Goal: Task Accomplishment & Management: Complete application form

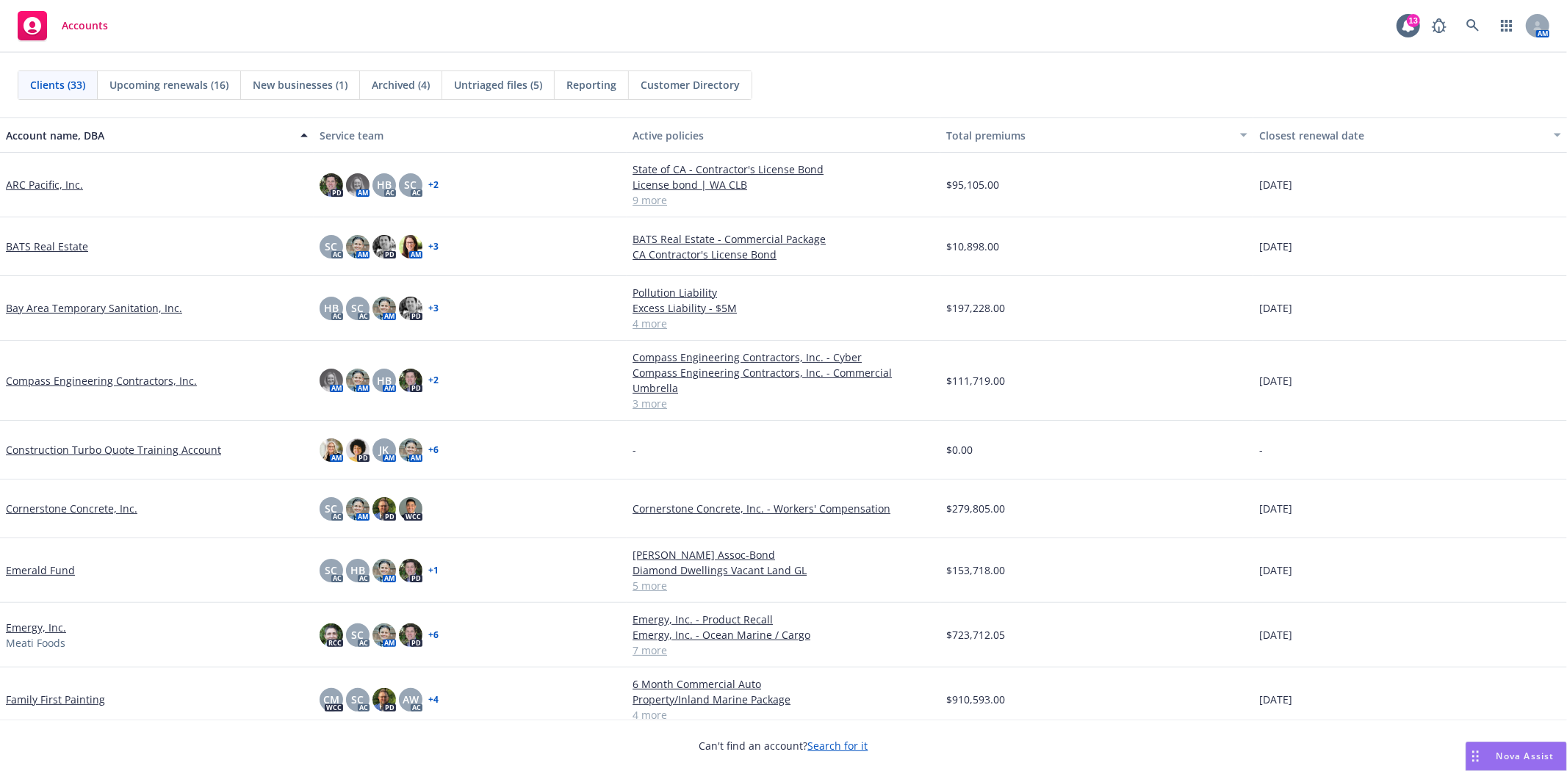
click at [106, 373] on link "Compass Engineering Contractors, Inc." at bounding box center [101, 380] width 191 height 15
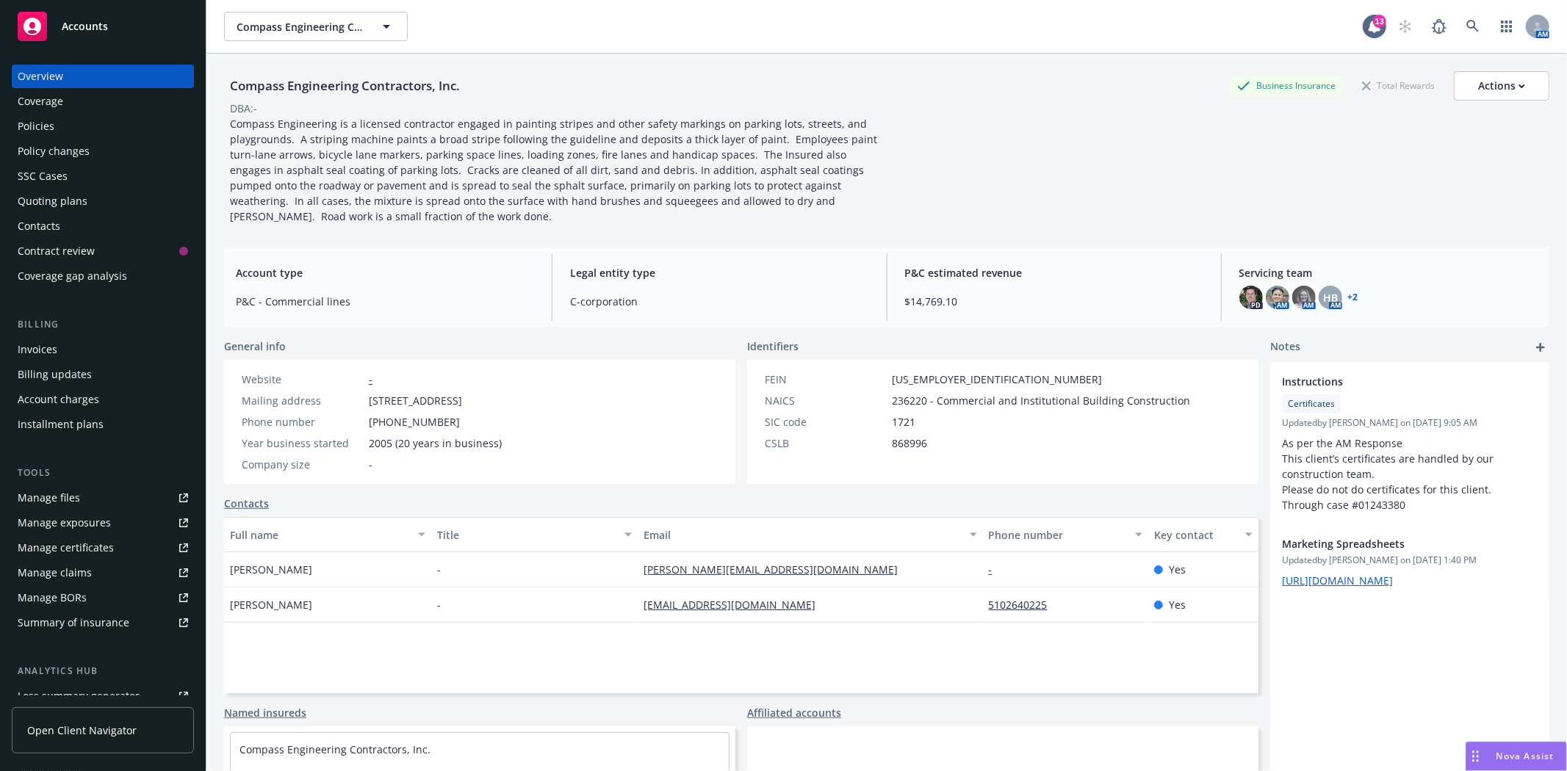
click at [88, 200] on div "Quoting plans" at bounding box center [103, 202] width 170 height 24
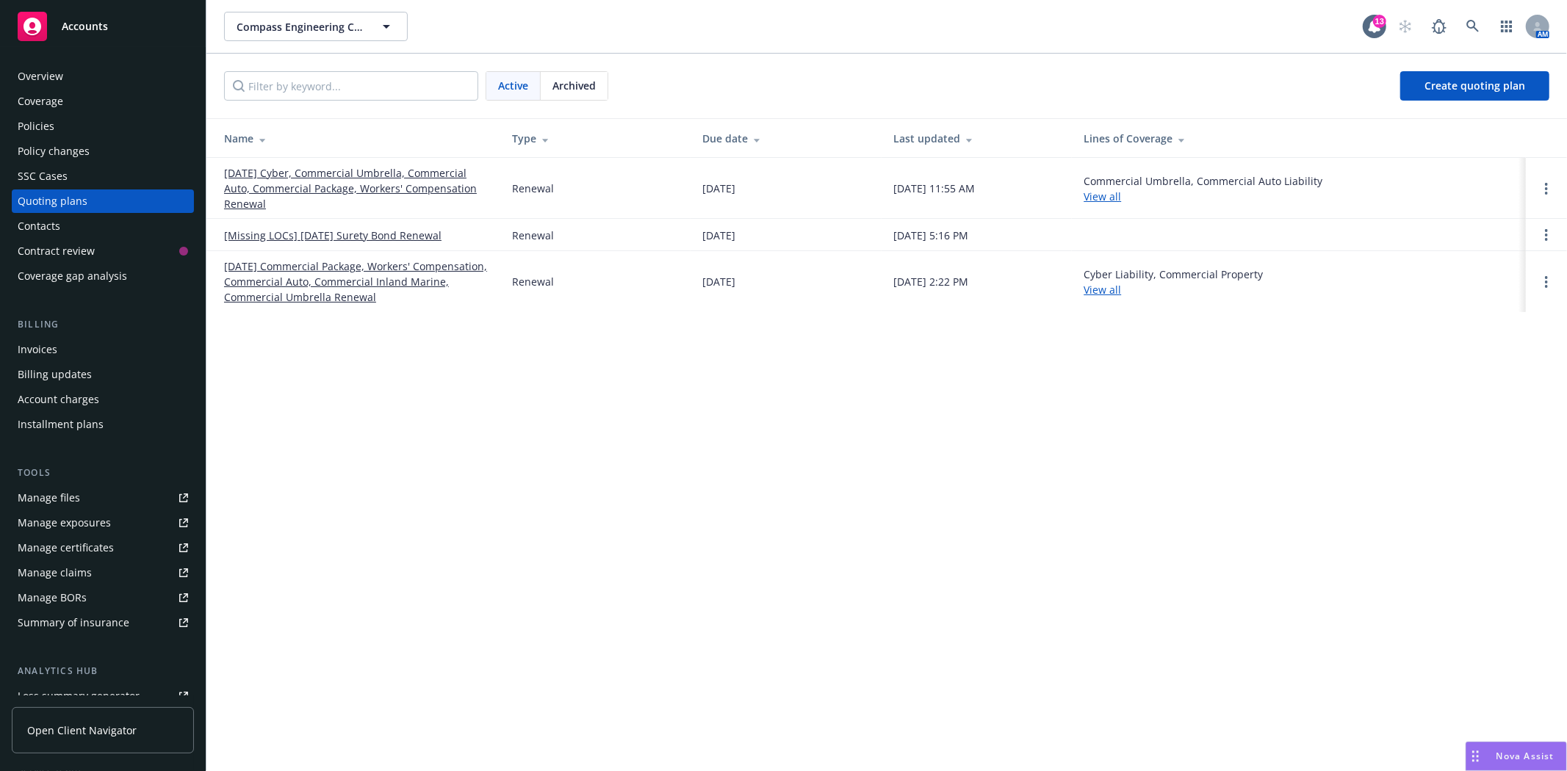
click at [335, 176] on link "[DATE] Cyber, Commercial Umbrella, Commercial Auto, Commercial Package, Workers…" at bounding box center [356, 188] width 264 height 46
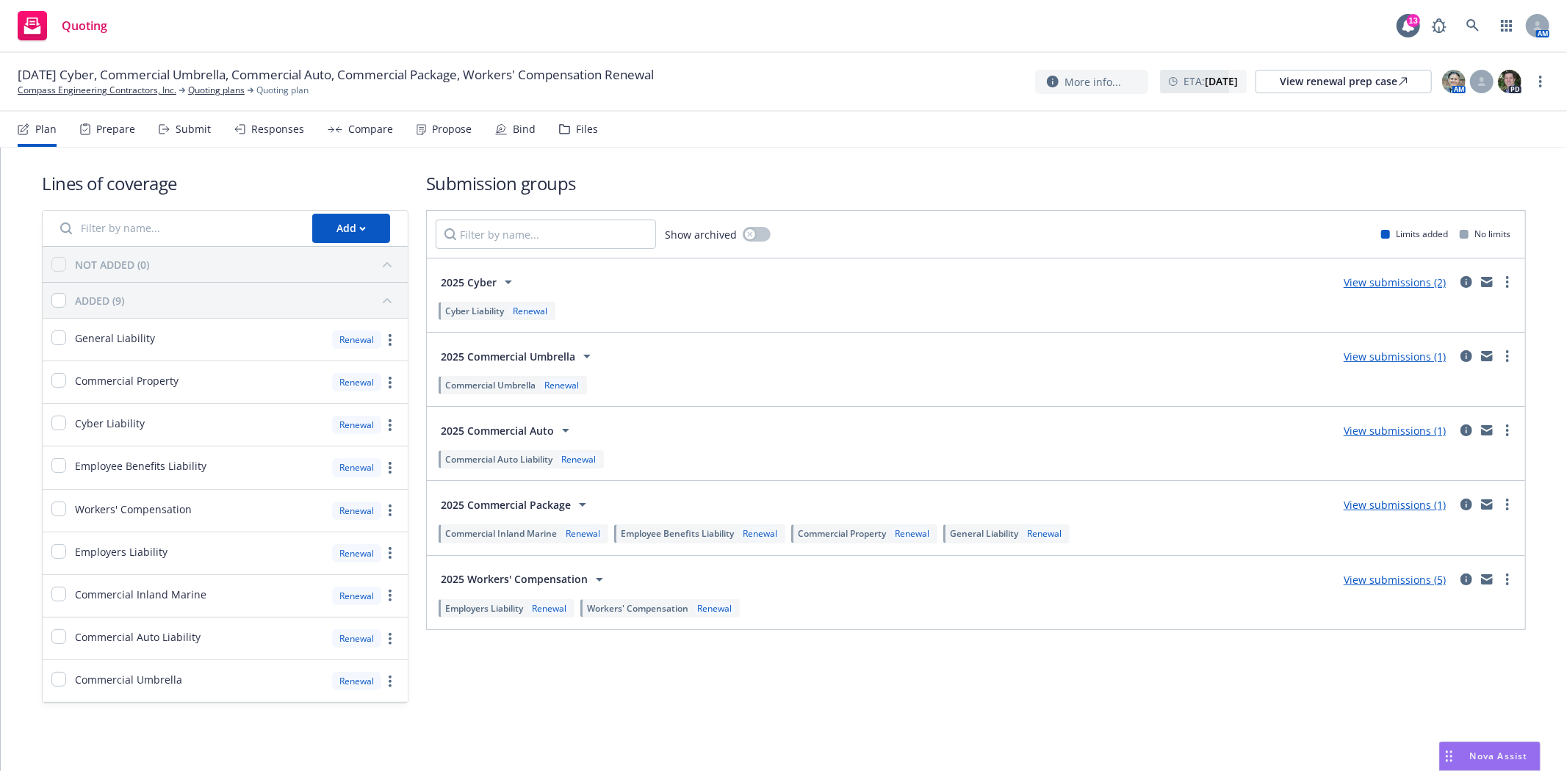
click at [206, 132] on div "Submit" at bounding box center [193, 129] width 35 height 12
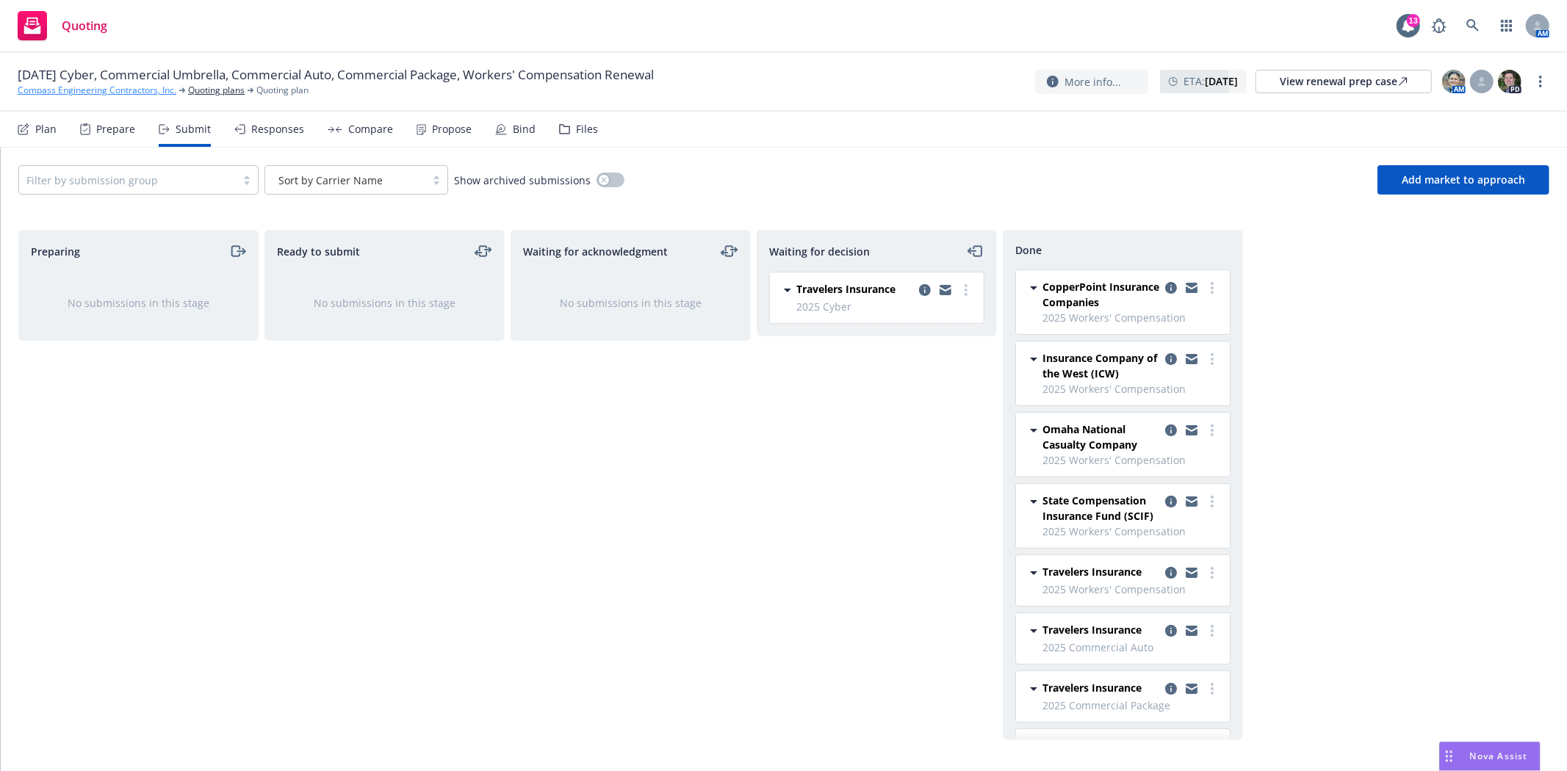
click at [51, 90] on link "Compass Engineering Contractors, Inc." at bounding box center [97, 90] width 159 height 13
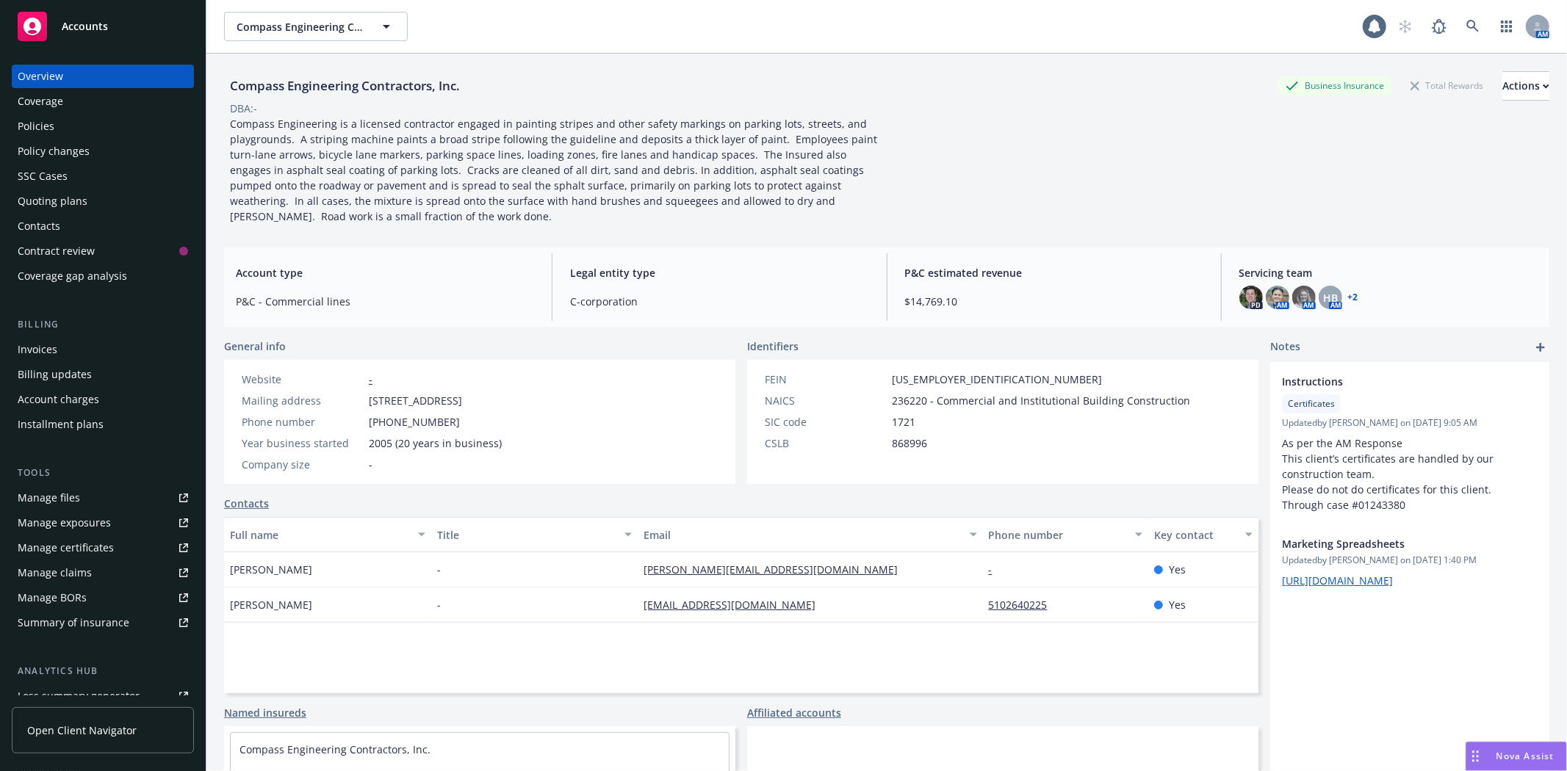
click at [94, 33] on div "Accounts" at bounding box center [103, 26] width 170 height 29
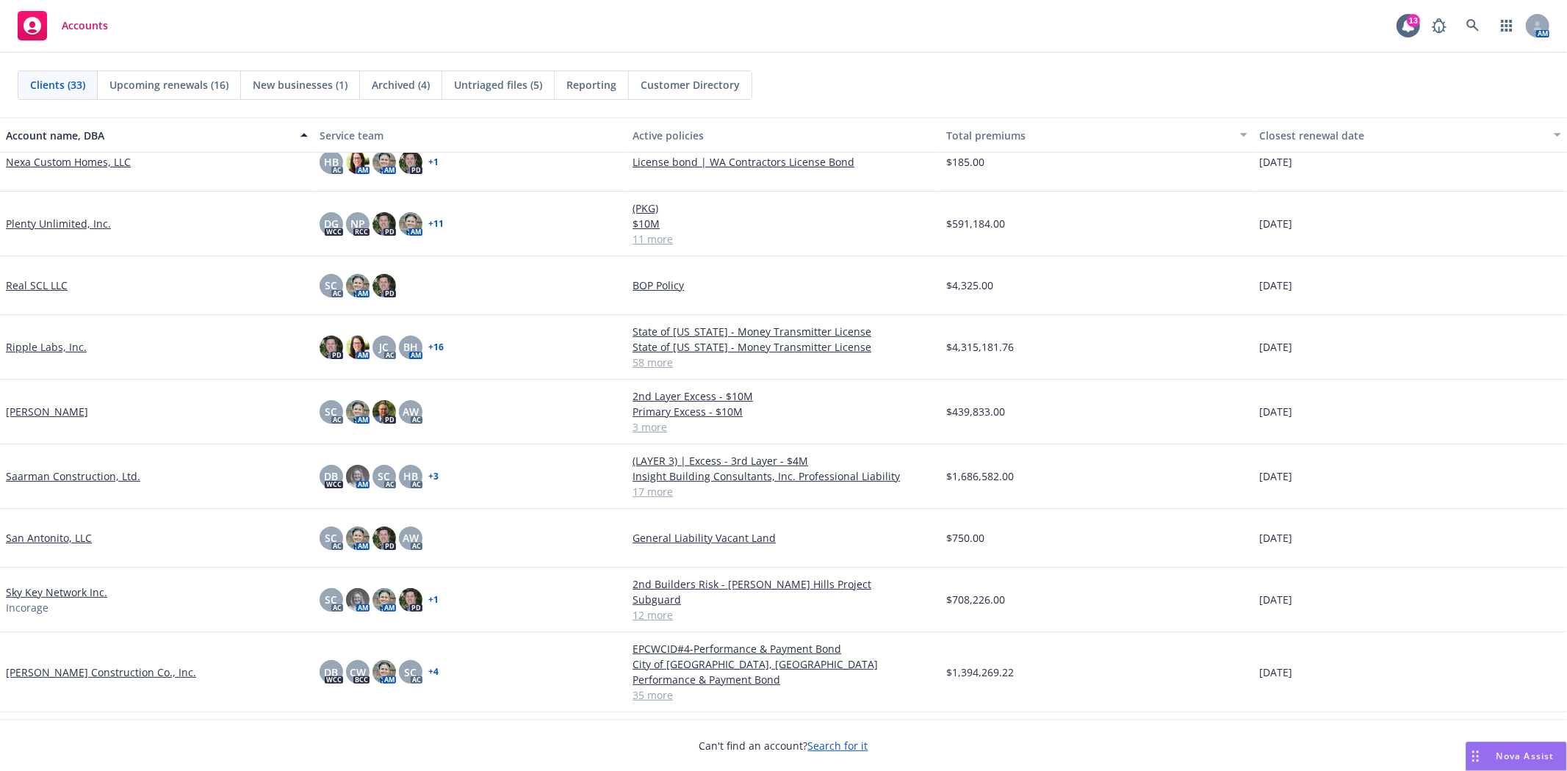
scroll to position [1061, 0]
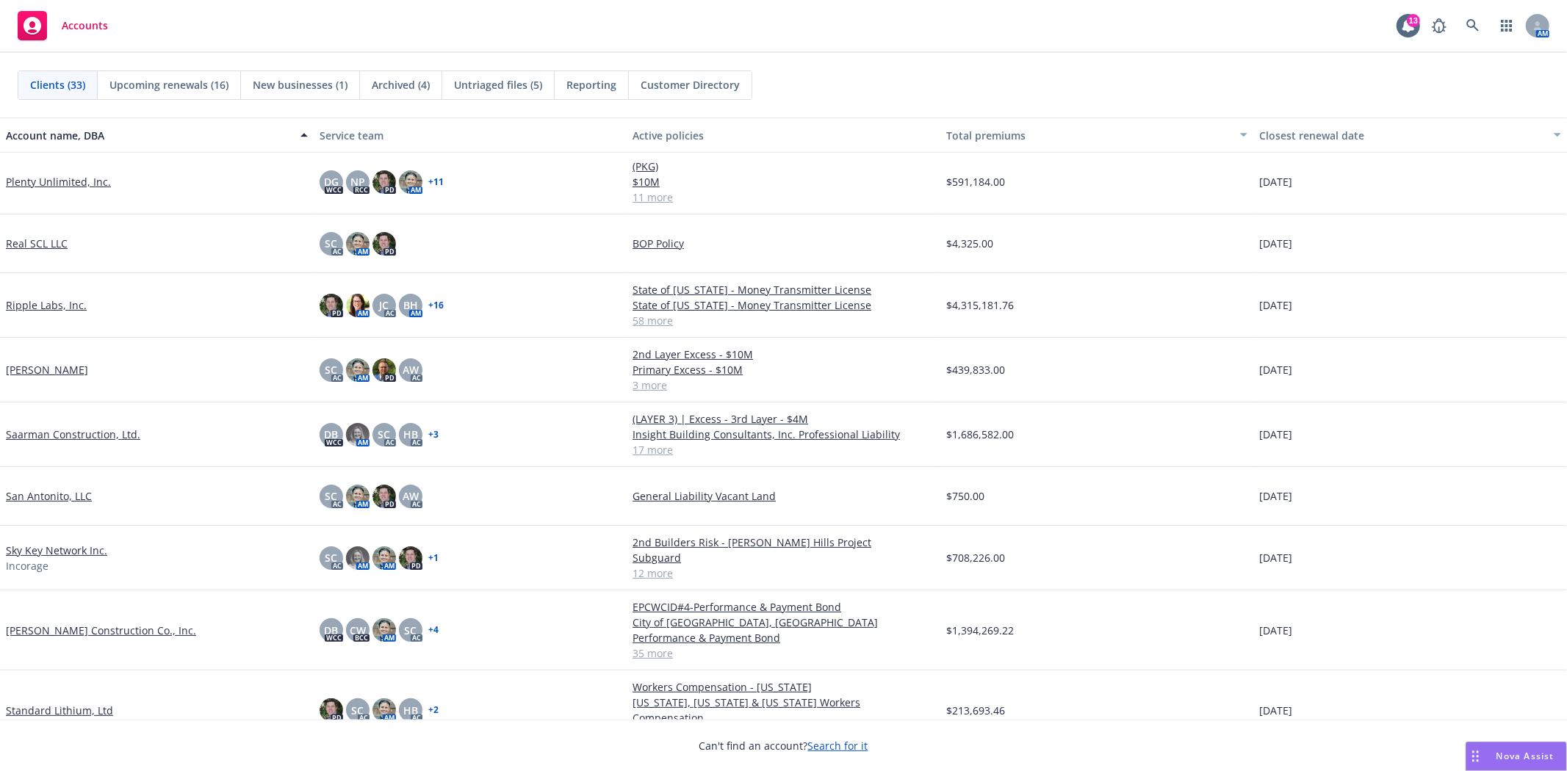
click at [85, 623] on link "[PERSON_NAME] Construction Co., Inc." at bounding box center [101, 630] width 190 height 15
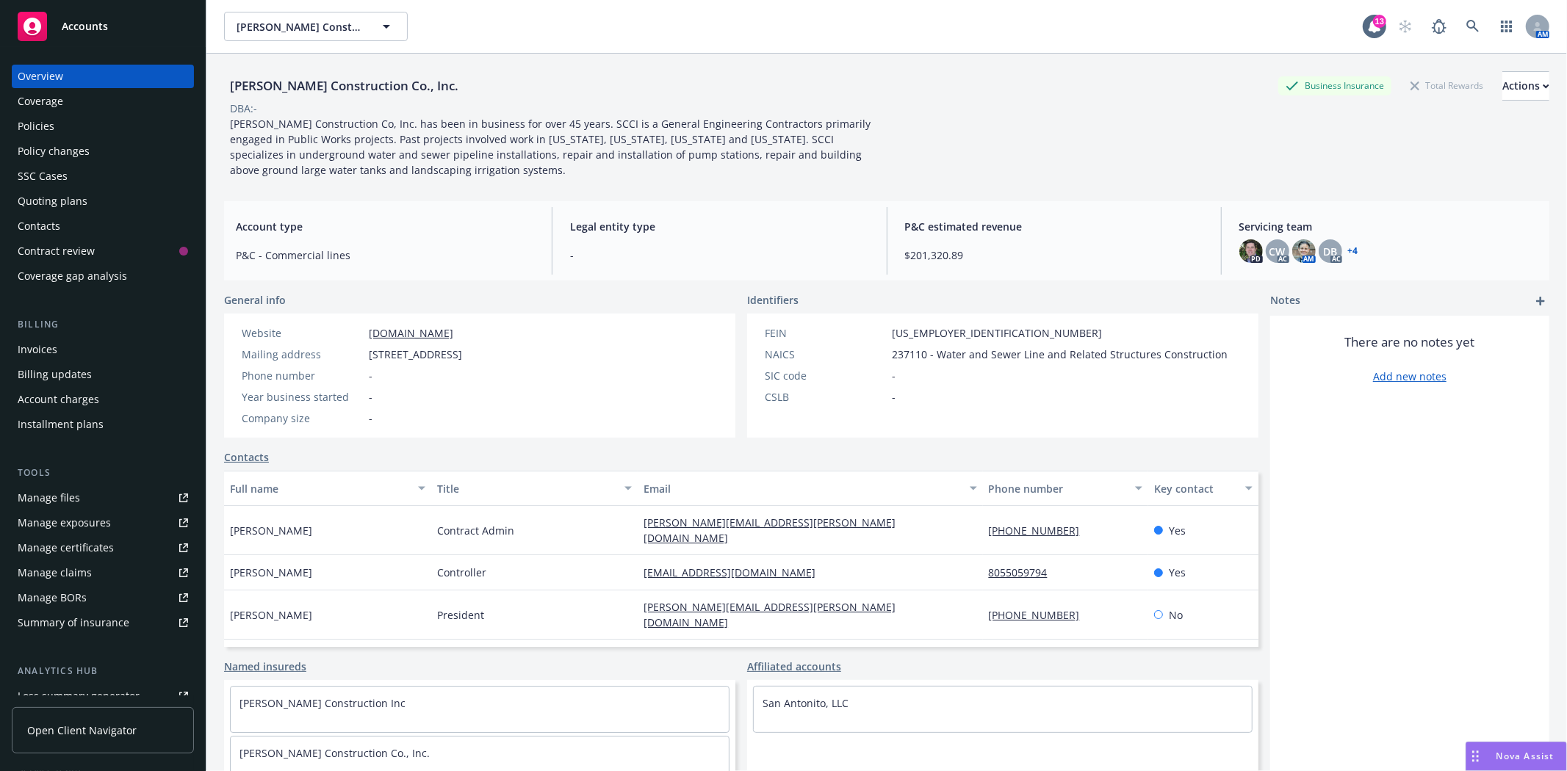
click at [79, 197] on div "Quoting plans" at bounding box center [53, 202] width 70 height 24
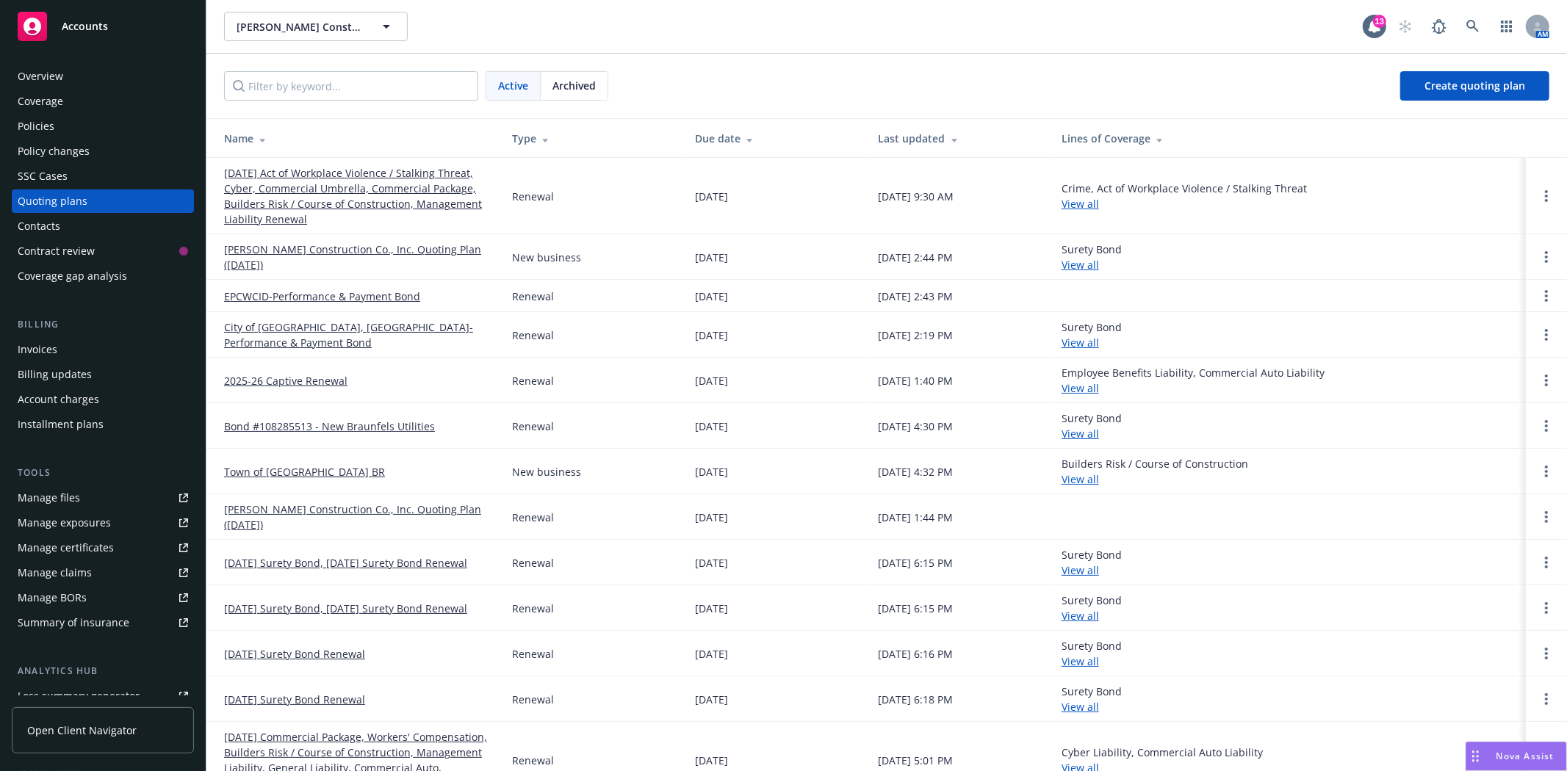
click at [416, 198] on link "09/01/25 Act of Workplace Violence / Stalking Threat, Cyber, Commercial Umbrell…" at bounding box center [356, 196] width 264 height 62
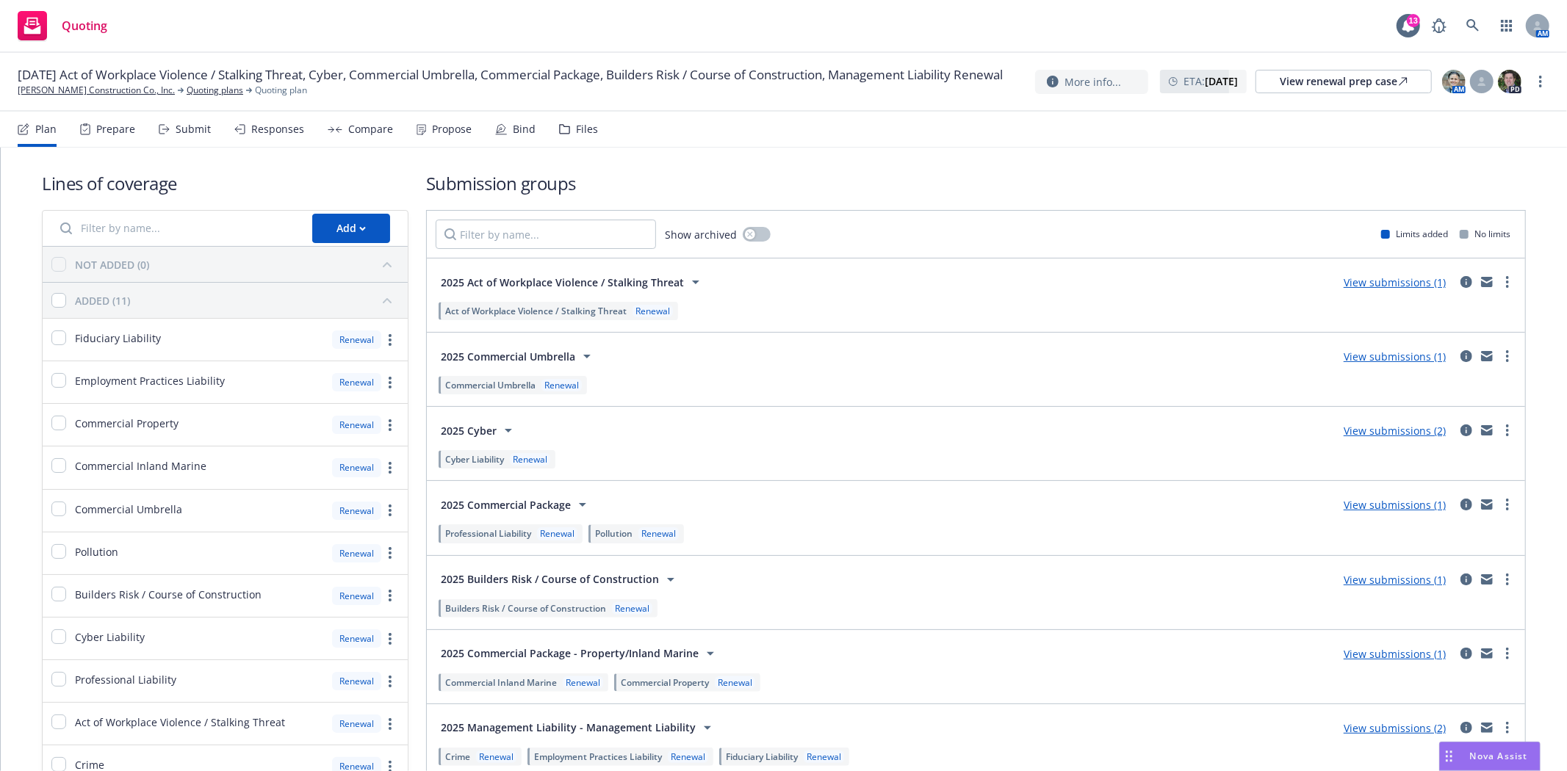
click at [181, 129] on div "Submit" at bounding box center [193, 129] width 35 height 12
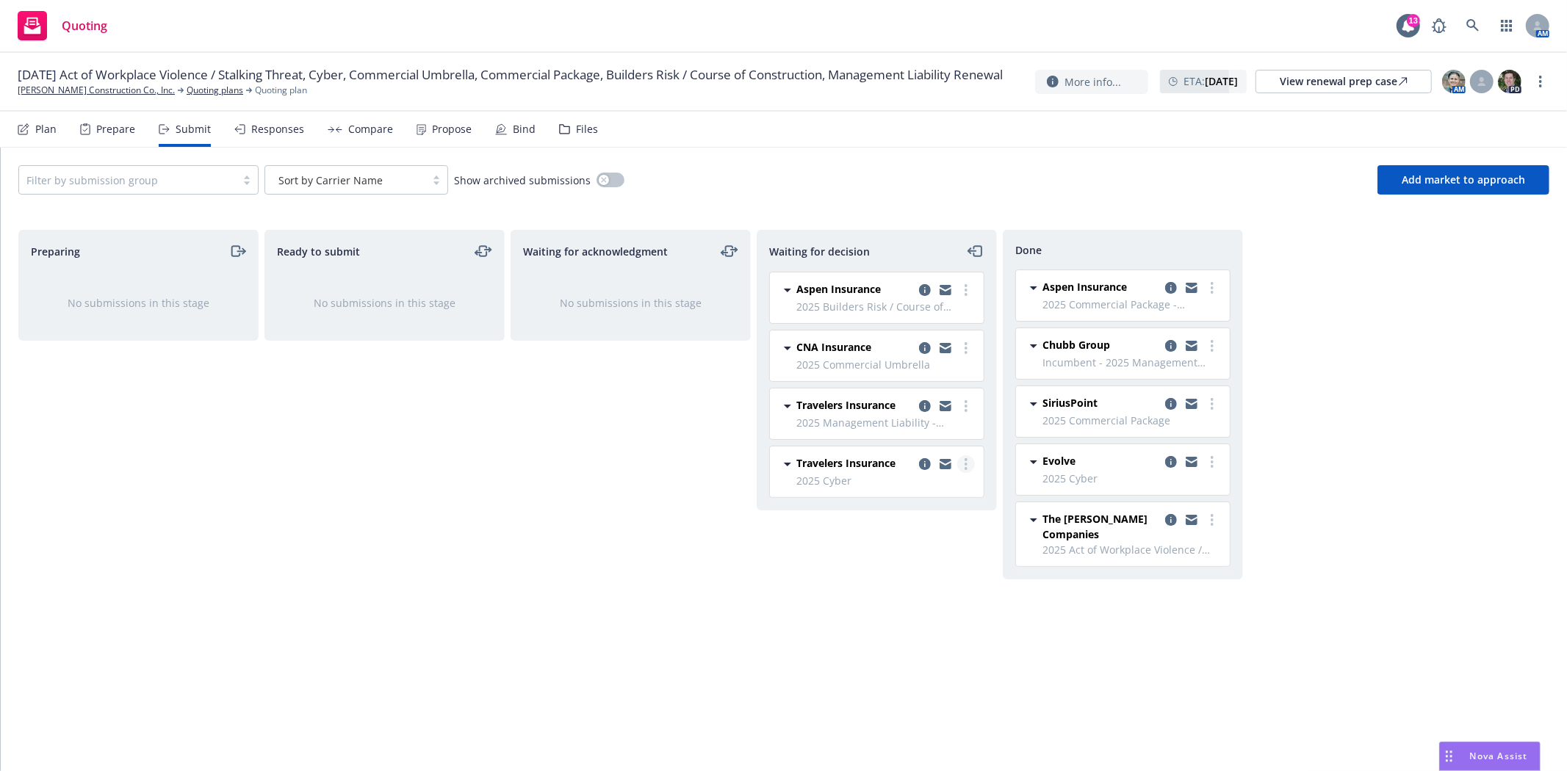
click at [964, 463] on icon "more" at bounding box center [965, 464] width 3 height 12
click at [922, 556] on span "Add accepted decision" at bounding box center [899, 554] width 147 height 14
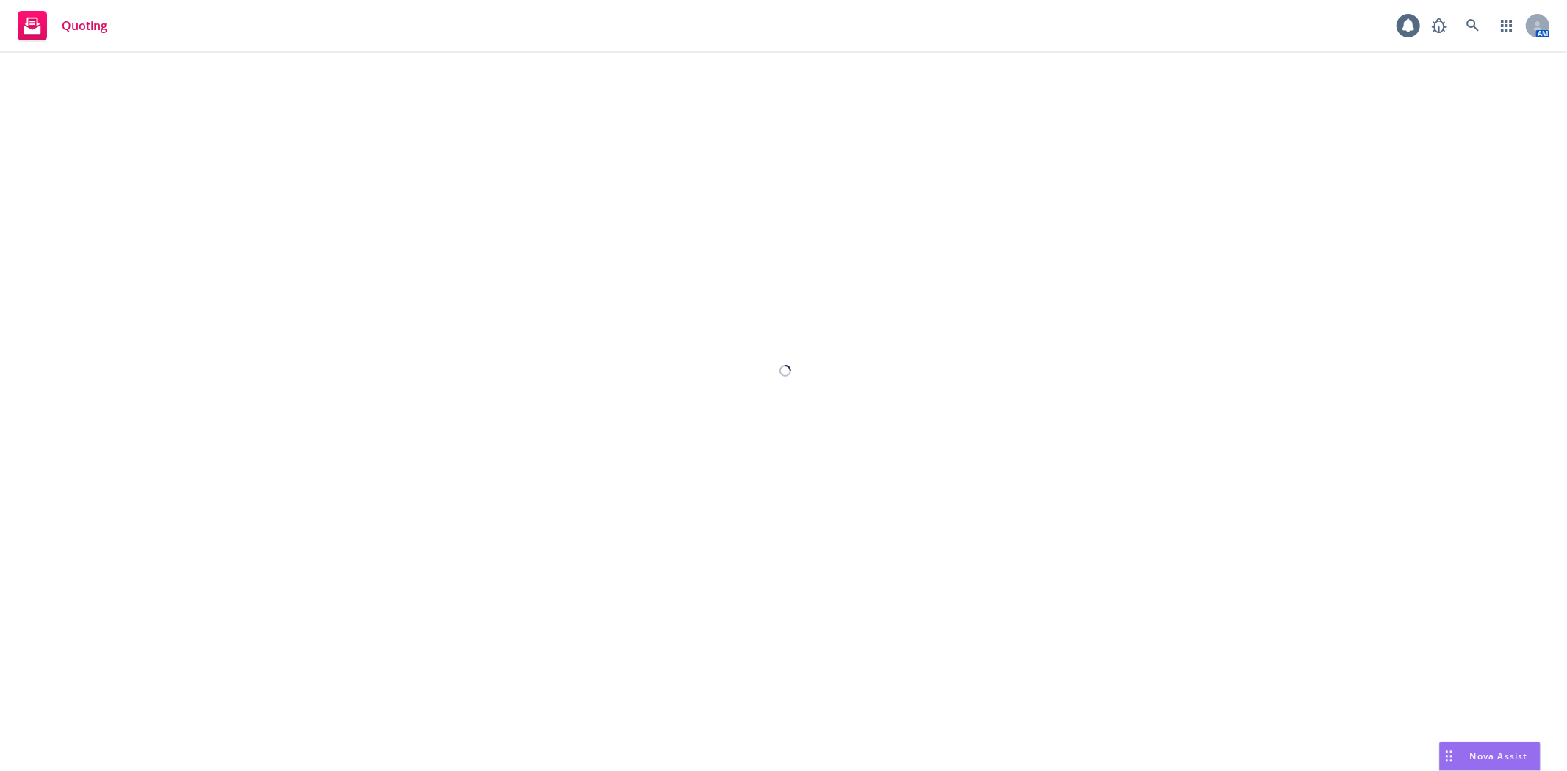
select select "12"
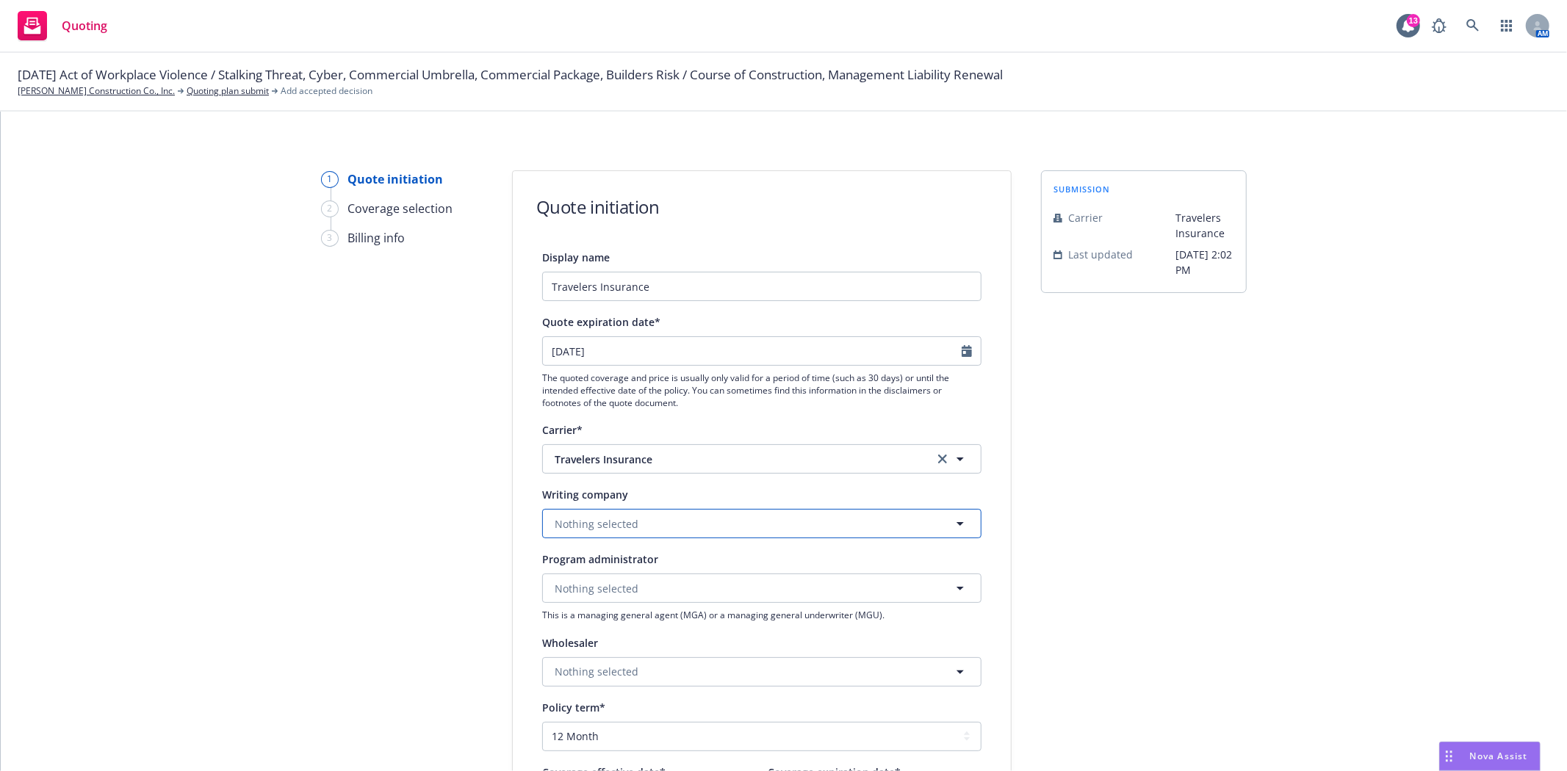
click at [787, 527] on button "Nothing selected" at bounding box center [761, 523] width 439 height 29
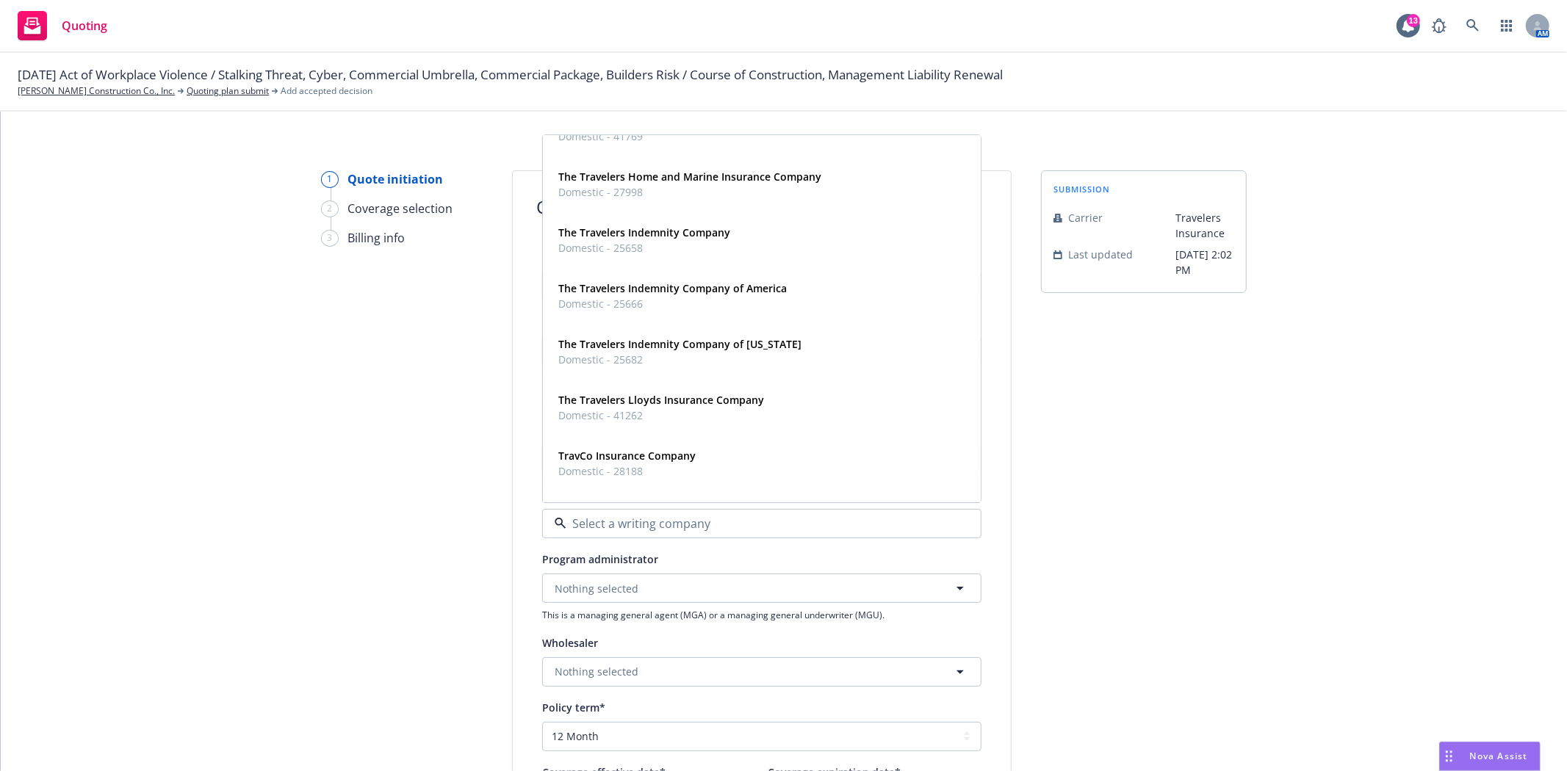
scroll to position [898, 0]
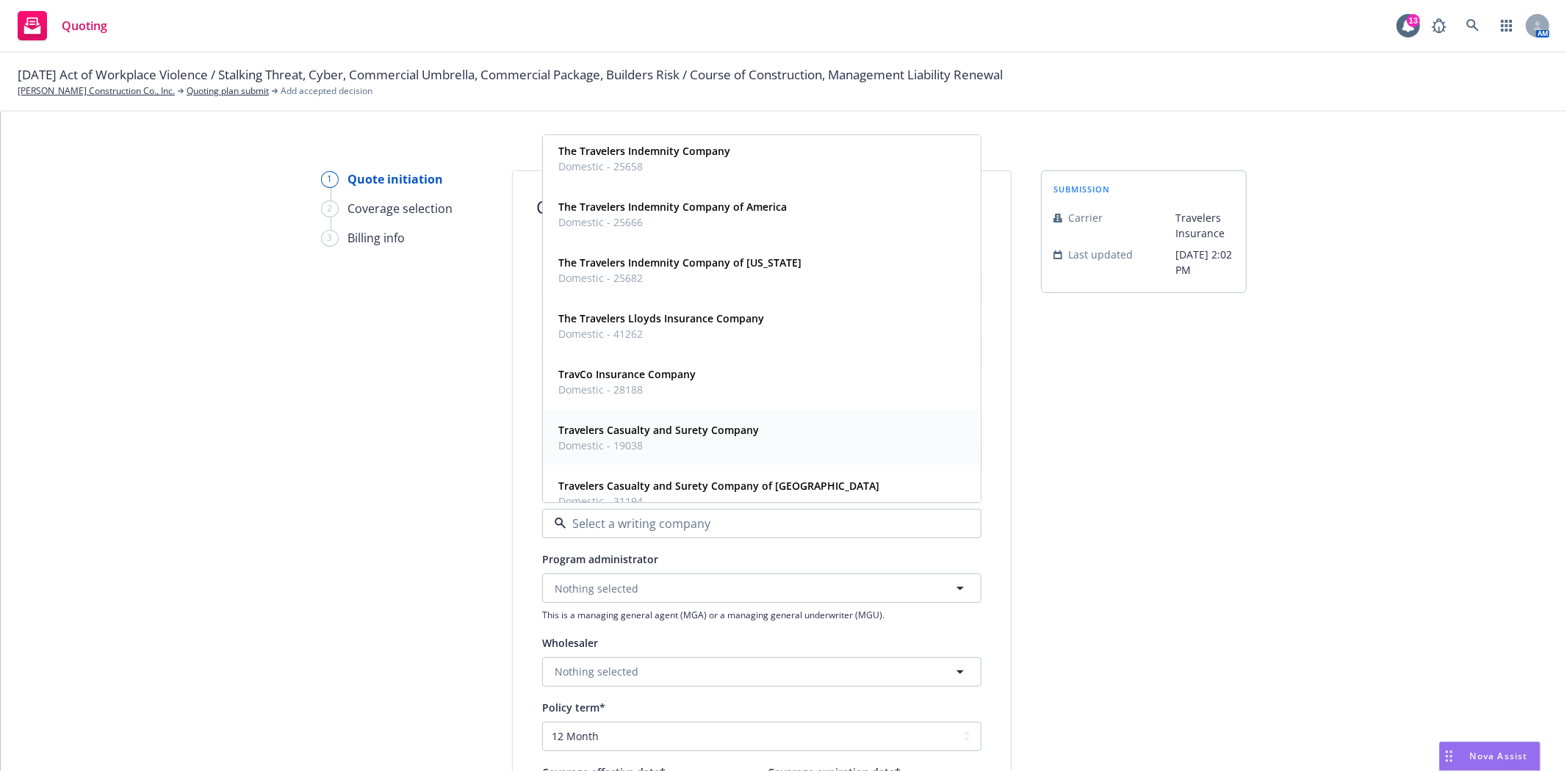
click at [705, 433] on strong "Travelers Casualty and Surety Company" at bounding box center [658, 431] width 201 height 14
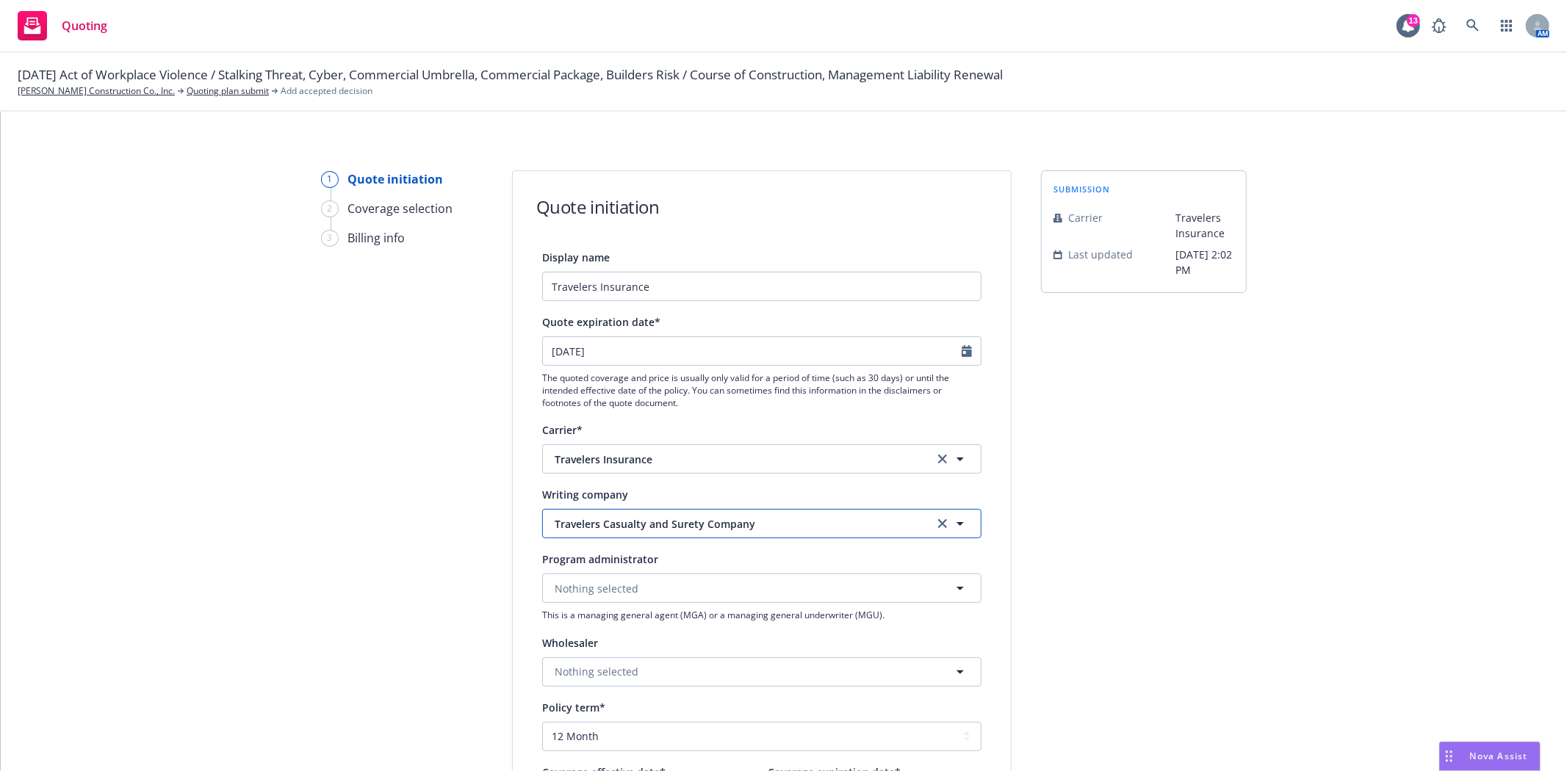
click at [692, 531] on span "Travelers Casualty and Surety Company" at bounding box center [733, 523] width 357 height 15
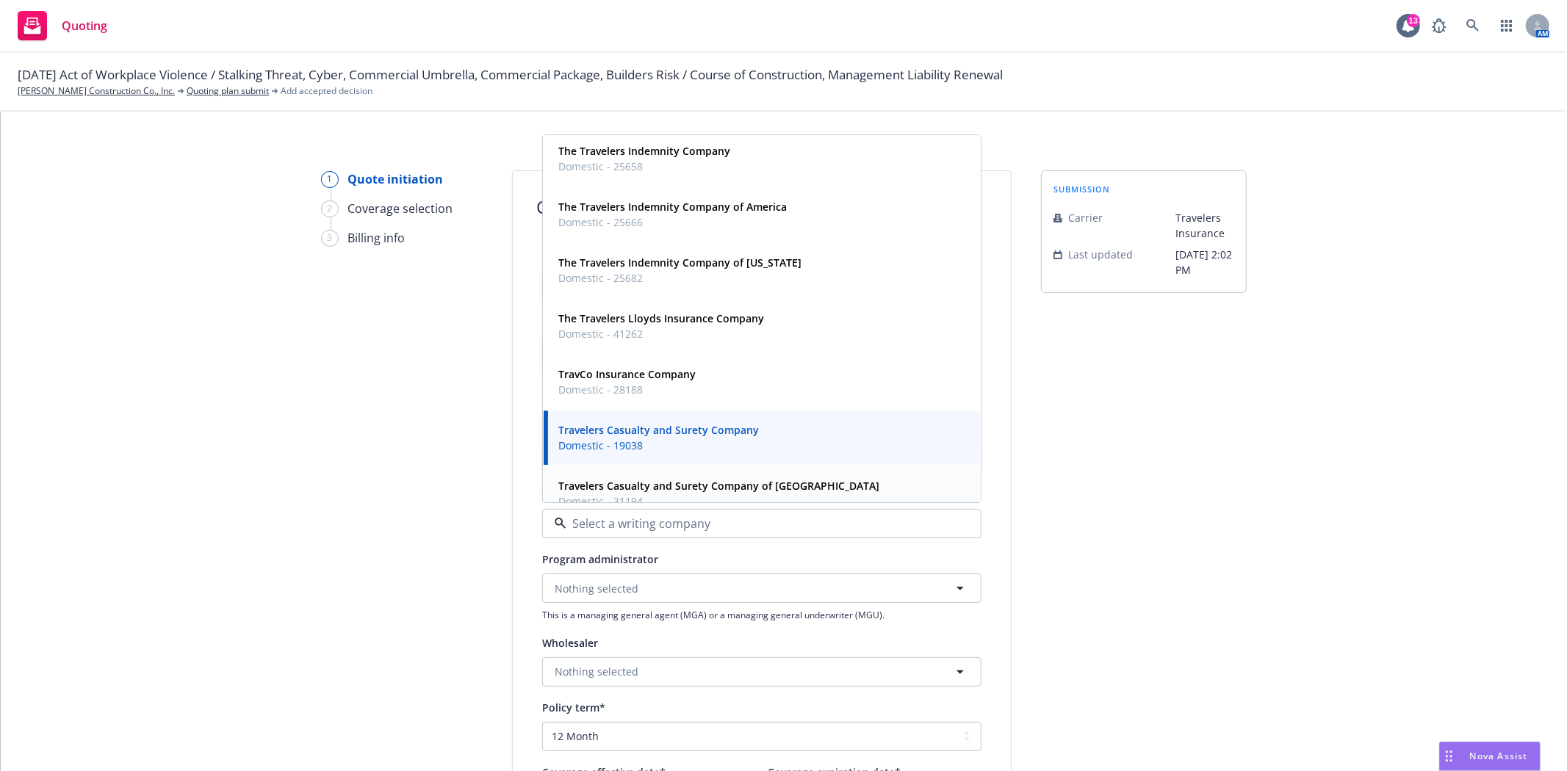
click at [688, 480] on strong "Travelers Casualty and Surety Company of America" at bounding box center [718, 487] width 321 height 14
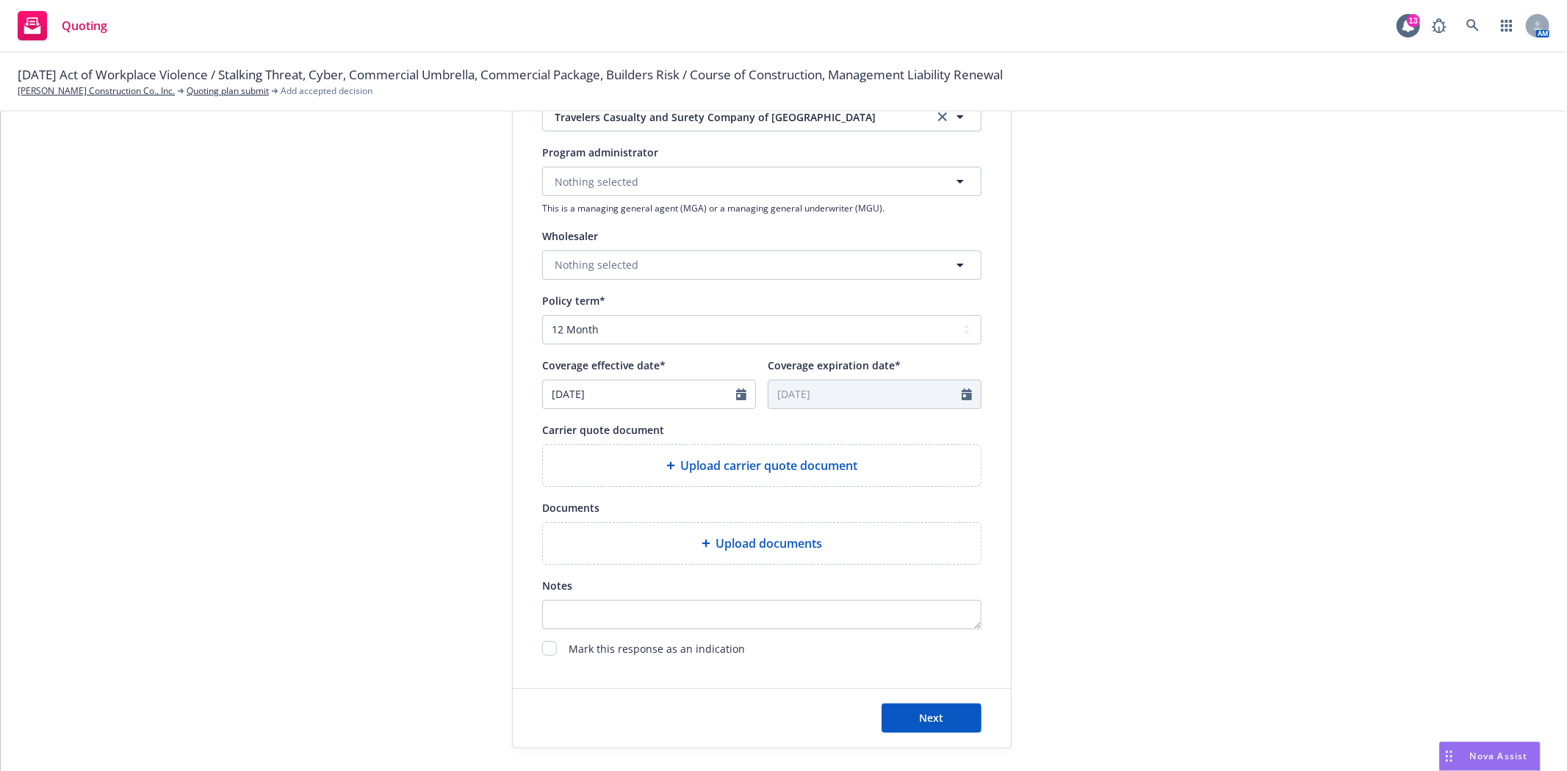
scroll to position [408, 0]
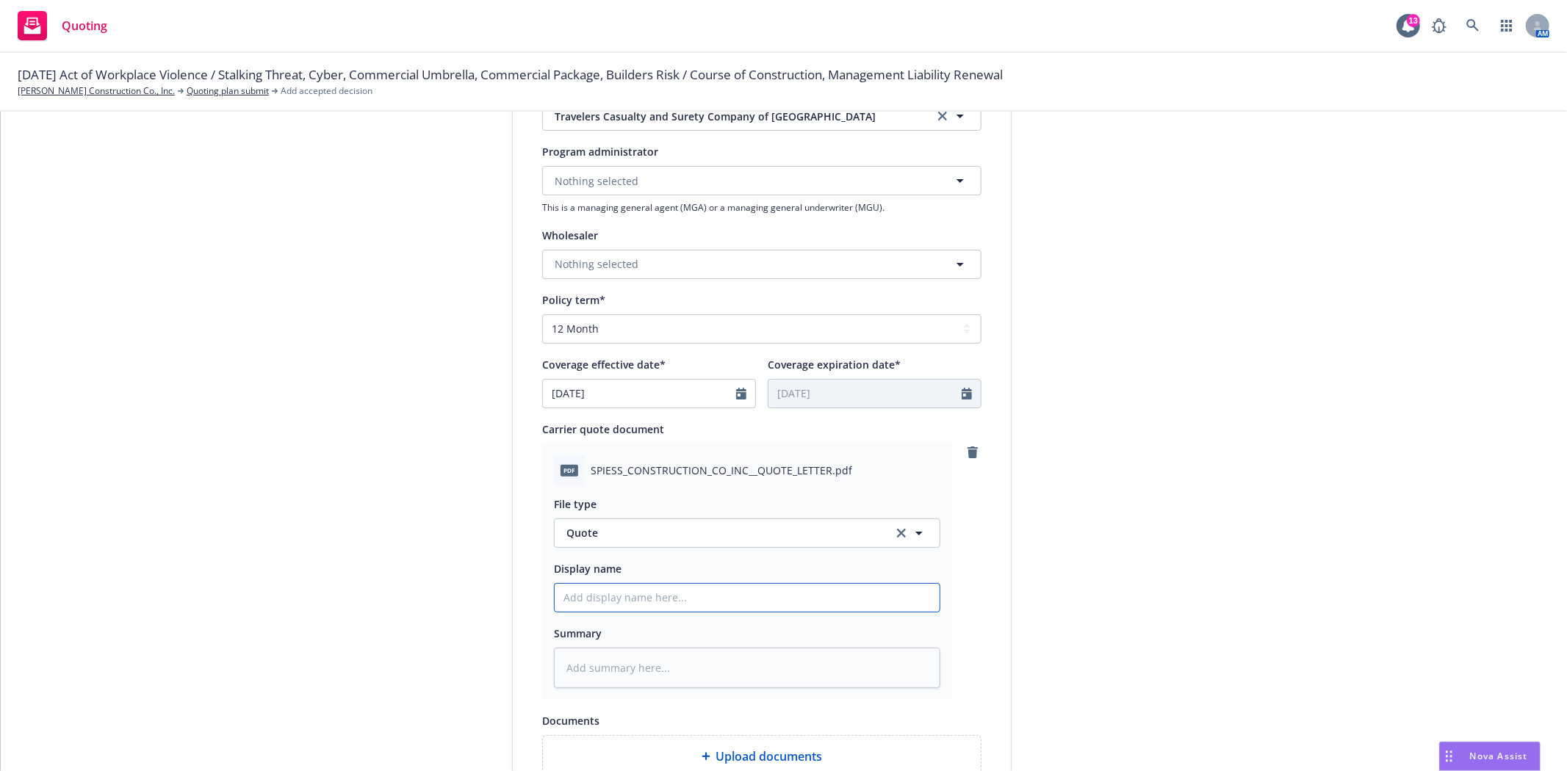
click at [683, 595] on input "Display name" at bounding box center [747, 598] width 385 height 28
type textarea "x"
type input "2"
type textarea "x"
type input "20"
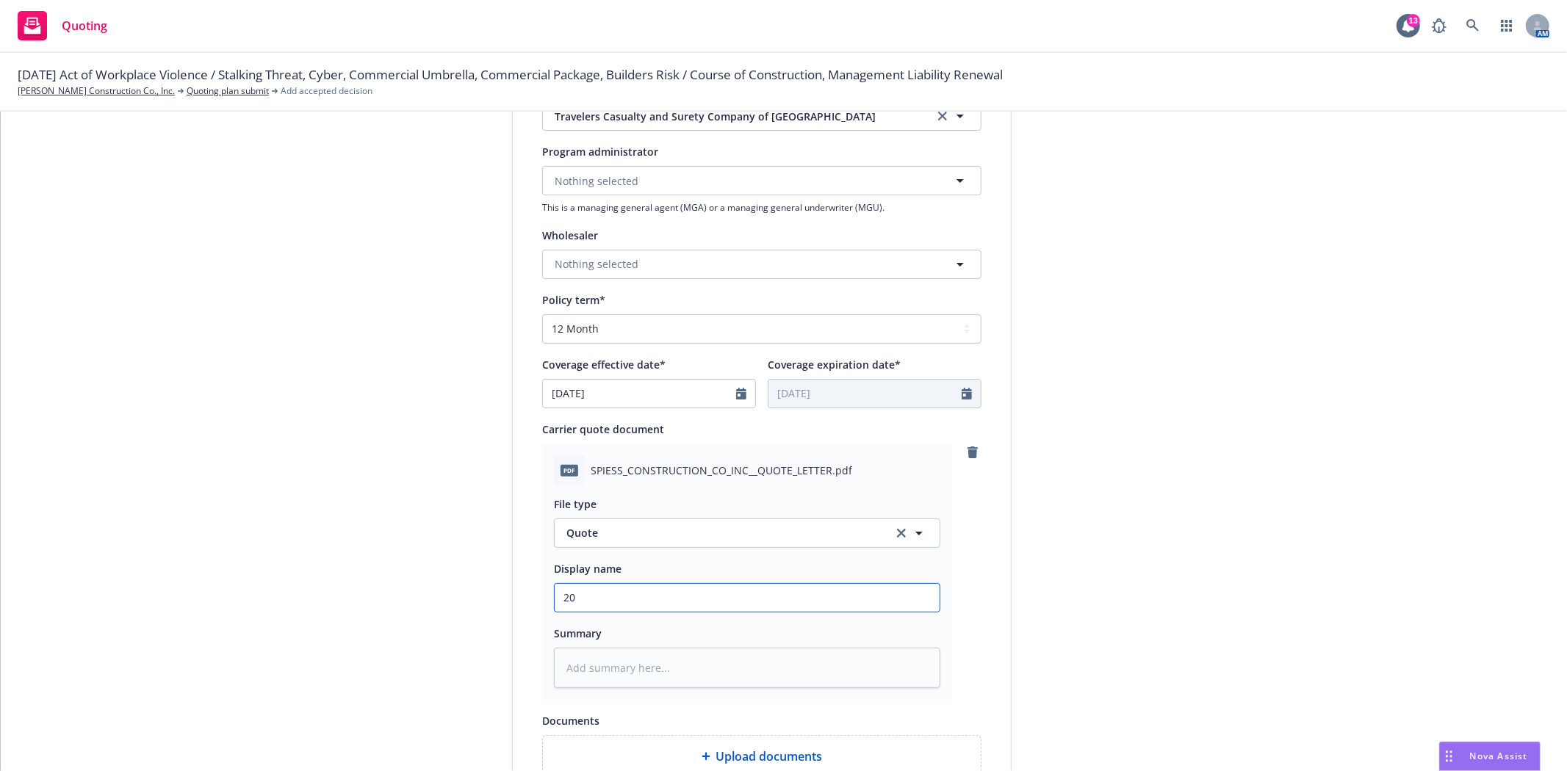
type textarea "x"
type input "202"
type textarea "x"
type input "2025"
type textarea "x"
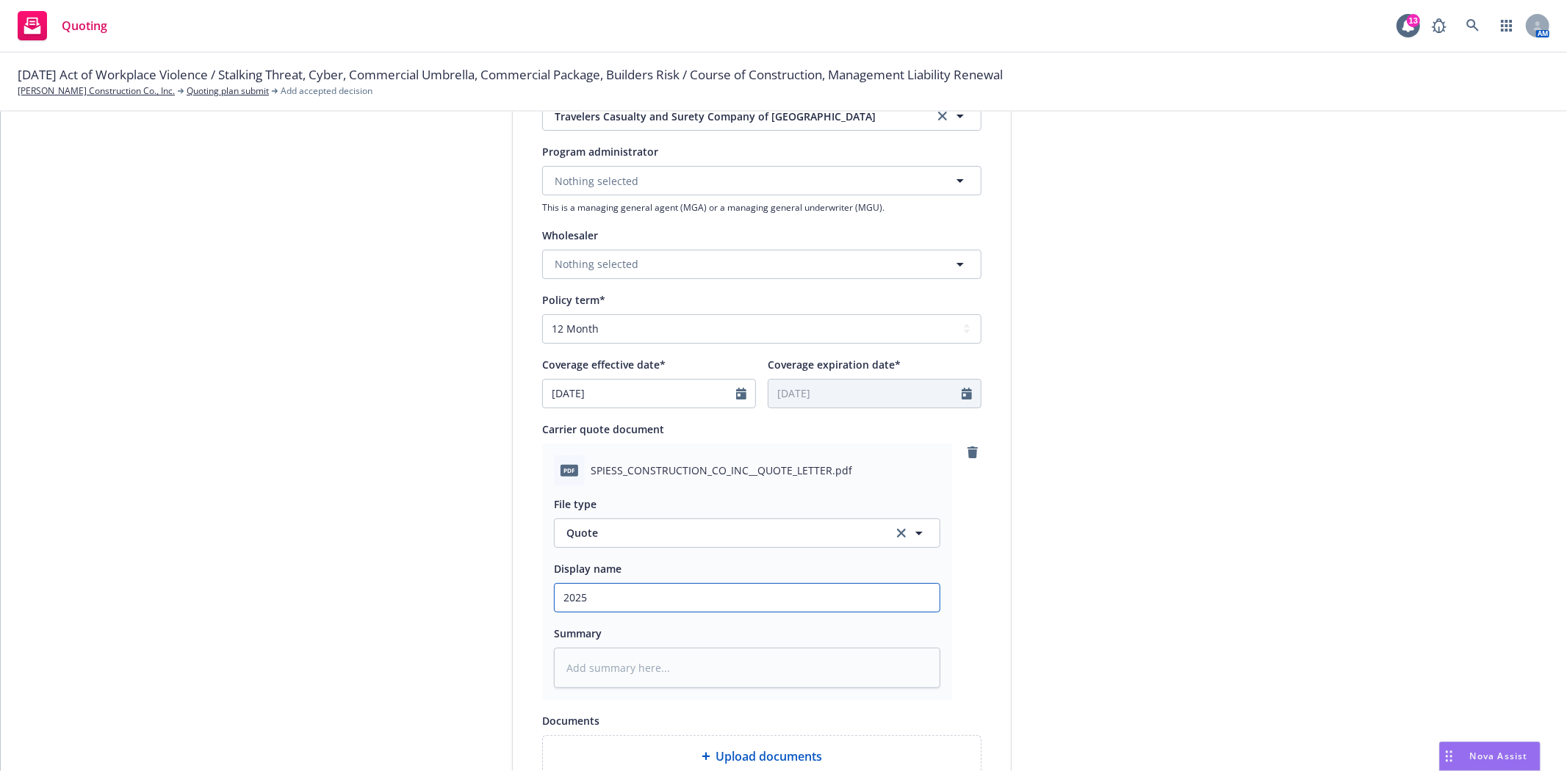
type input "2025-"
type textarea "x"
type input "2025-2"
type textarea "x"
type input "2025-26"
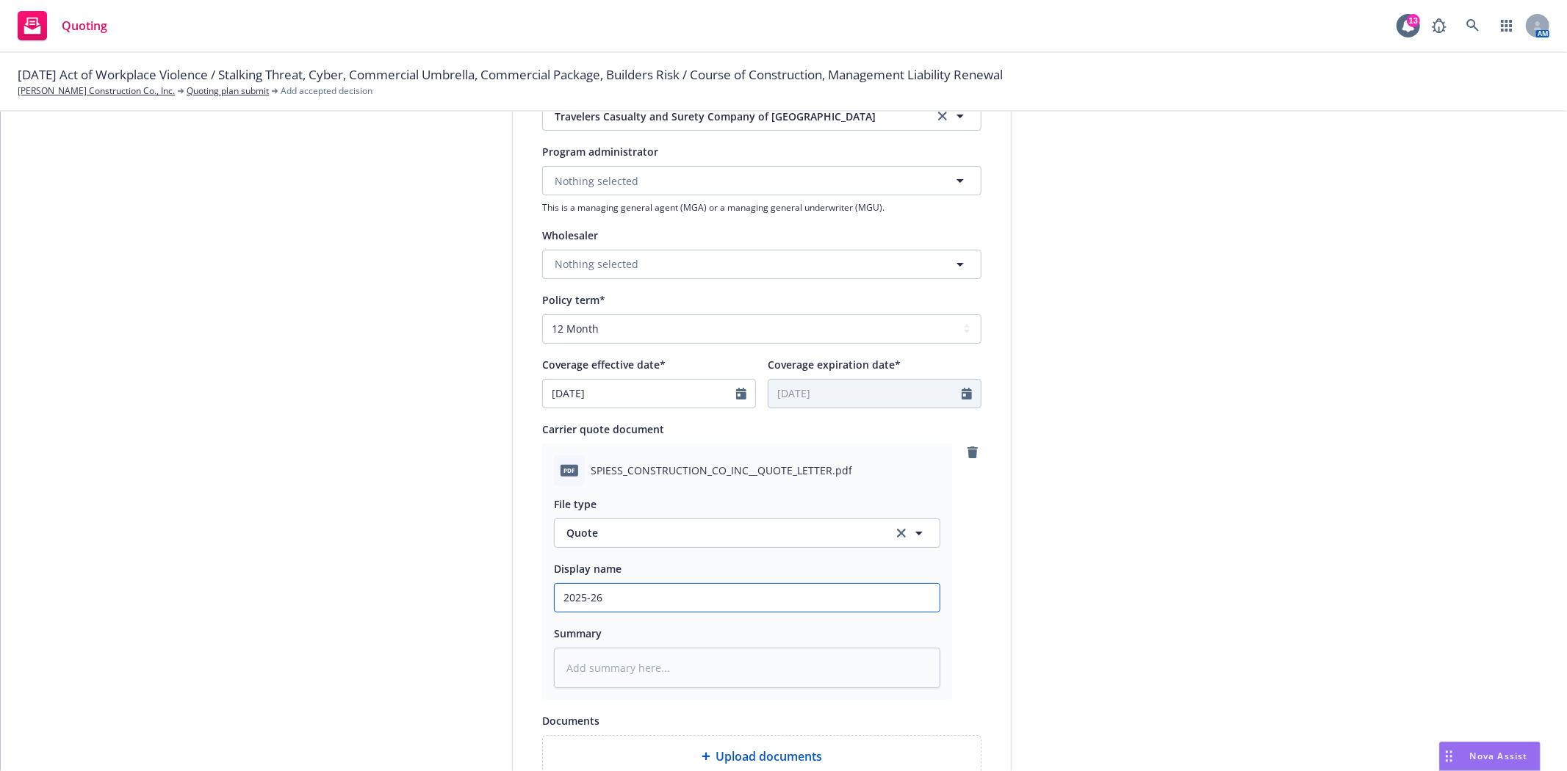
type textarea "x"
type input "2025-26"
type textarea "x"
type input "2025-26 T"
type textarea "x"
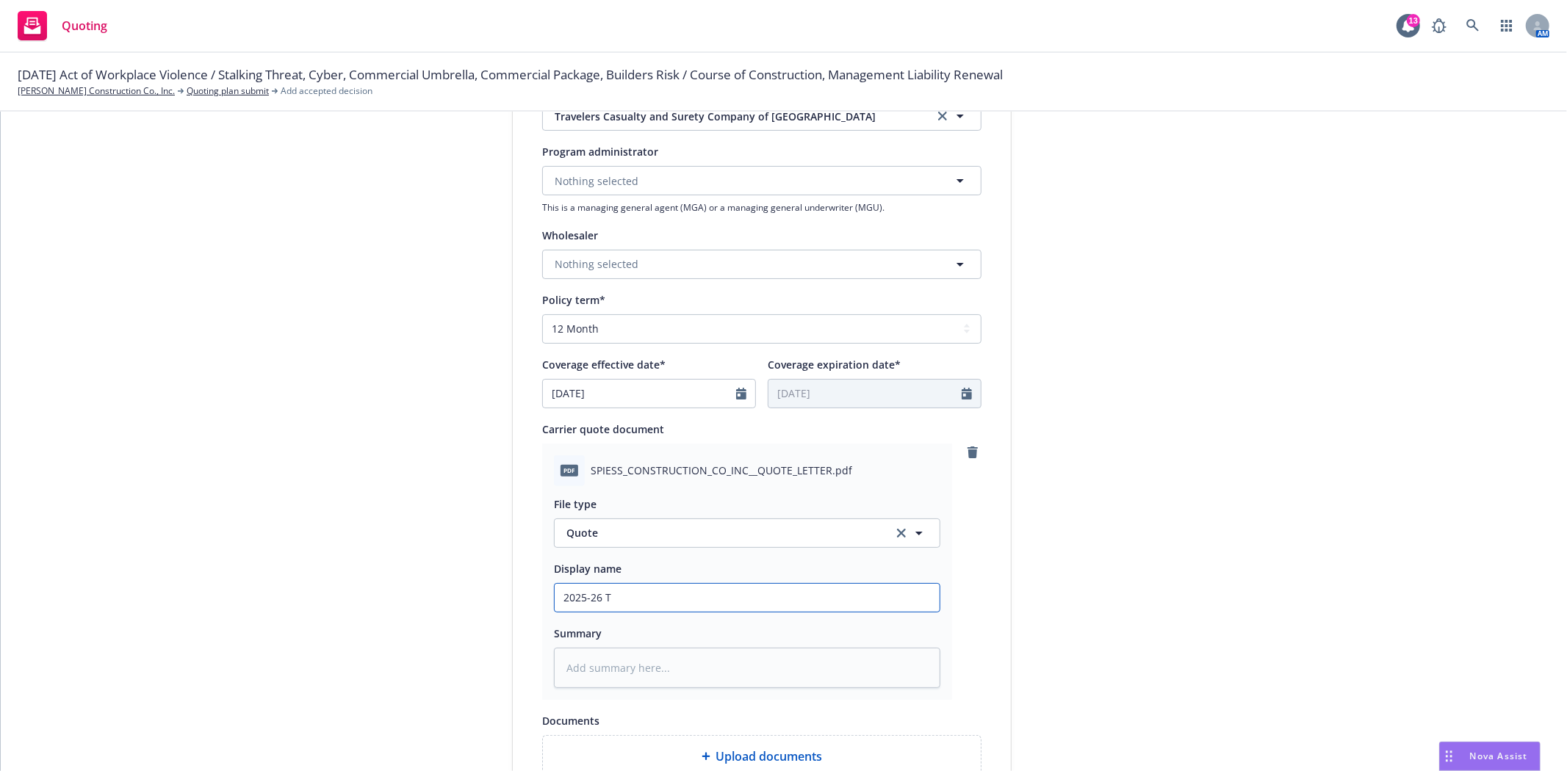
type input "2025-26 Tr"
type textarea "x"
type input "2025-26 Tra"
type textarea "x"
type input "2025-26 Trav"
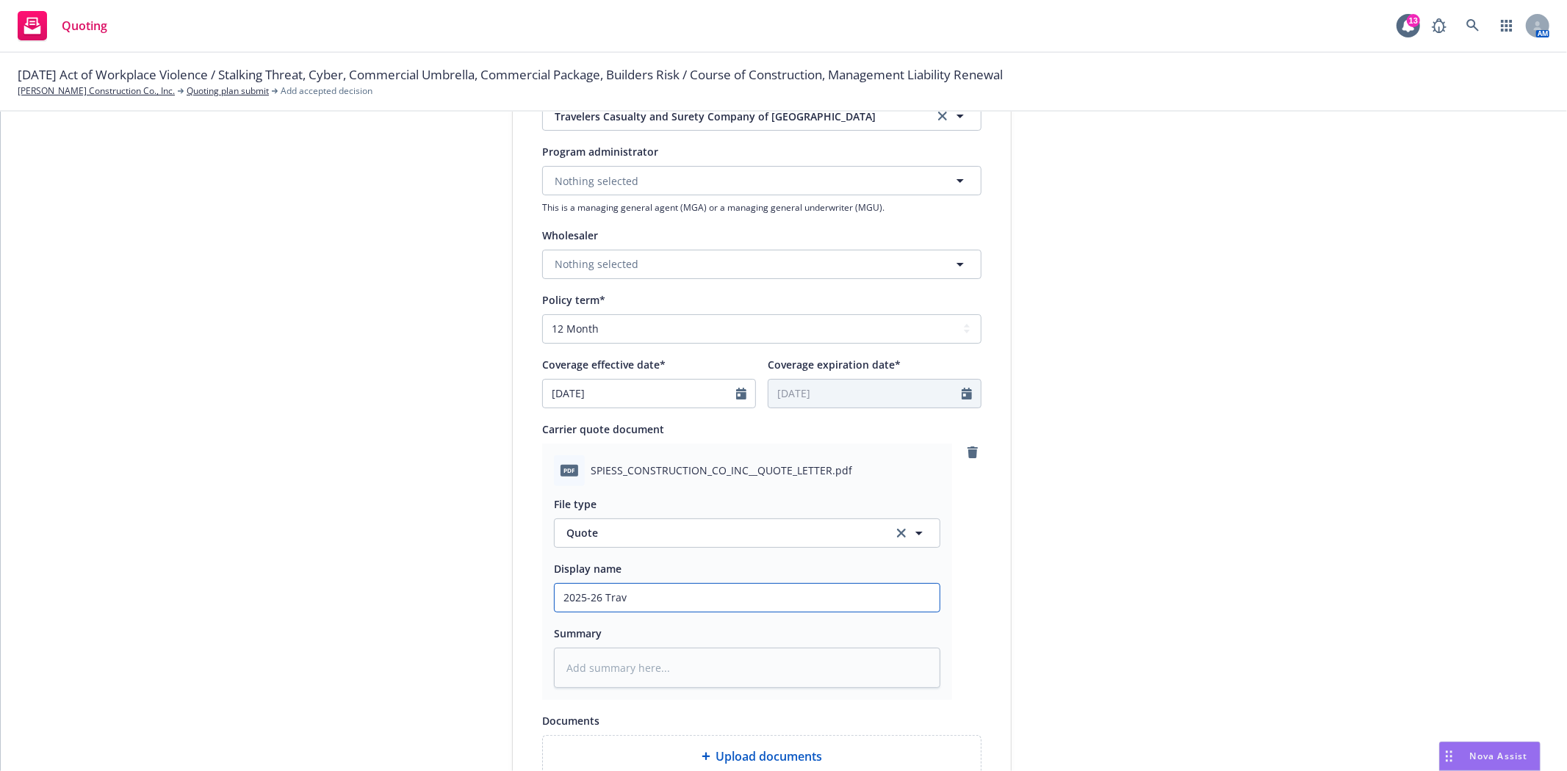
type textarea "x"
type input "2025-26 Trave"
type textarea "x"
type input "2025-26 Travee"
type textarea "x"
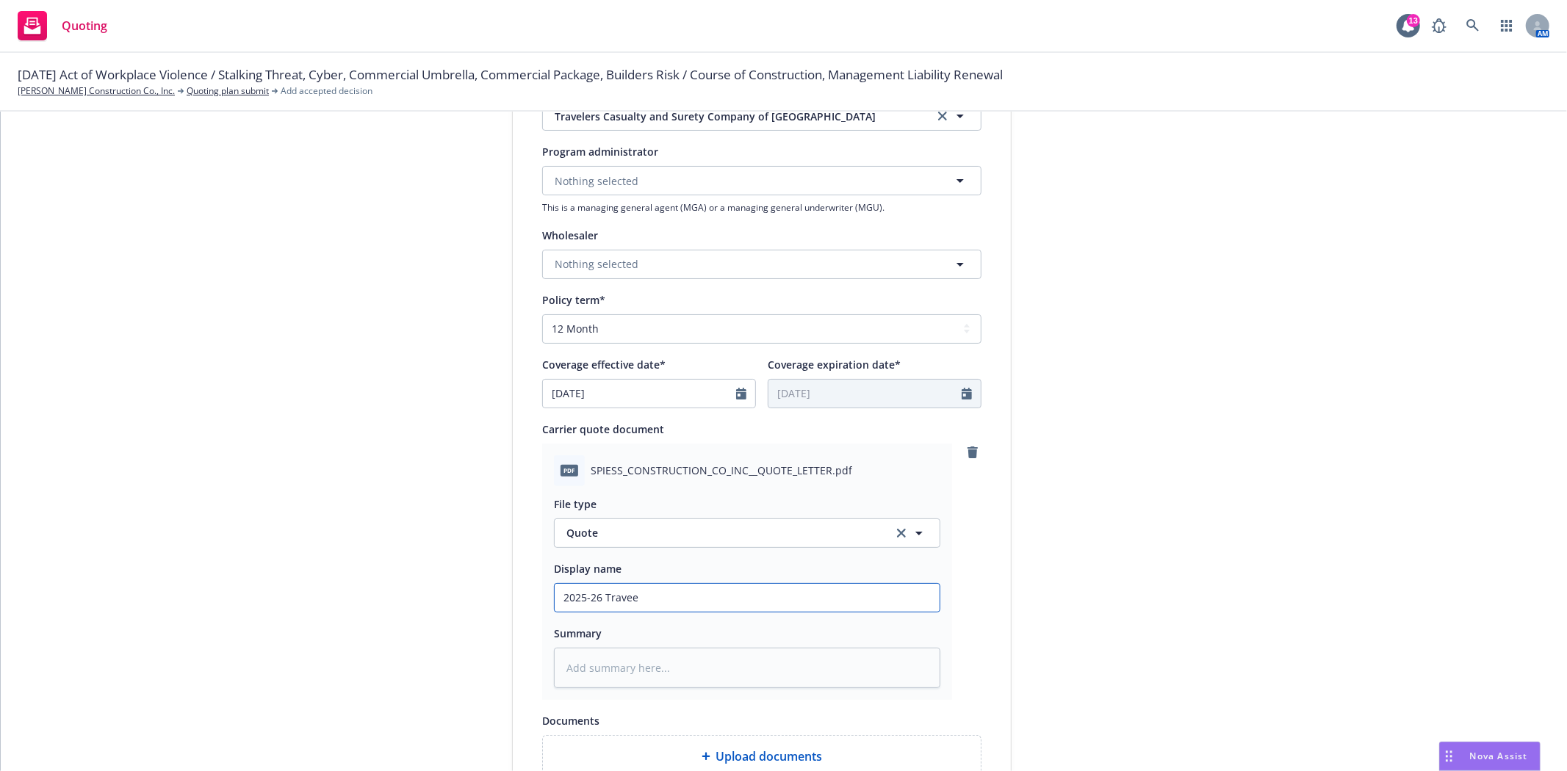
type input "2025-26 Trave"
type textarea "x"
type input "2025-26 Travel"
type textarea "x"
type input "2025-26 Travele"
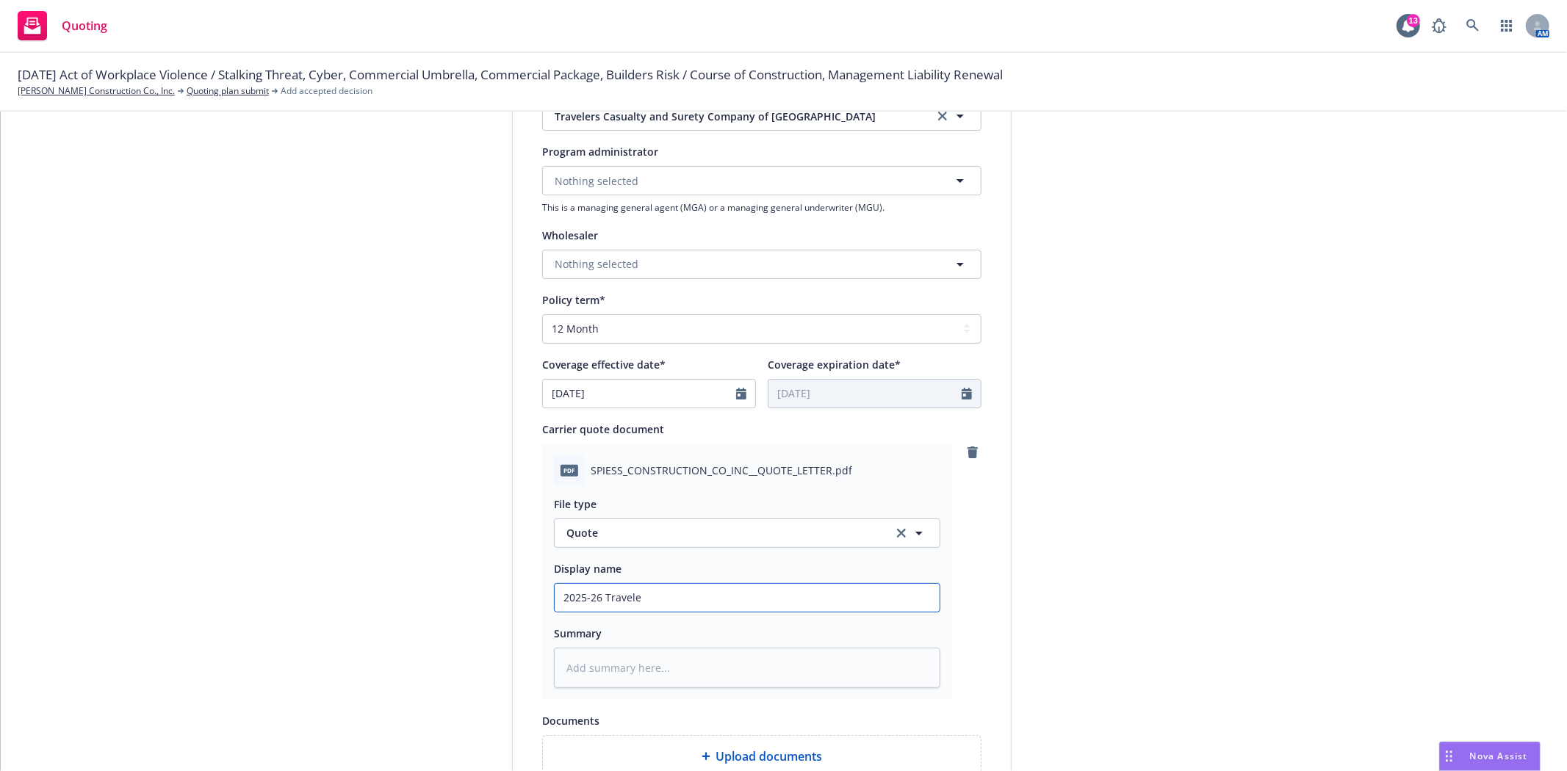
type textarea "x"
type input "2025-26 Traveler"
type textarea "x"
type input "2025-26 Travelers"
type textarea "x"
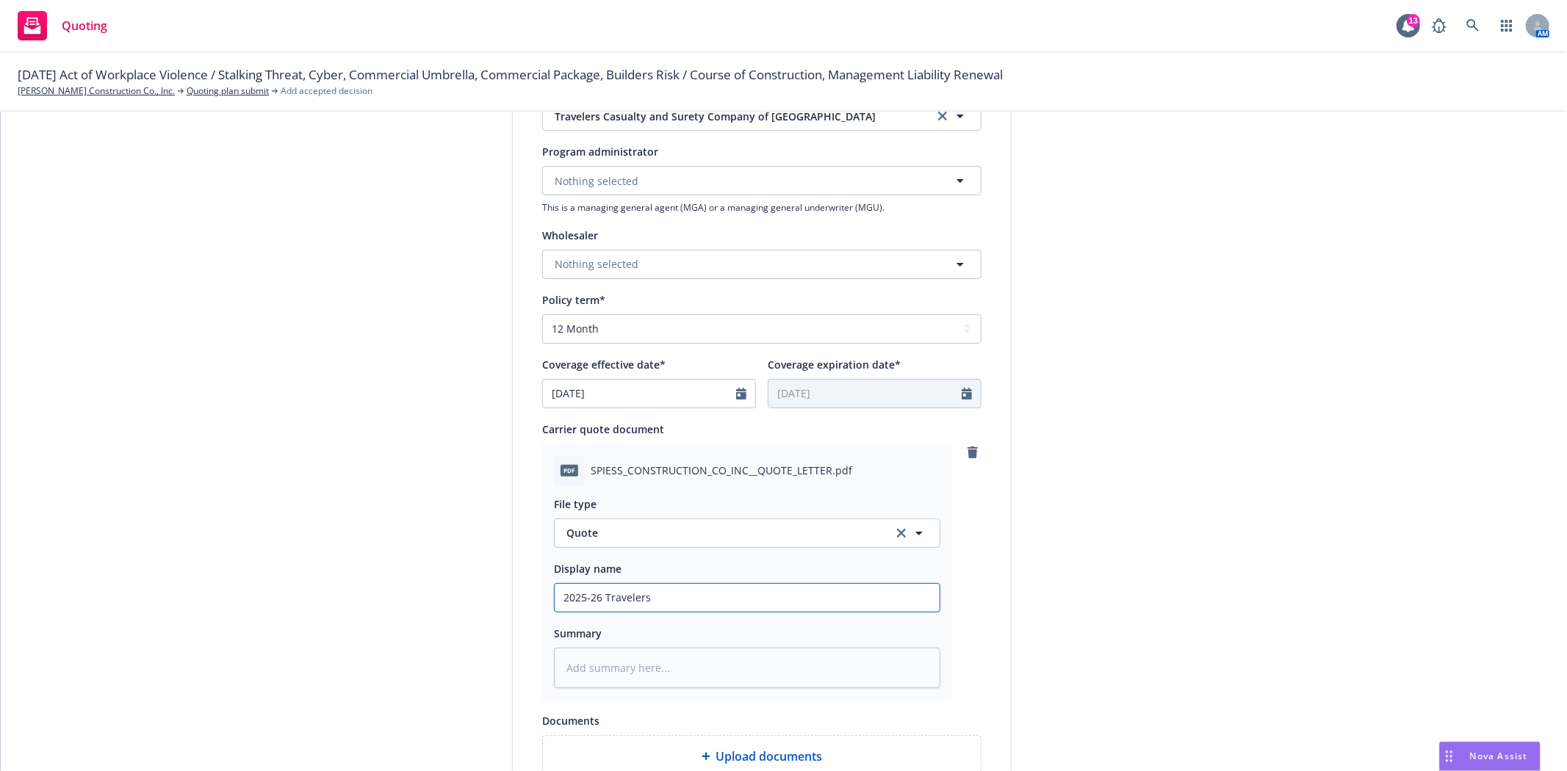
type input "2025-26 Travelers"
type textarea "x"
type input "2025-26 Travelers C"
type textarea "x"
type input "2025-26 Travelers Cy"
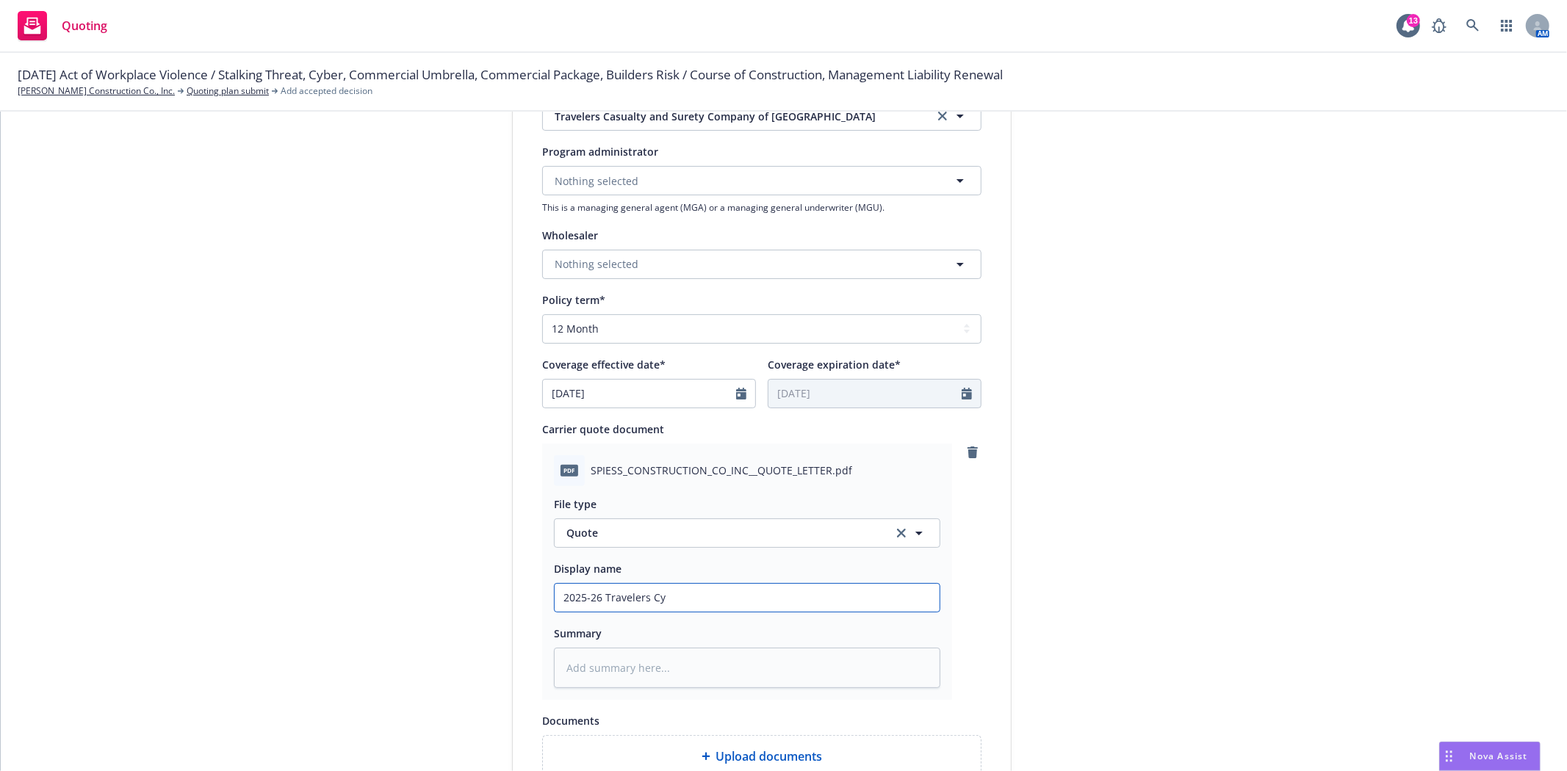
type textarea "x"
type input "2025-26 Travelers Cyb"
type textarea "x"
type input "2025-26 Travelers Cybe"
type textarea "x"
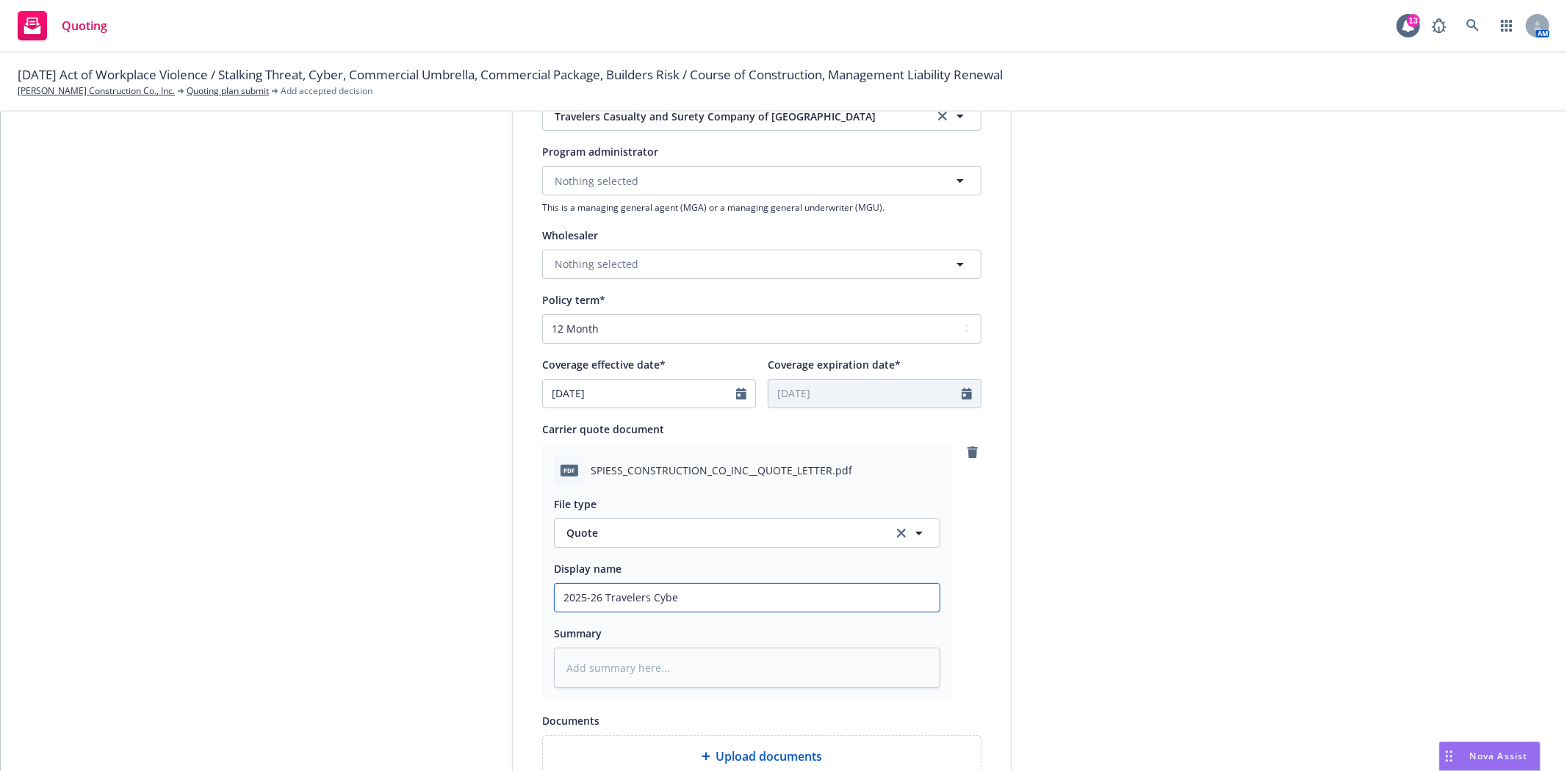
type input "2025-26 Travelers Cyber"
type textarea "x"
type input "2025-26 Travelers Cyber"
type textarea "x"
type input "2025-26 Travelers Cyber O"
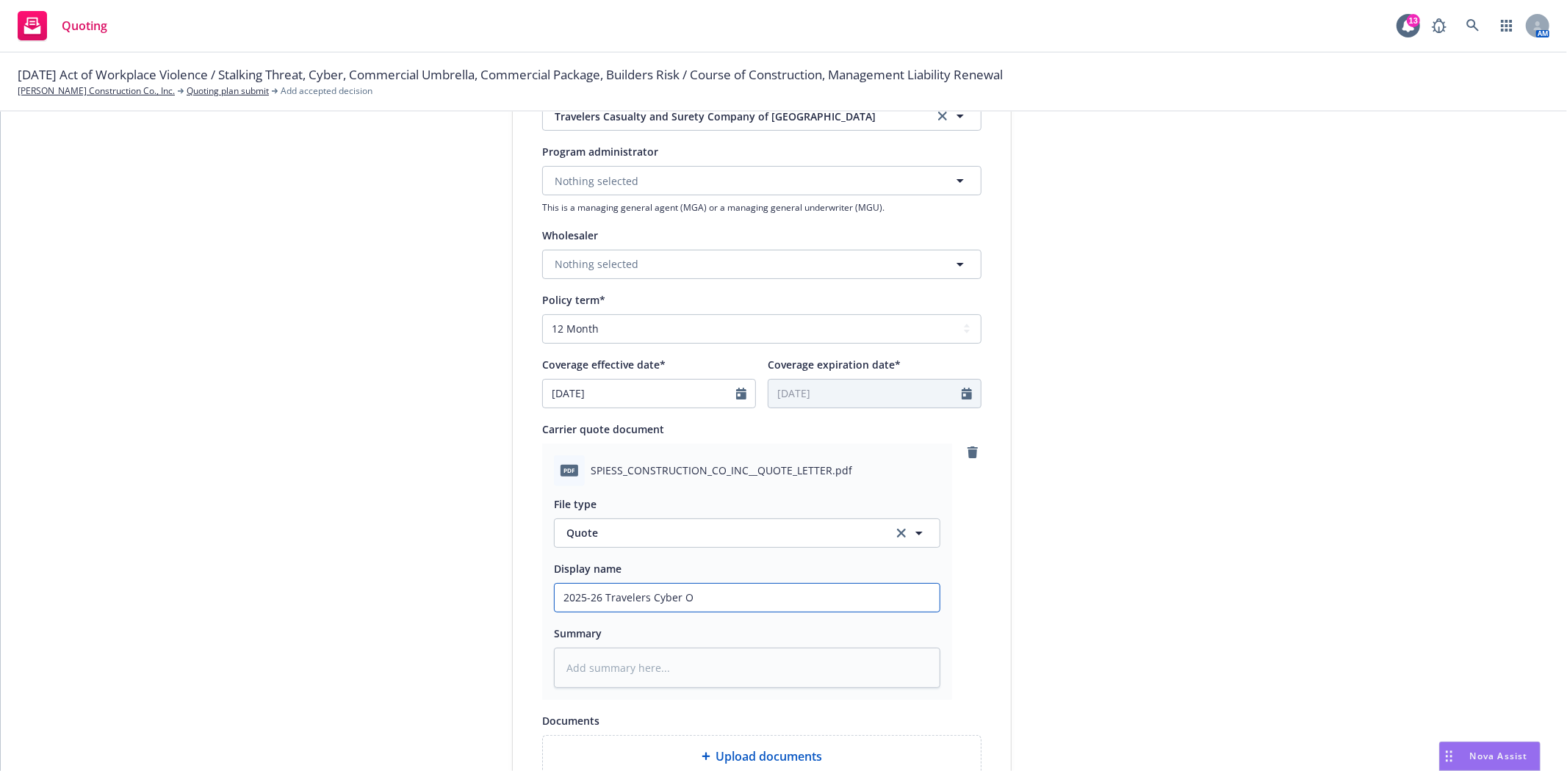
type textarea "x"
type input "2025-26 Travelers Cyber Op"
type textarea "x"
type input "2025-26 Travelers Cyber Opt"
type textarea "x"
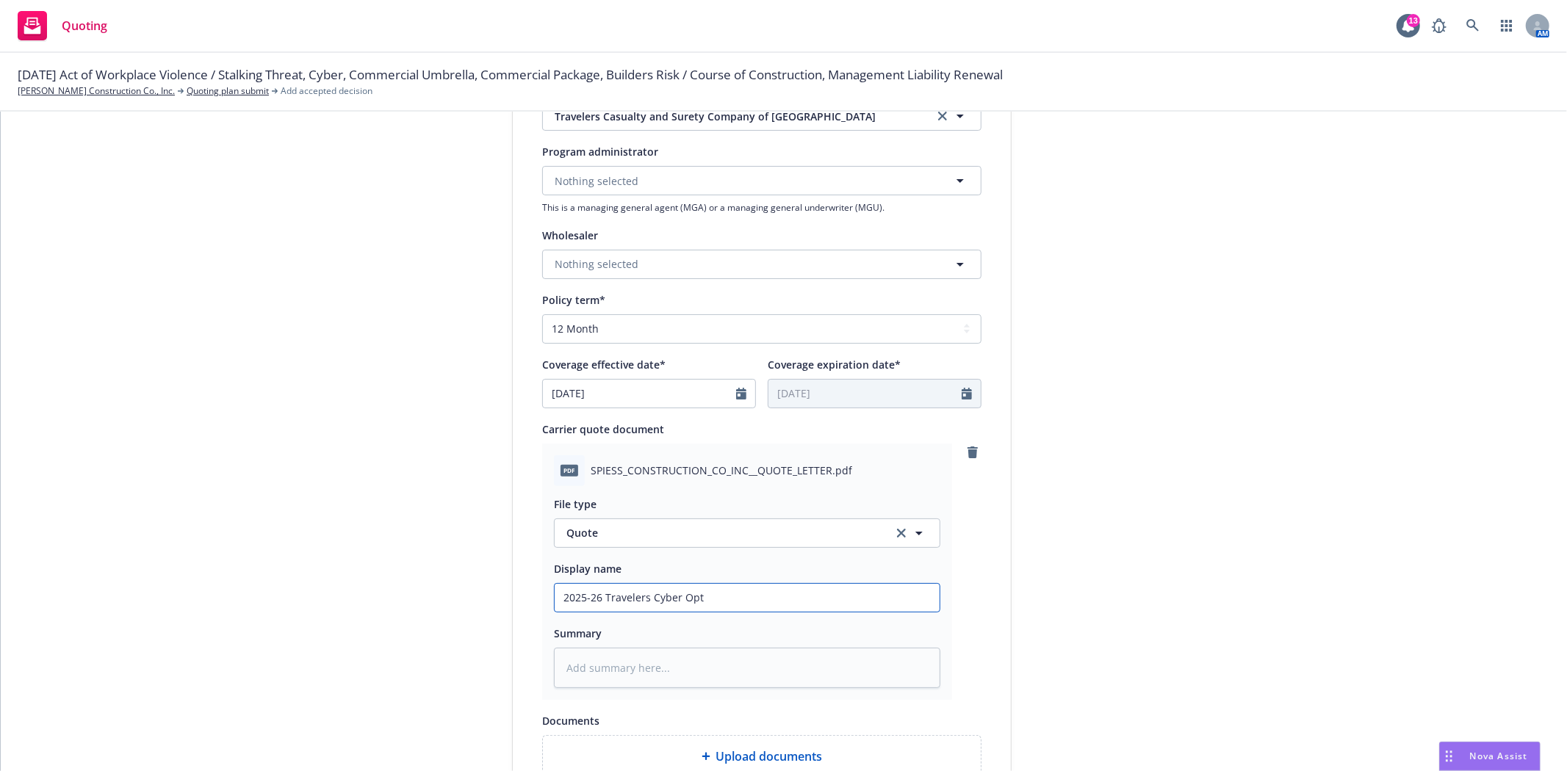
type input "2025-26 Travelers Cyber Opti"
type textarea "x"
type input "2025-26 Travelers Cyber Optio"
type textarea "x"
type input "2025-26 Travelers Cyber Option"
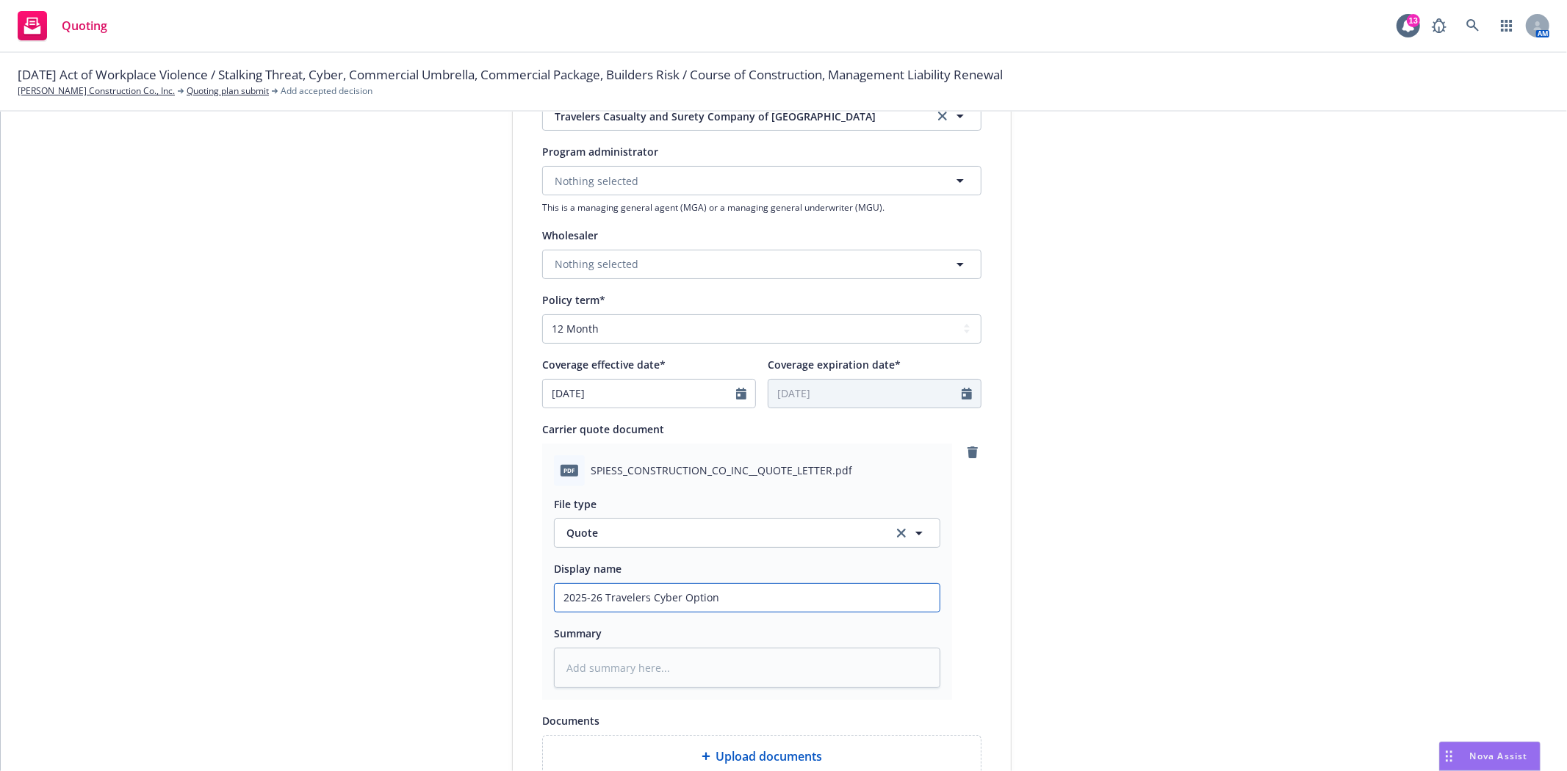
type textarea "x"
type input "2025-26 Travelers Cyber Options"
type textarea "x"
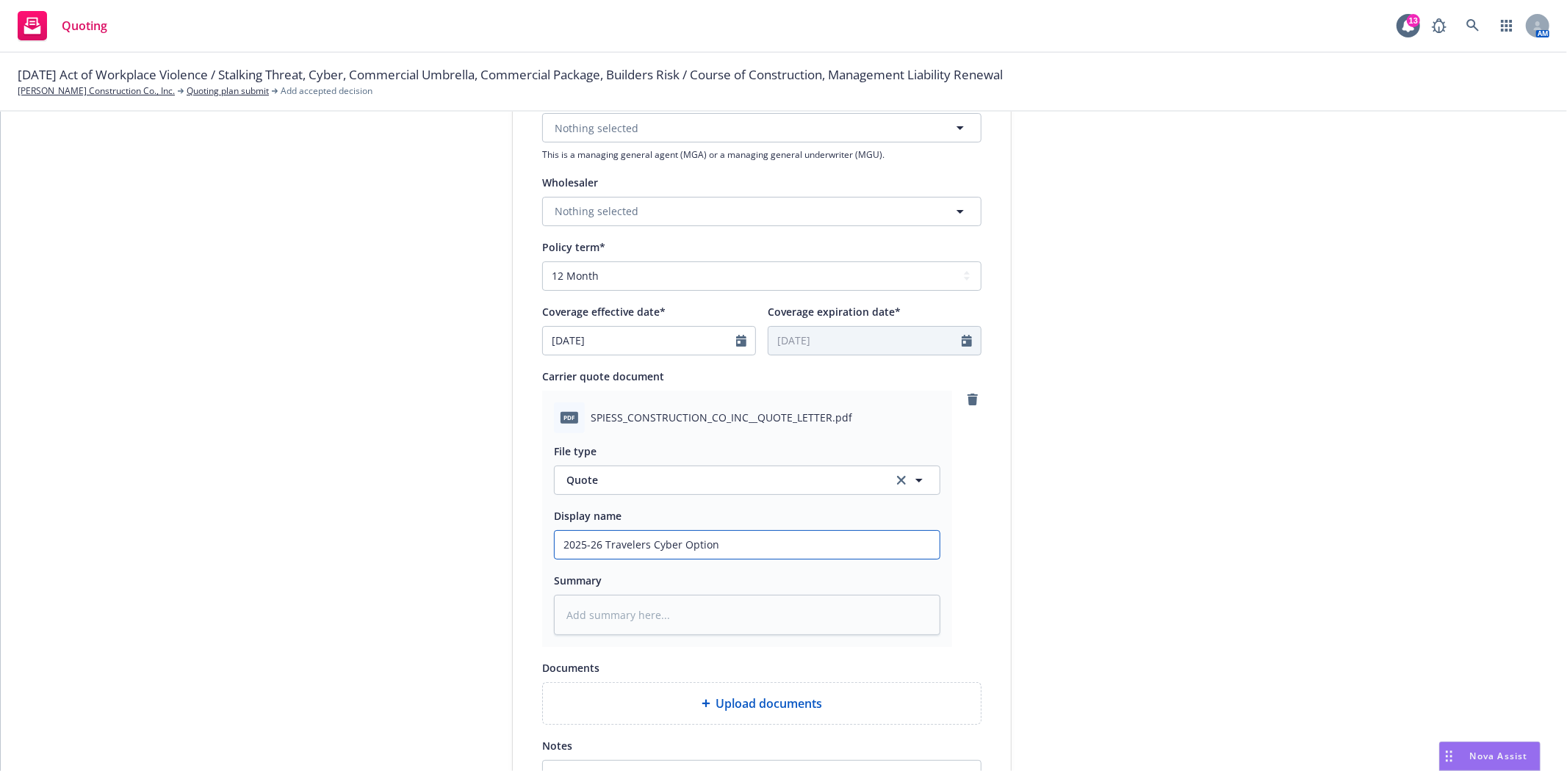
scroll to position [489, 0]
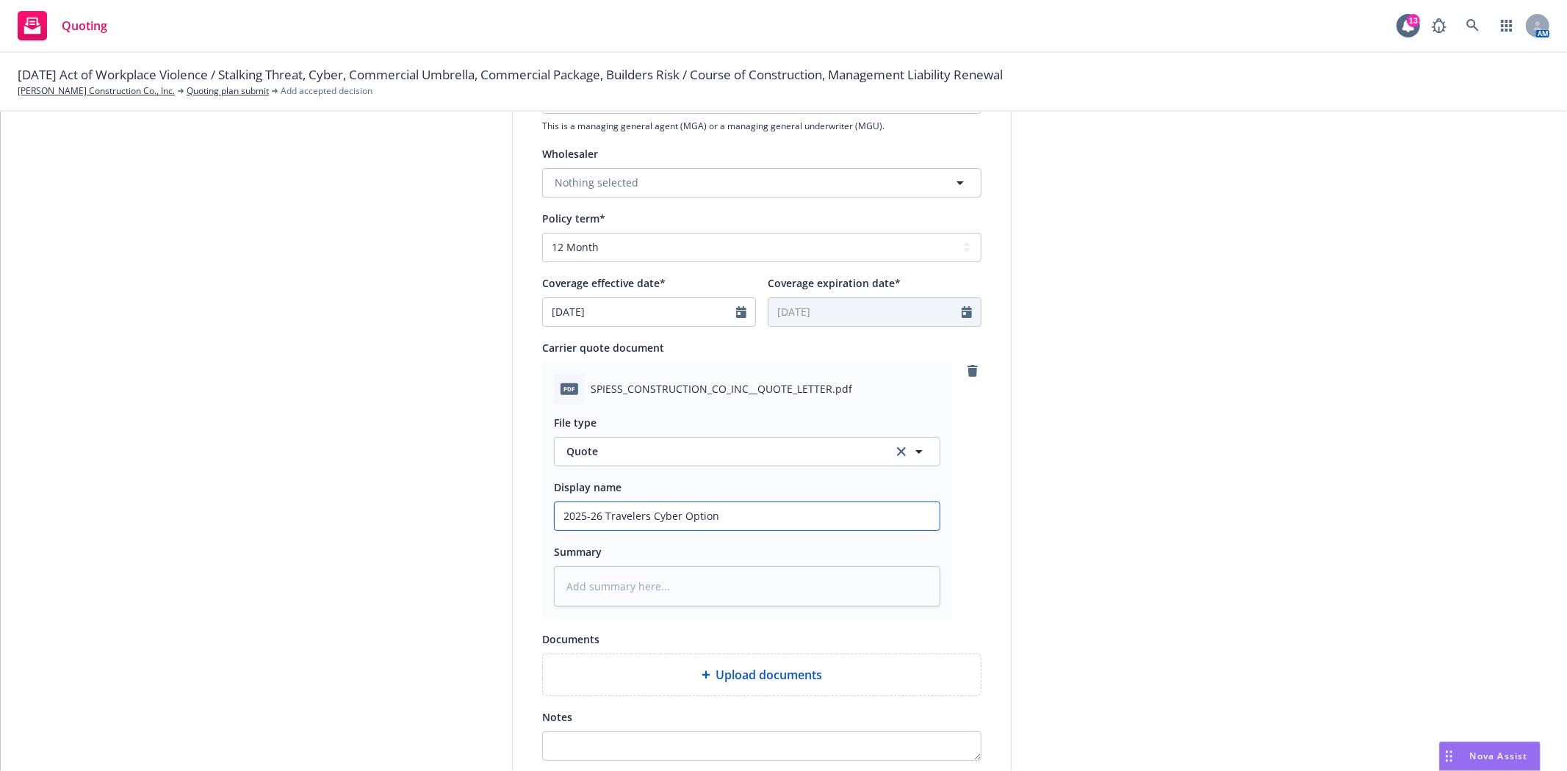
type input "2025-26 Travelers Cyber Option"
type textarea "x"
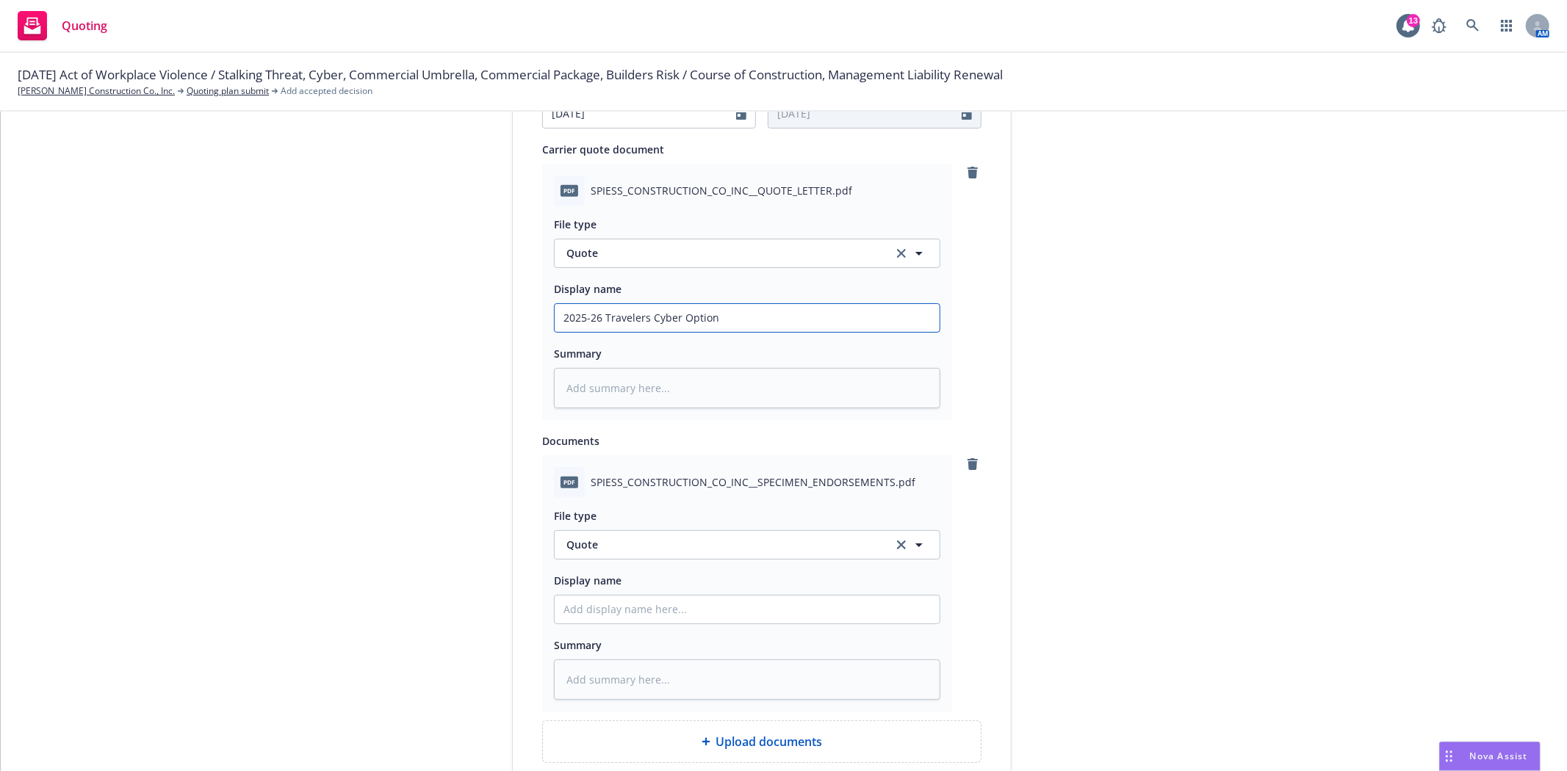
scroll to position [735, 0]
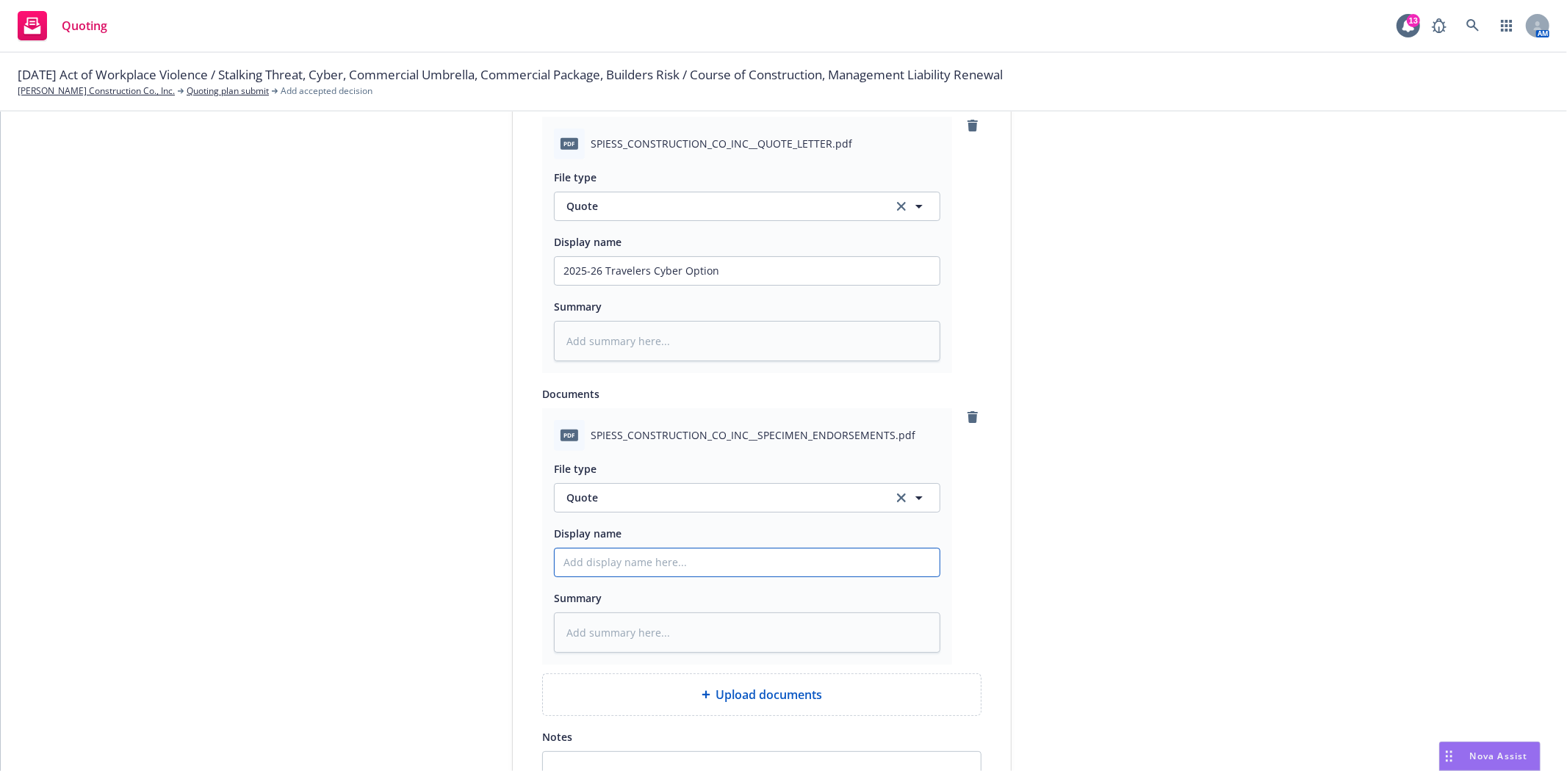
click at [718, 285] on input "Display name" at bounding box center [747, 271] width 385 height 28
click at [707, 505] on span "Quote" at bounding box center [720, 497] width 309 height 15
type input "sp"
click at [641, 538] on span "Specimen Forms" at bounding box center [610, 538] width 82 height 15
click at [615, 285] on input "Display name" at bounding box center [747, 271] width 385 height 28
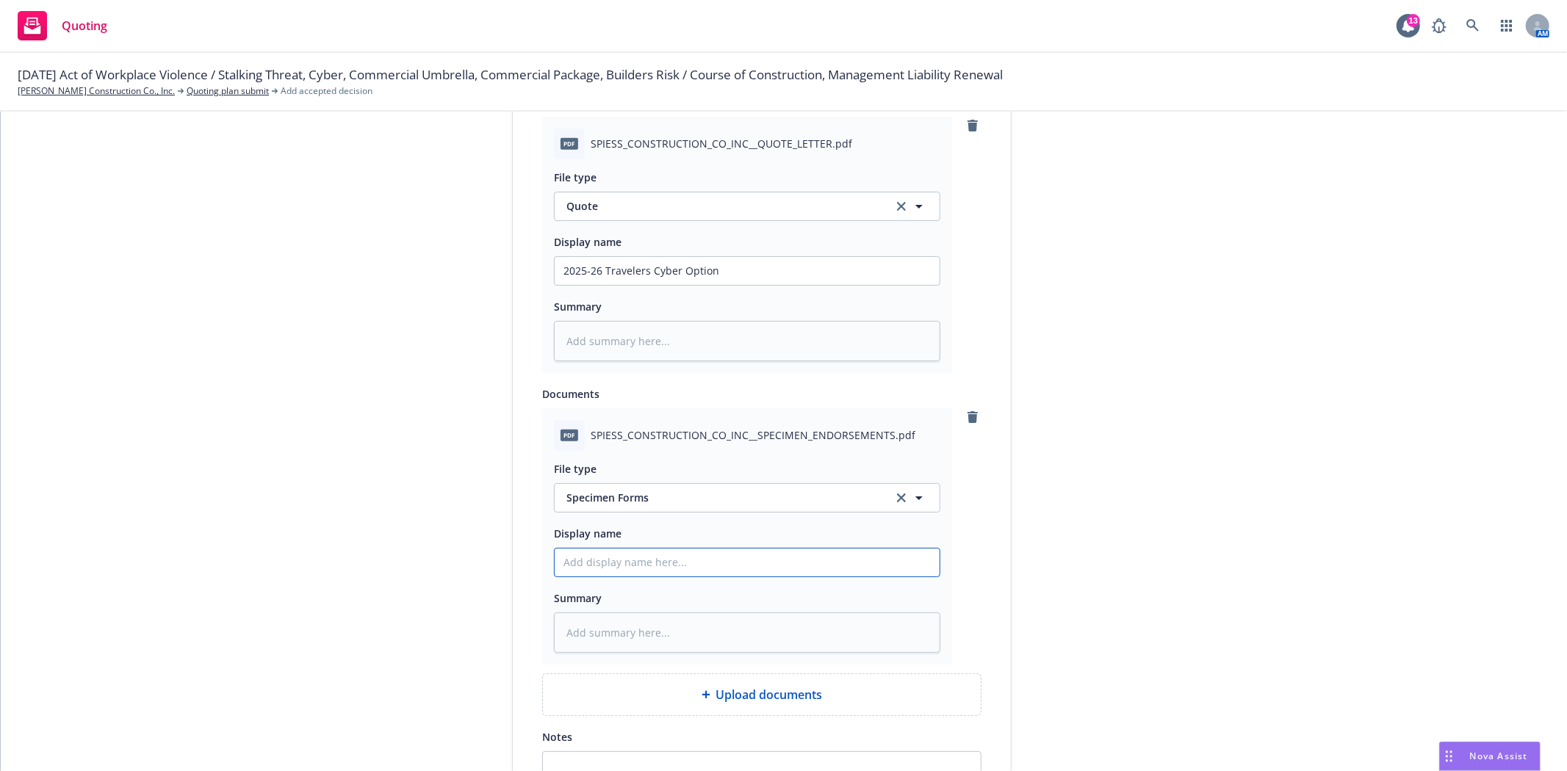
type textarea "x"
type input "T"
type textarea "x"
type input "Tr"
type textarea "x"
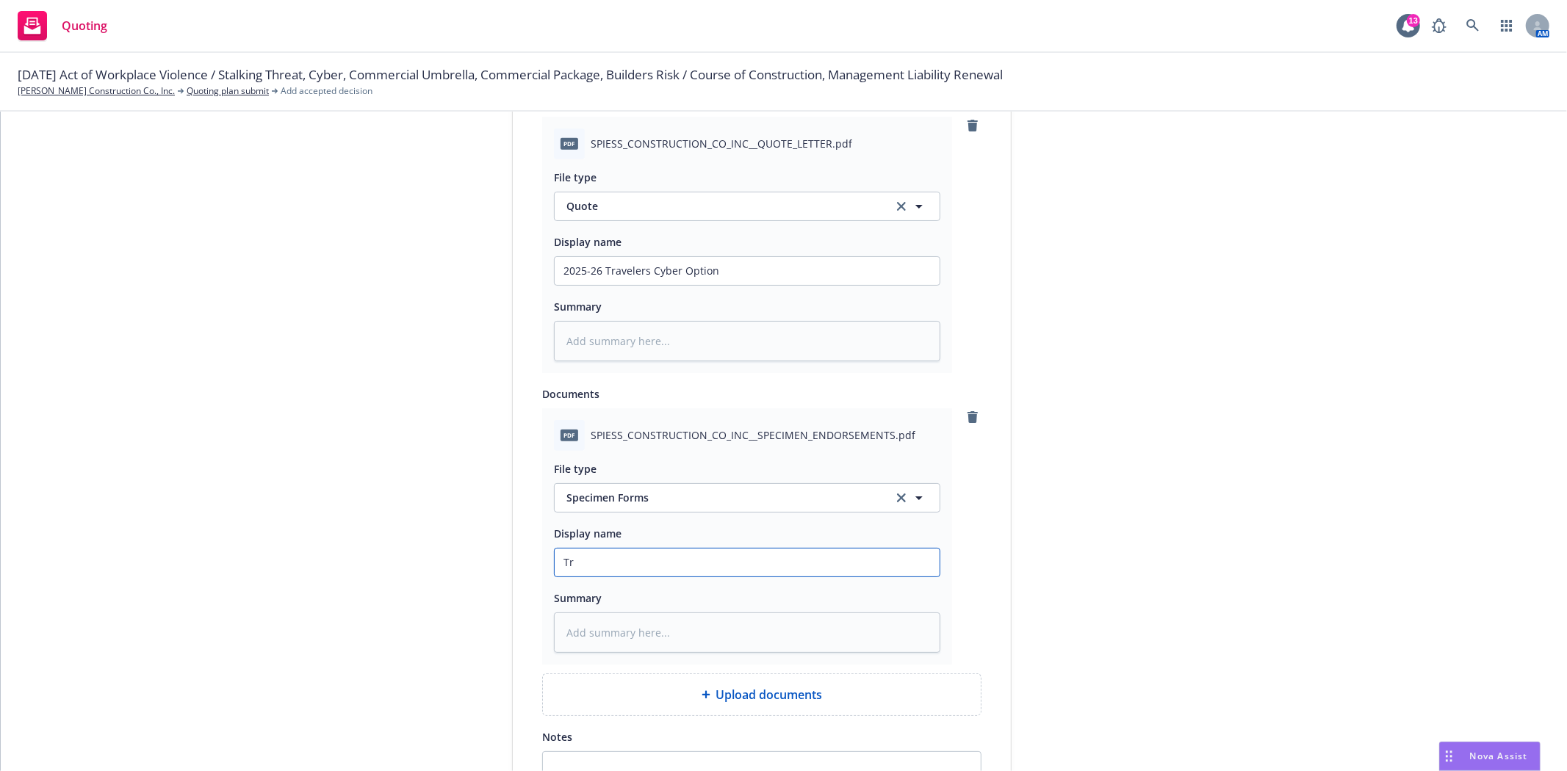
type input "Tra"
type textarea "x"
type input "Trav"
type textarea "x"
type input "Trave"
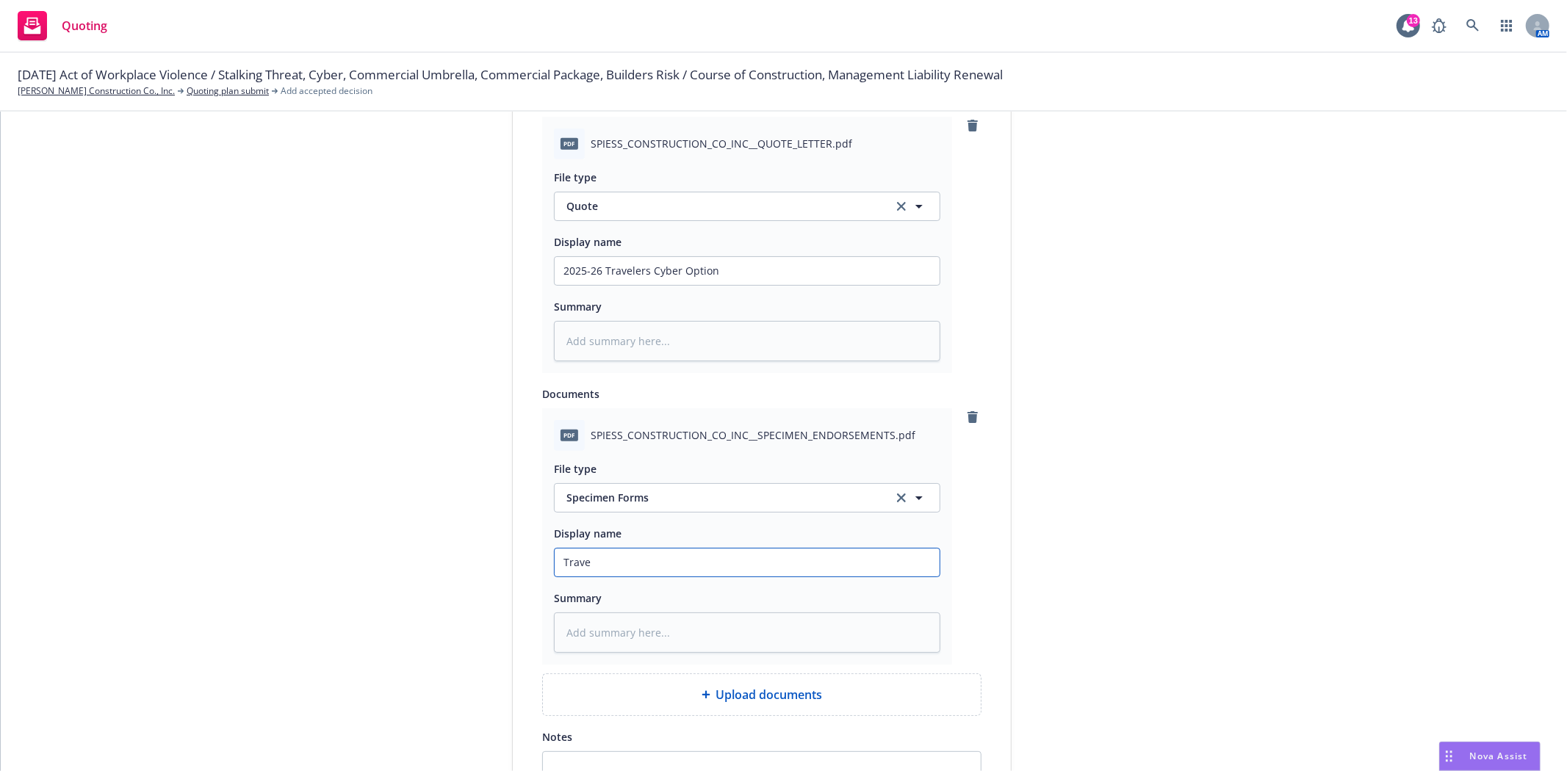
type textarea "x"
type input "Travel"
type textarea "x"
type input "Travele"
type textarea "x"
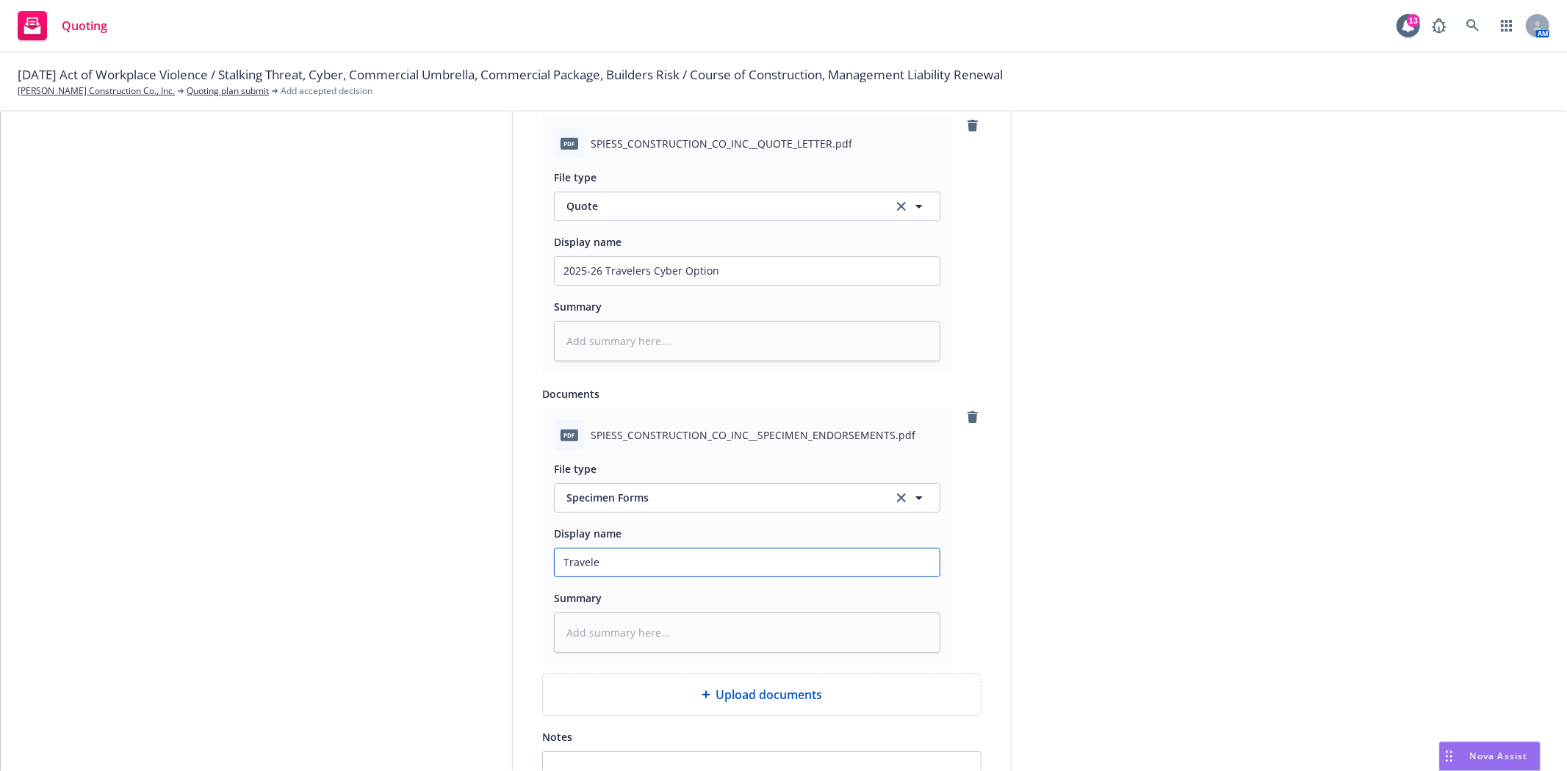
type input "Traveler"
type textarea "x"
type input "Travelers"
type textarea "x"
type input "Travelers"
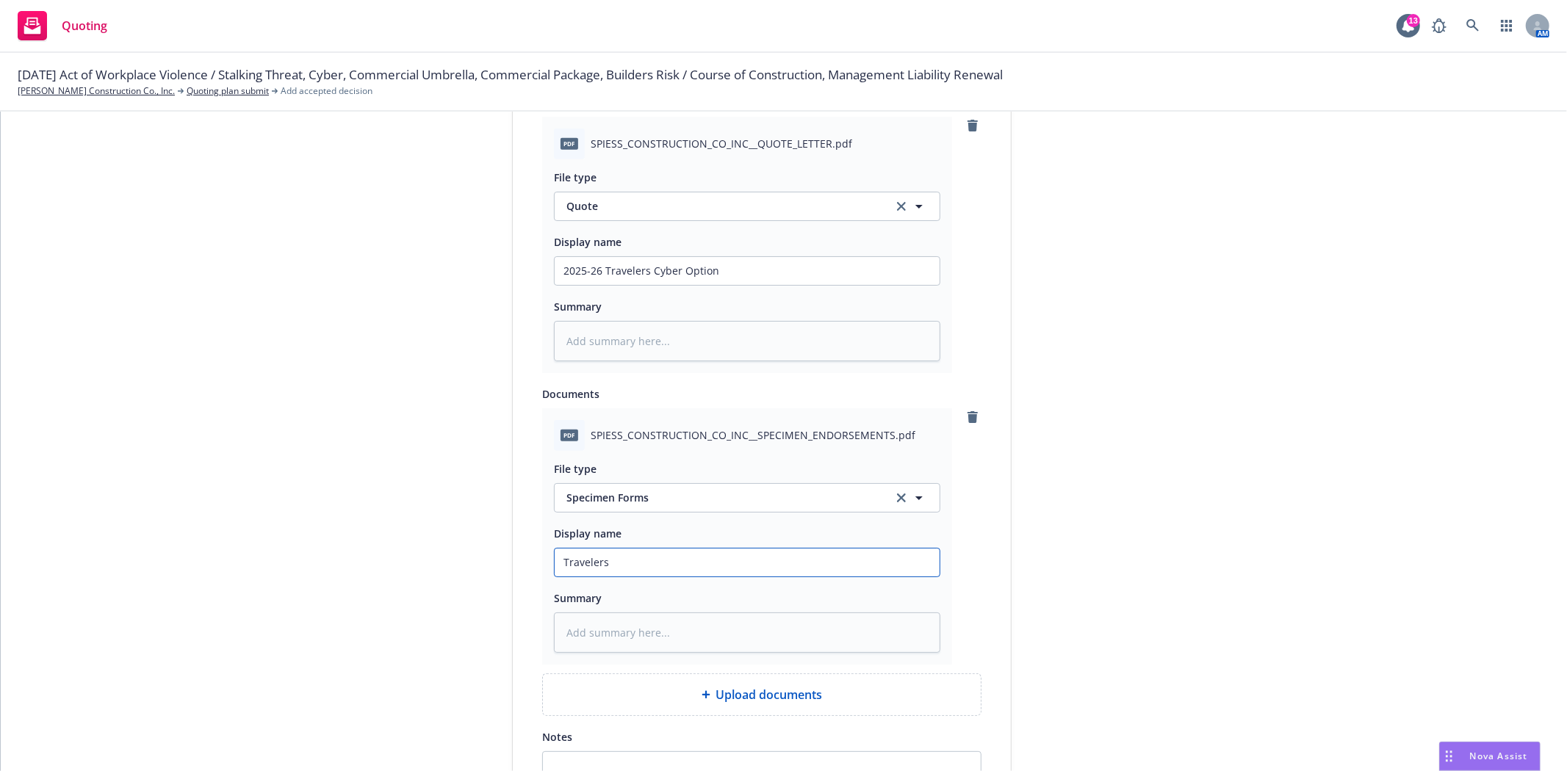
type textarea "x"
type input "Travelers C"
type textarea "x"
type input "Travelers Cy"
type textarea "x"
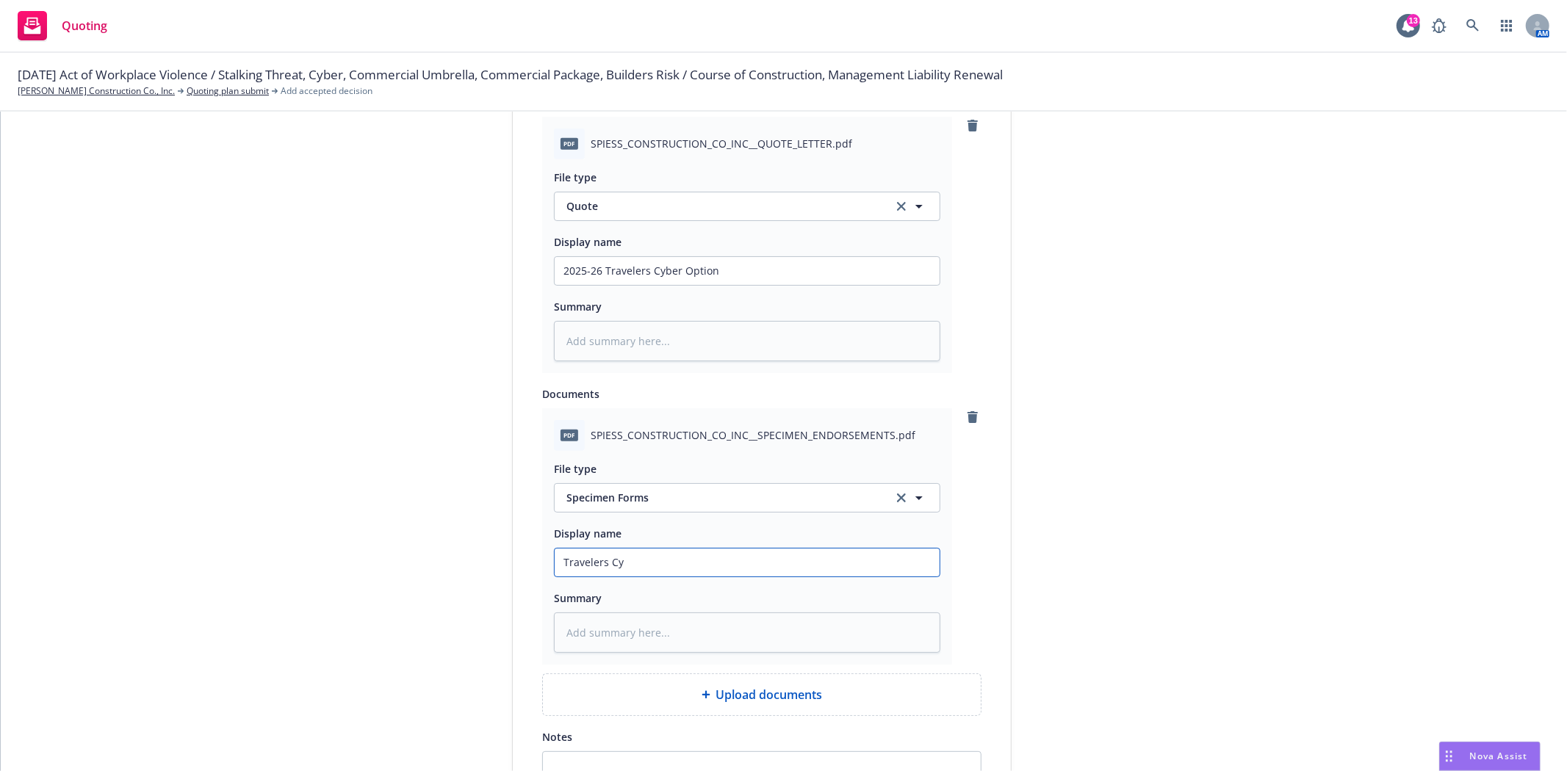
type input "Travelers Cyb"
type textarea "x"
type input "Travelers Cybe"
type textarea "x"
type input "Travelers Cyber"
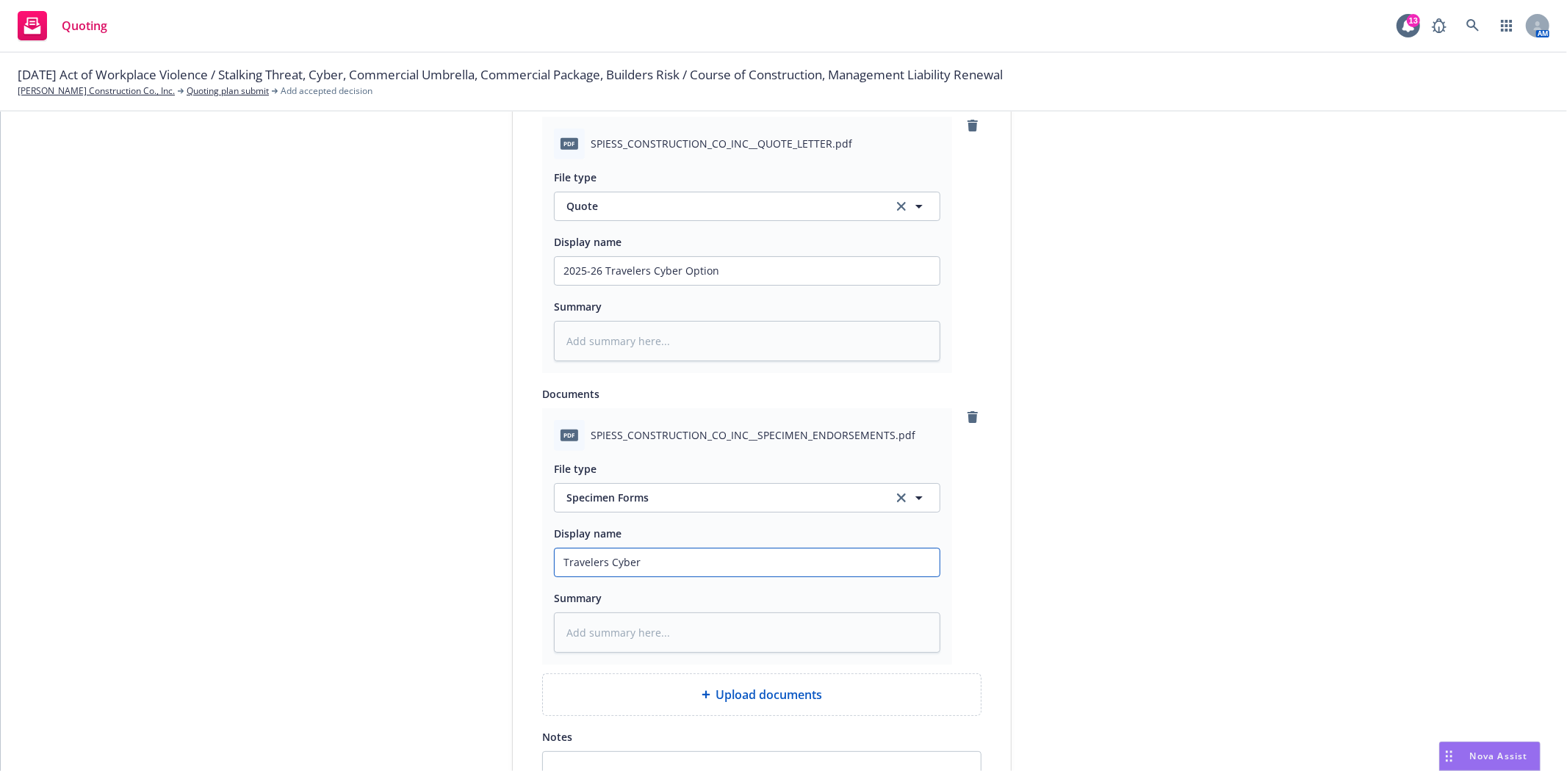
type textarea "x"
type input "Travelers Cyber"
type textarea "x"
type input "Travelers Cyber S"
type textarea "x"
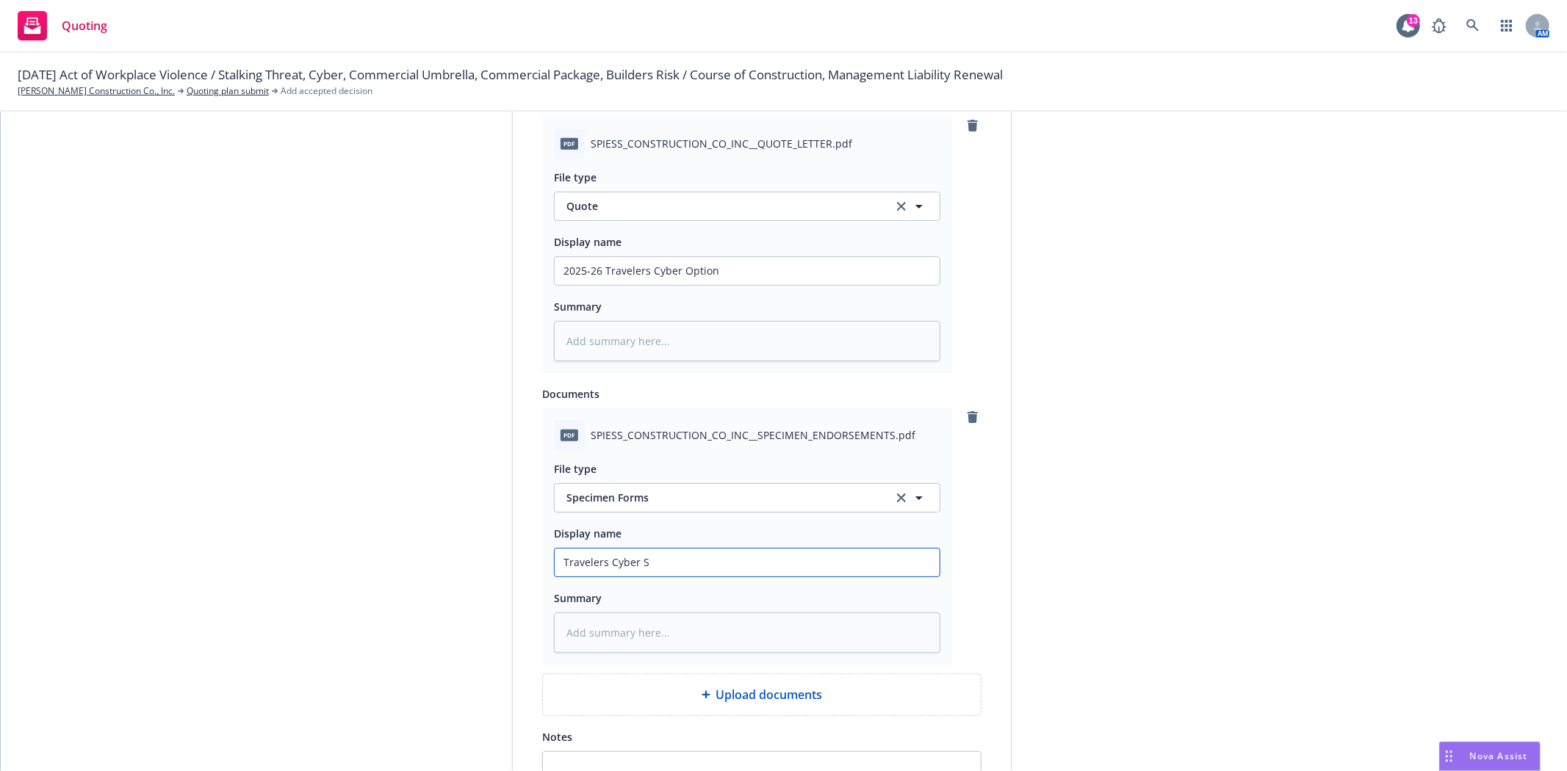
type input "Travelers Cyber Se"
type textarea "x"
type input "Travelers Cyber Sep"
type textarea "x"
type input "Travelers Cyber Se"
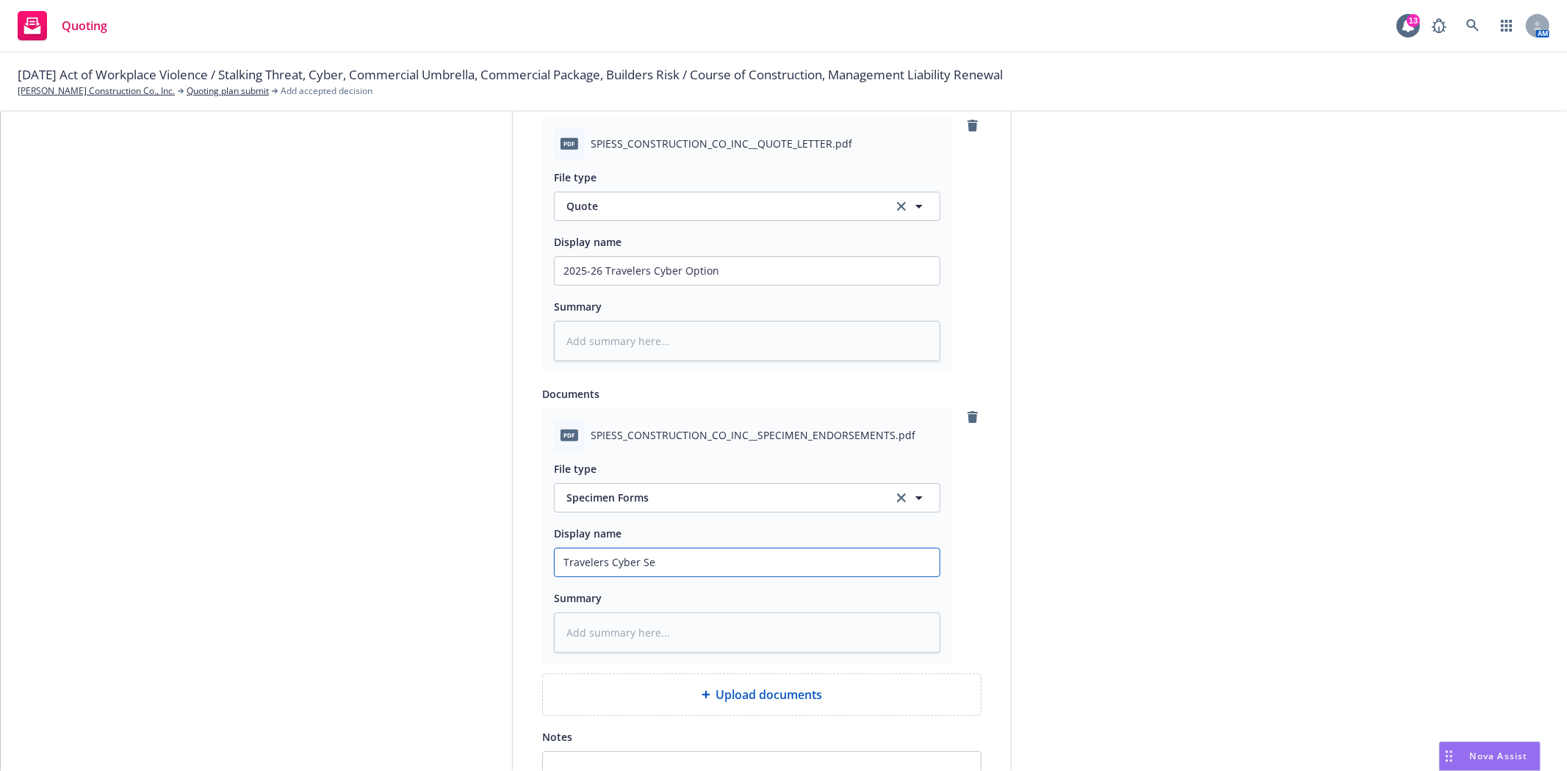
type textarea "x"
type input "Travelers Cyber S"
type textarea "x"
type input "Travelers Cyber Sp"
type textarea "x"
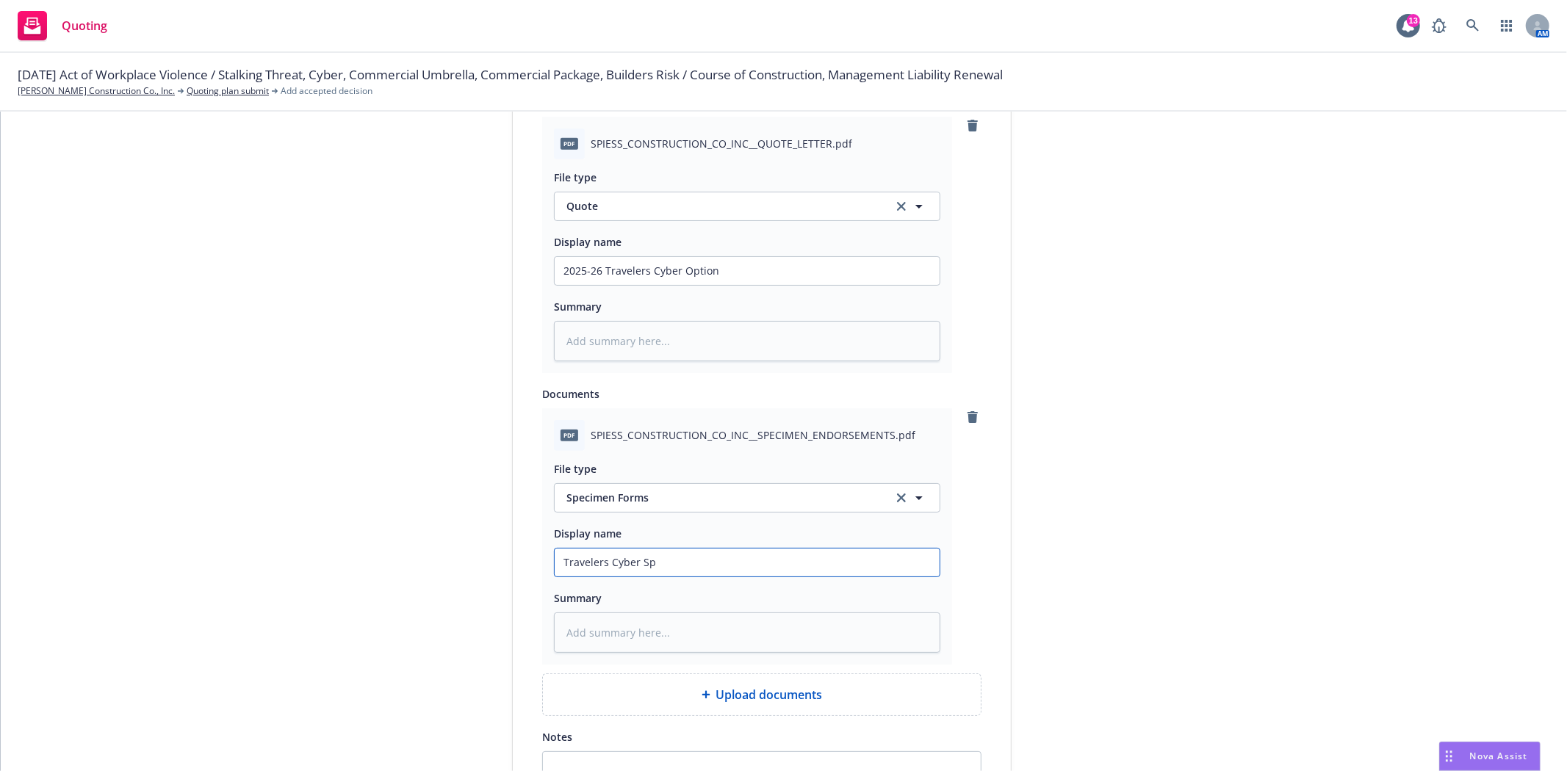
type input "Travelers Cyber Spe"
type textarea "x"
type input "Travelers Cyber Spec"
type textarea "x"
type input "Travelers Cyber Speci"
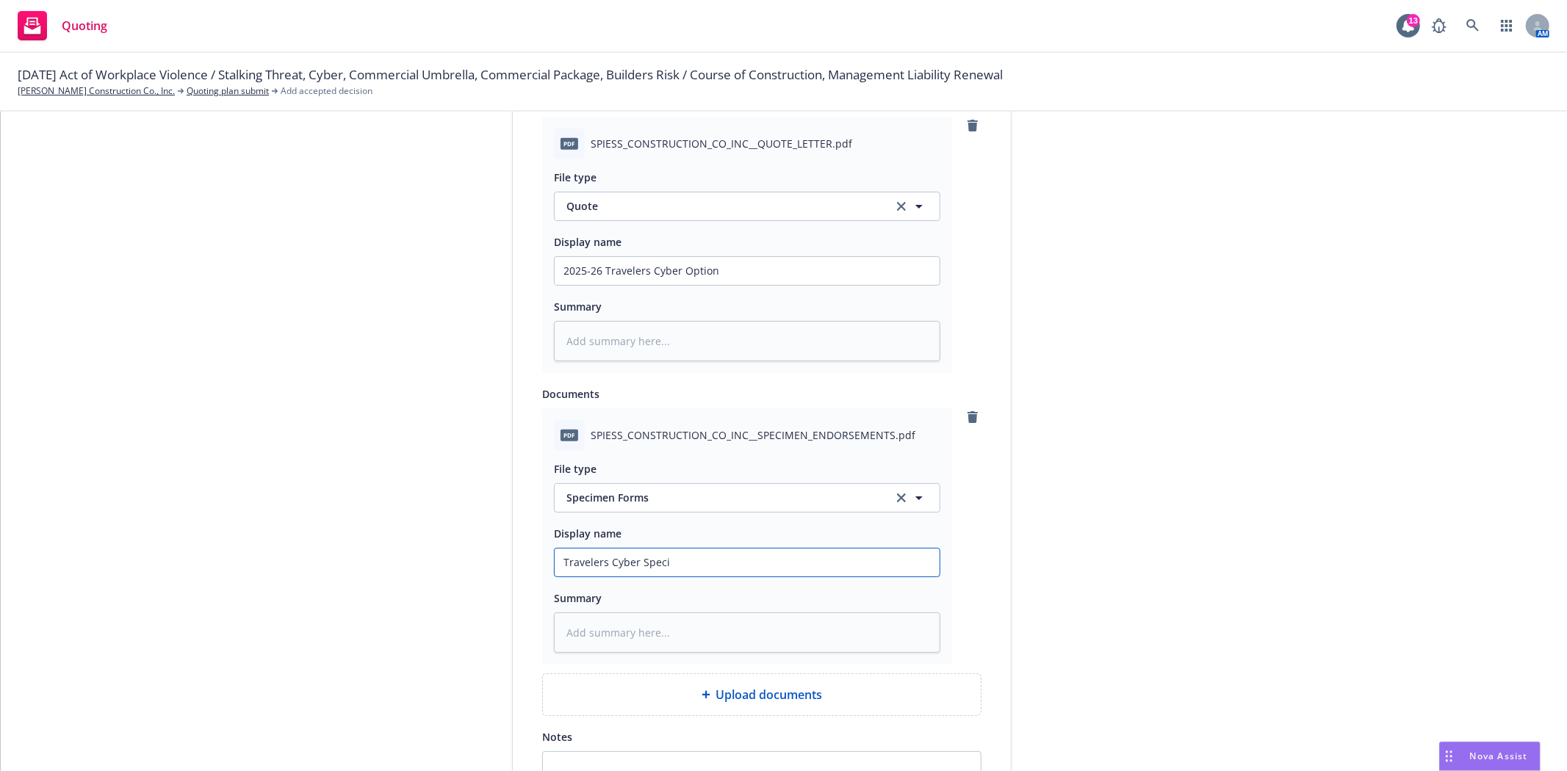
type textarea "x"
type input "Travelers Cyber Specim"
type textarea "x"
type input "Travelers Cyber Specime"
type textarea "x"
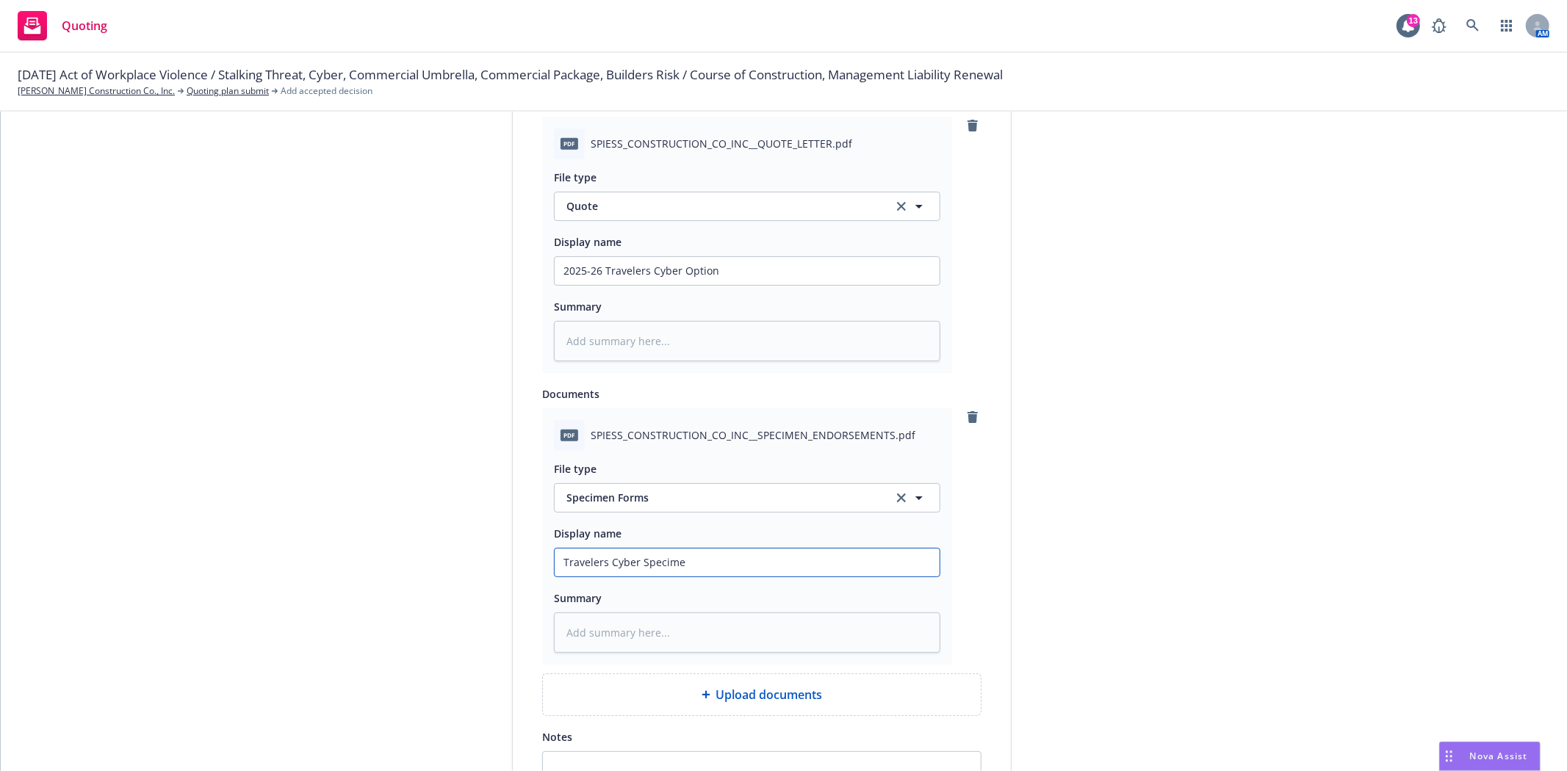
type input "Travelers Cyber Specimen"
type textarea "x"
type input "Travelers Cyber Specimen"
type textarea "x"
type input "Travelers Cyber Specimen F"
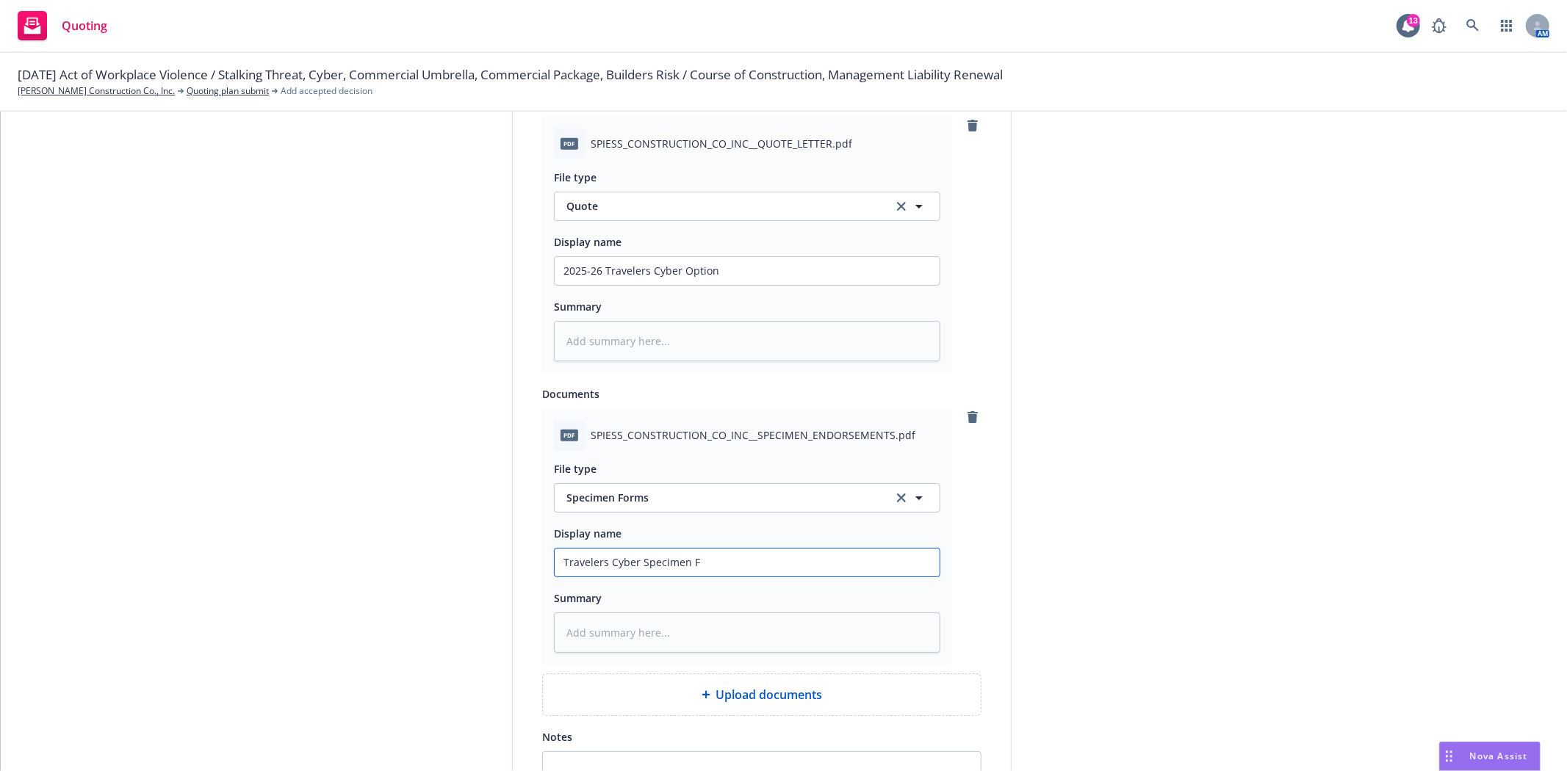
type textarea "x"
type input "Travelers Cyber Specimen Fo"
type textarea "x"
type input "Travelers Cyber Specimen For"
type textarea "x"
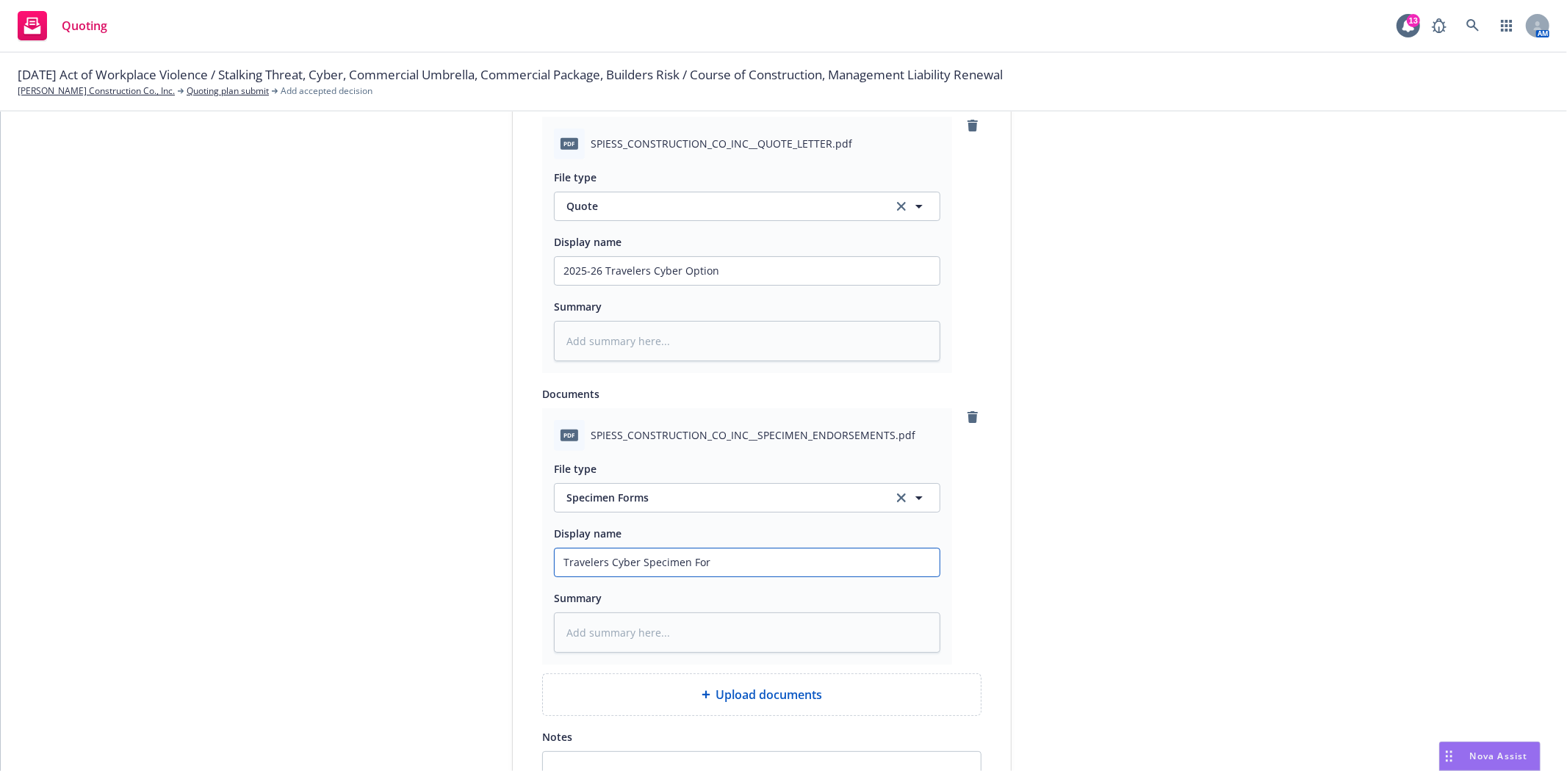
type input "Travelers Cyber Specimen Form"
type textarea "x"
type input "Travelers Cyber Specimen Forms"
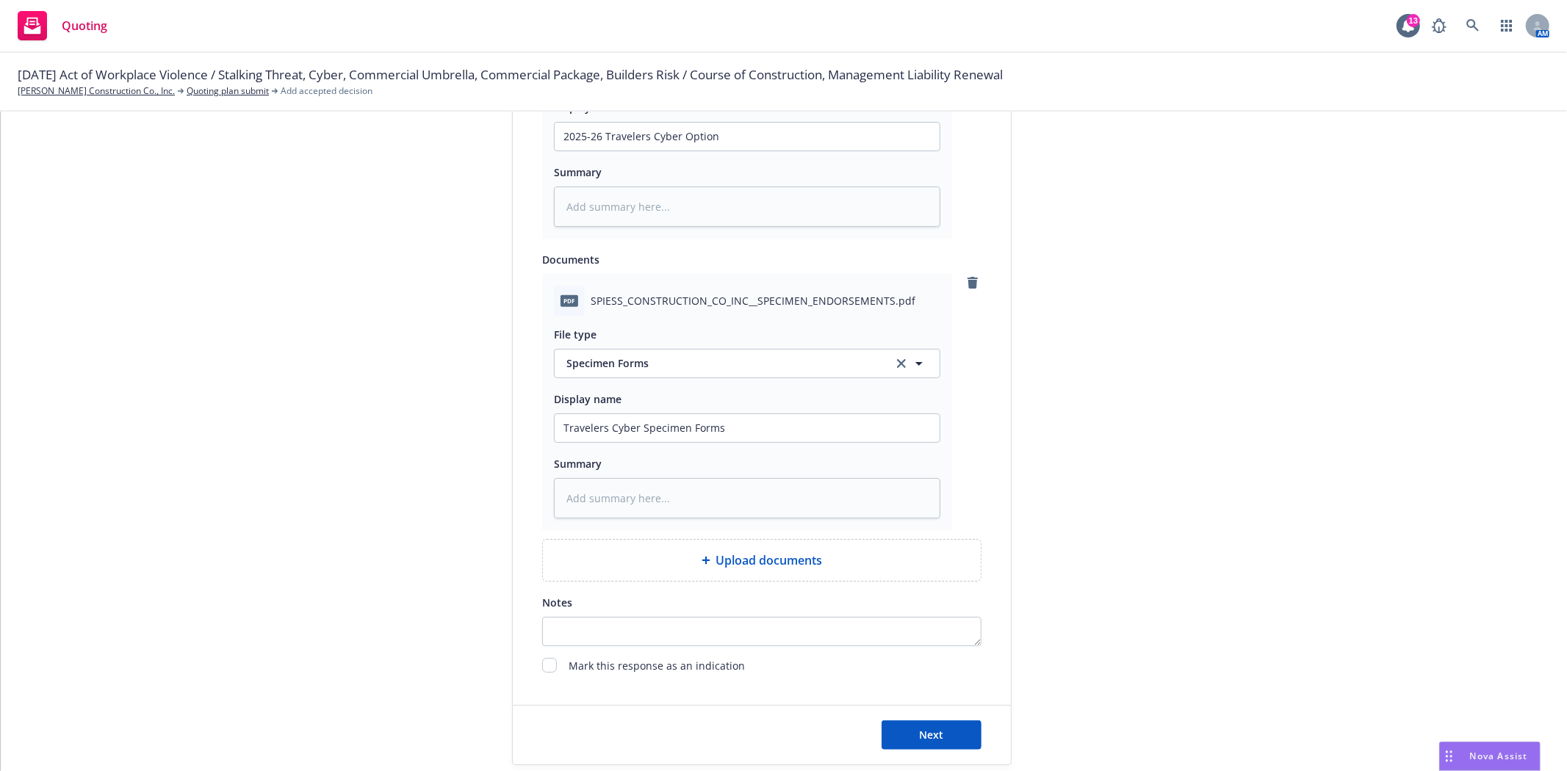
scroll to position [898, 0]
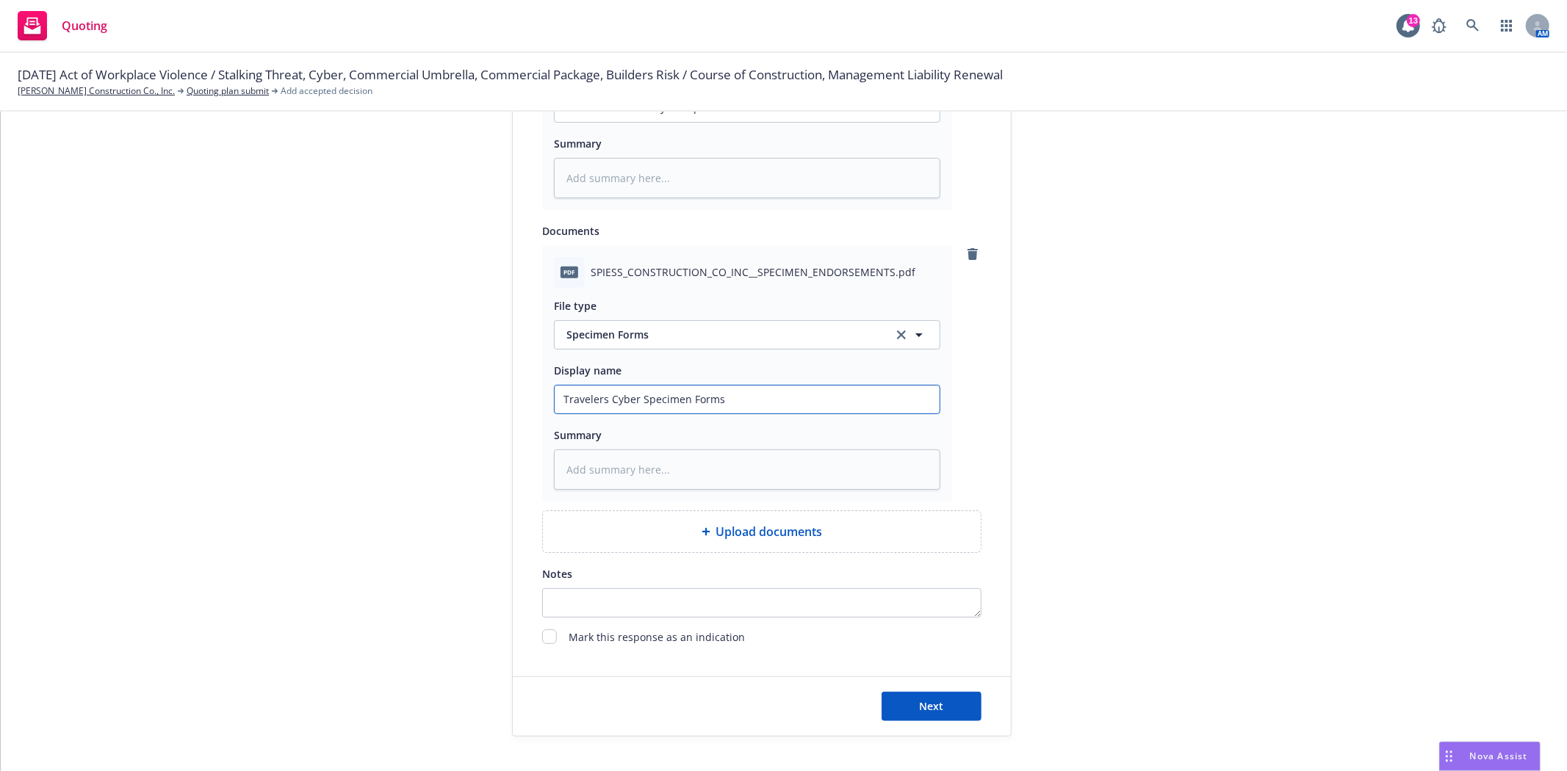
type textarea "x"
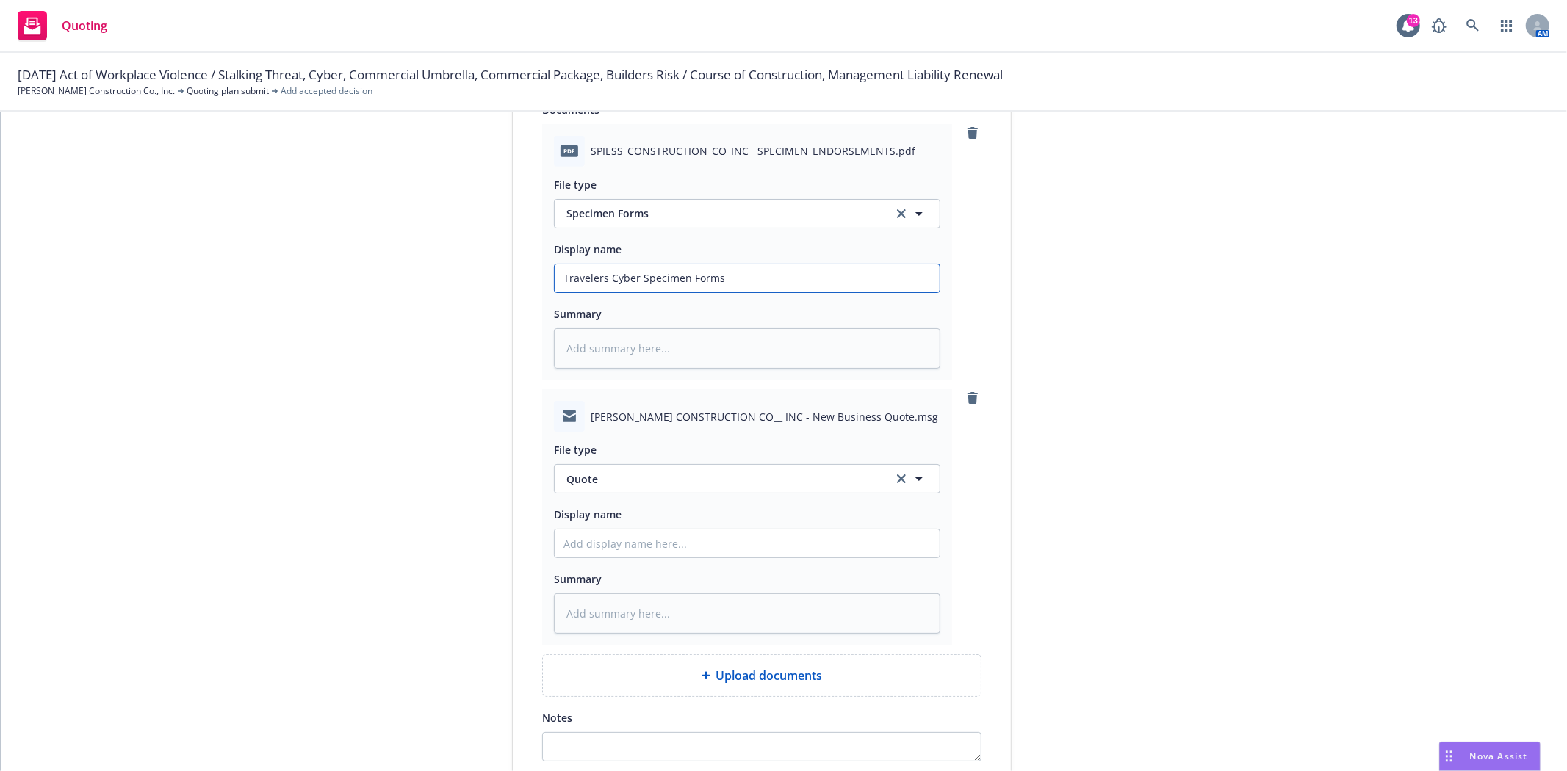
scroll to position [1061, 0]
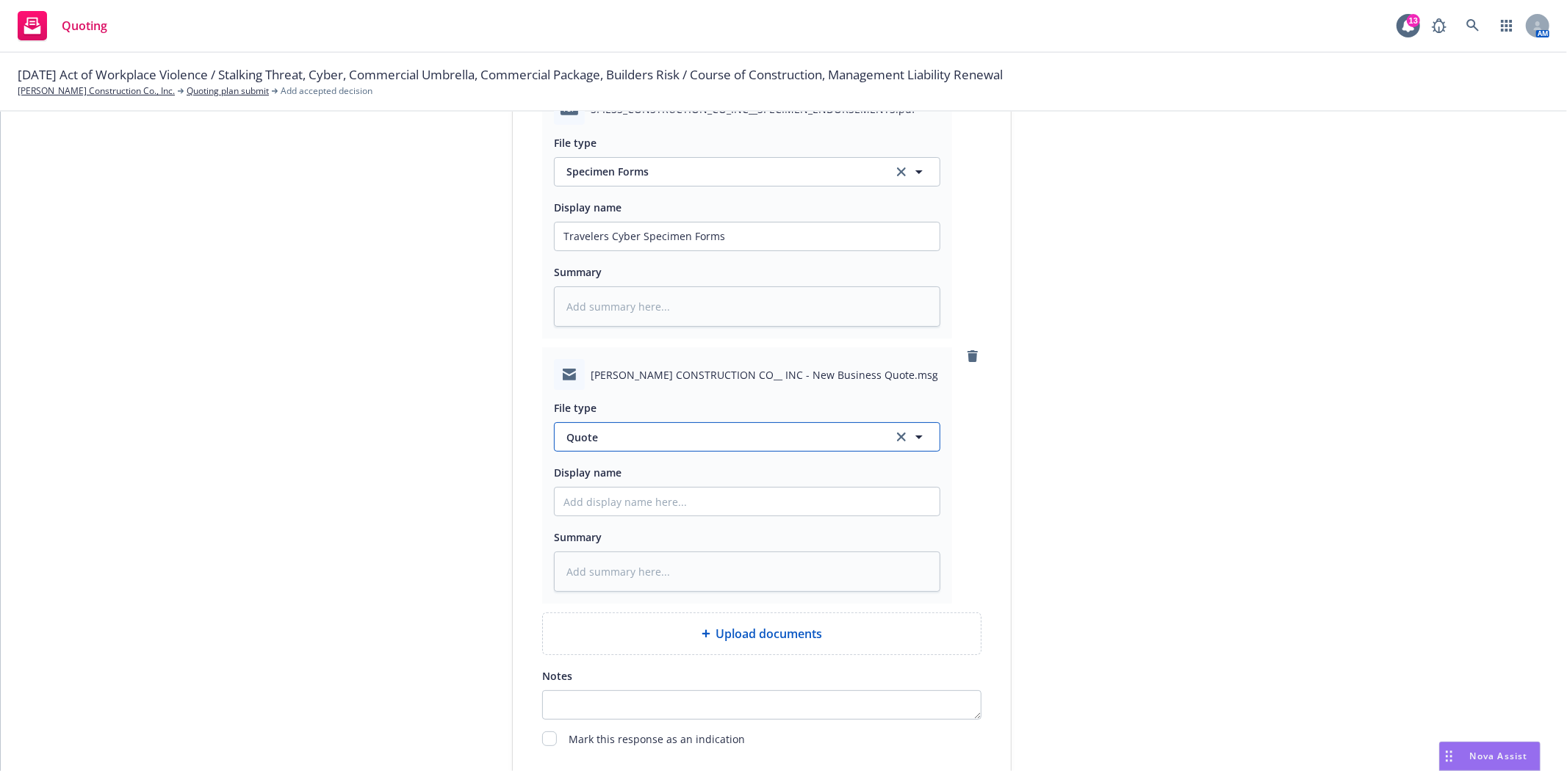
click at [635, 443] on span "Quote" at bounding box center [720, 437] width 309 height 15
type input "emil"
type textarea "x"
type input "em"
click at [607, 488] on div "Email" at bounding box center [746, 477] width 367 height 21
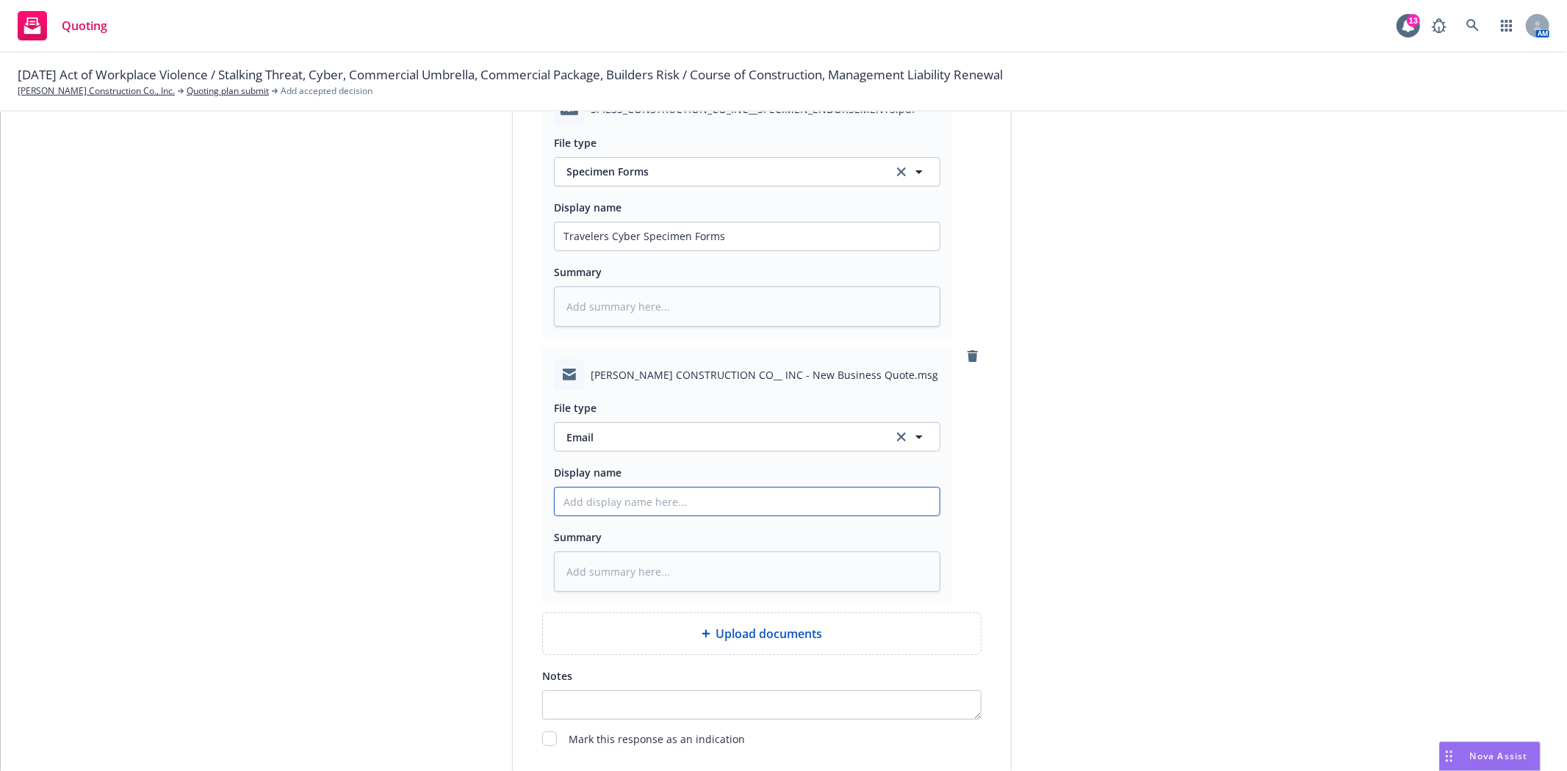
type textarea "x"
type input "f"
type textarea "x"
type input "f/"
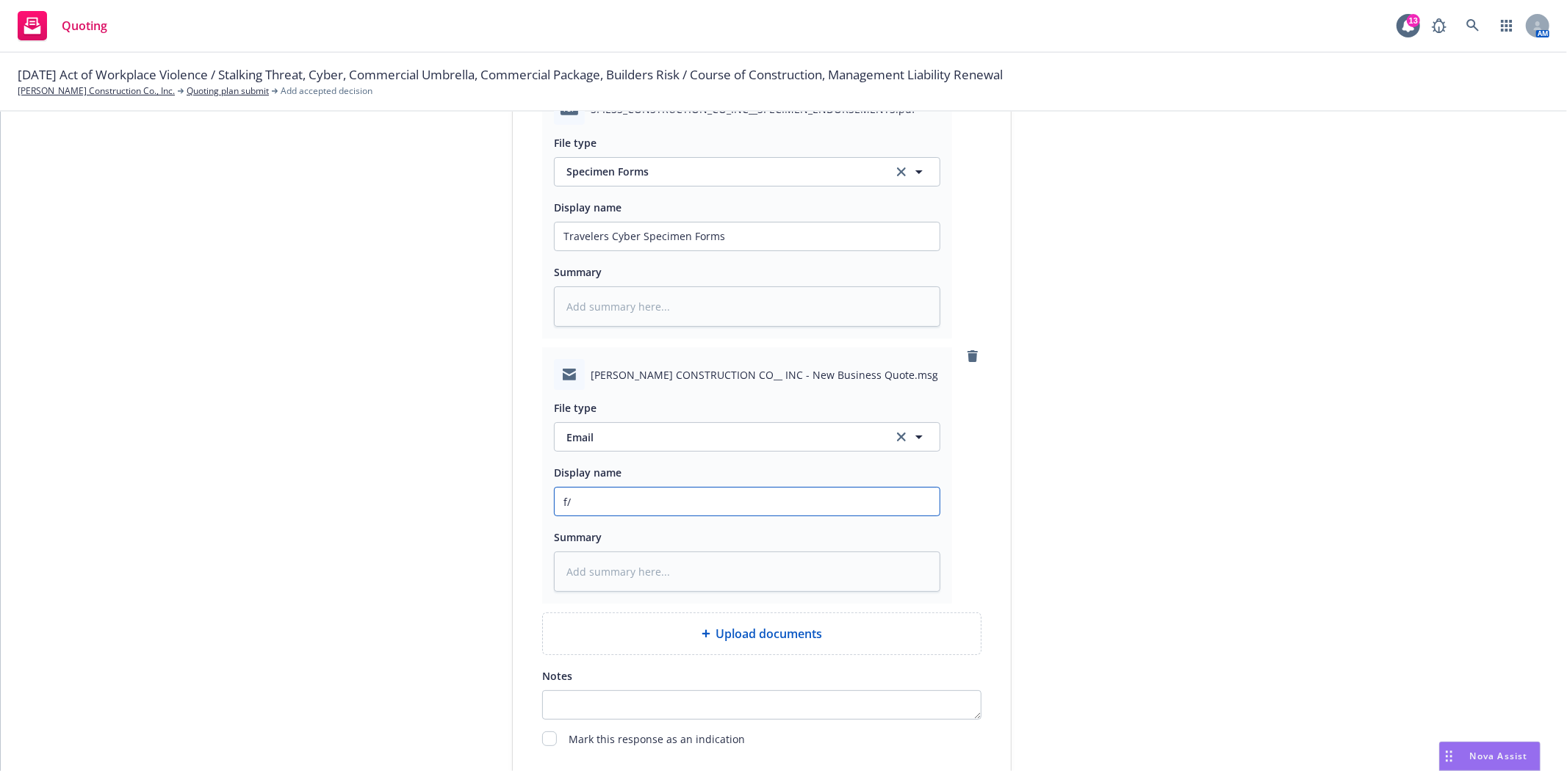
type textarea "x"
type input "f/A"
type textarea "x"
type input "f/Ar"
type textarea "x"
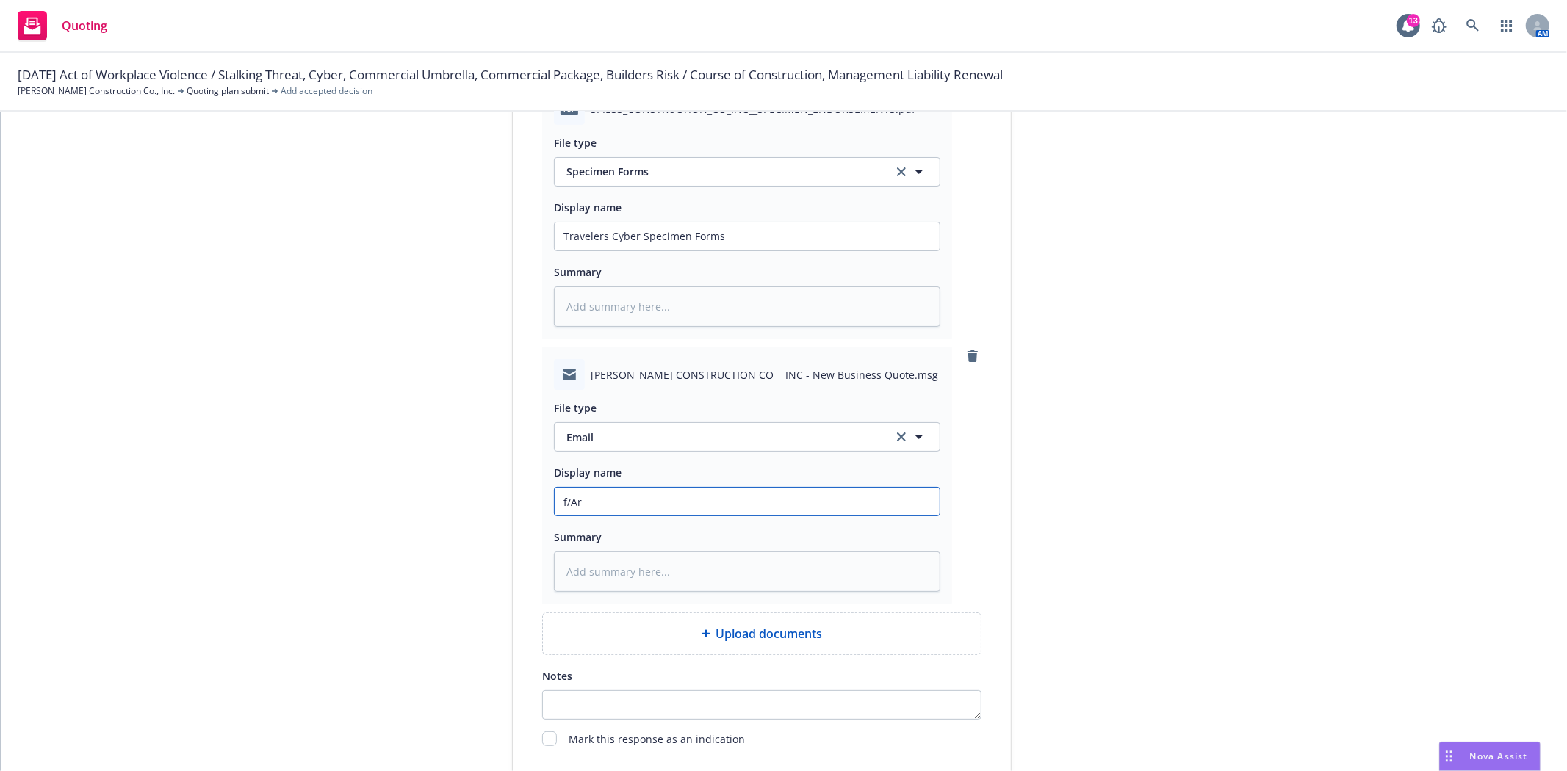
type input "f/Ary"
type textarea "x"
type input "f/Arya"
type textarea "x"
type input "f/Aryan"
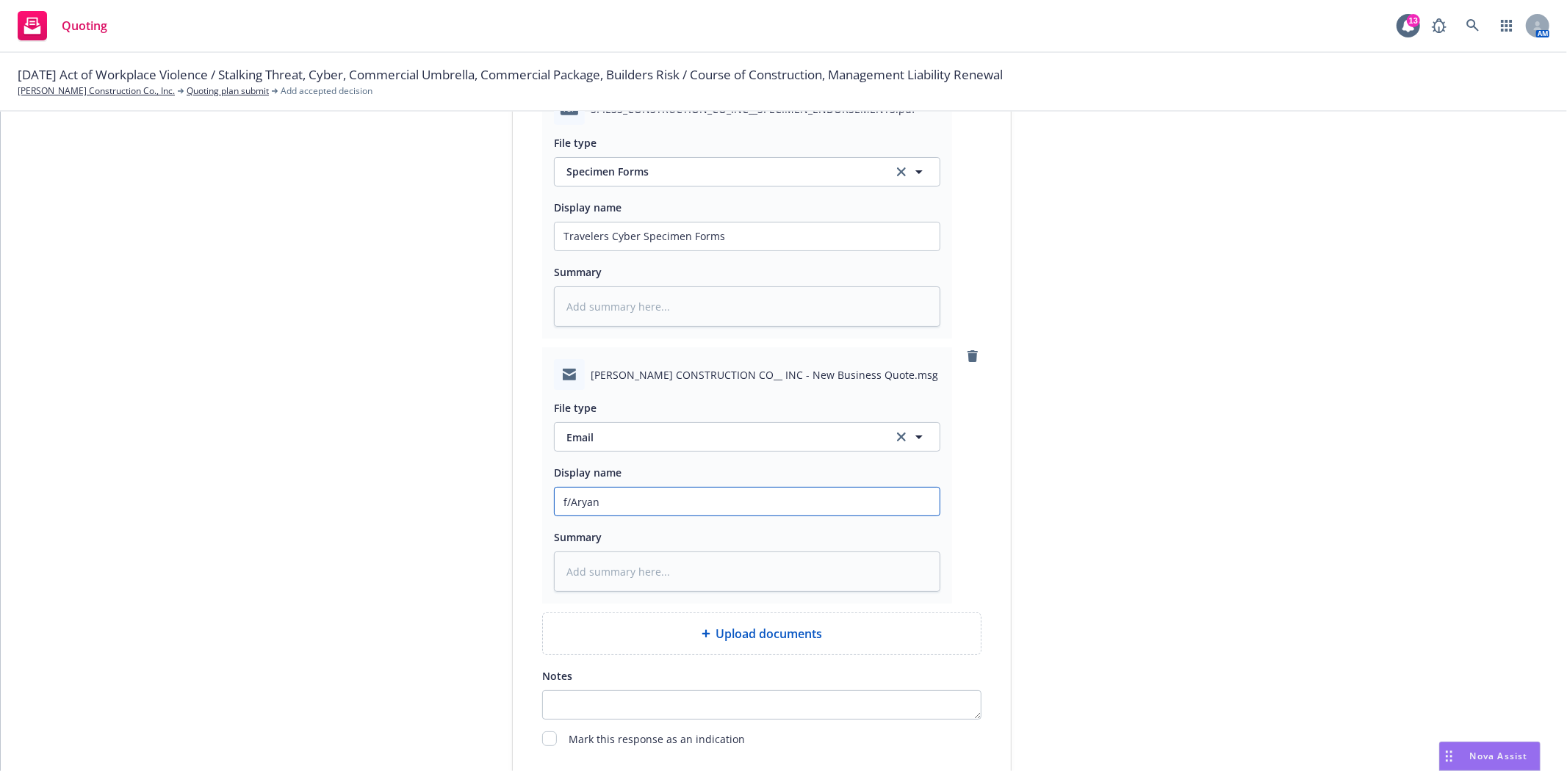
type textarea "x"
type input "f/Aryan"
type textarea "x"
type input "f/Aryan @"
type textarea "x"
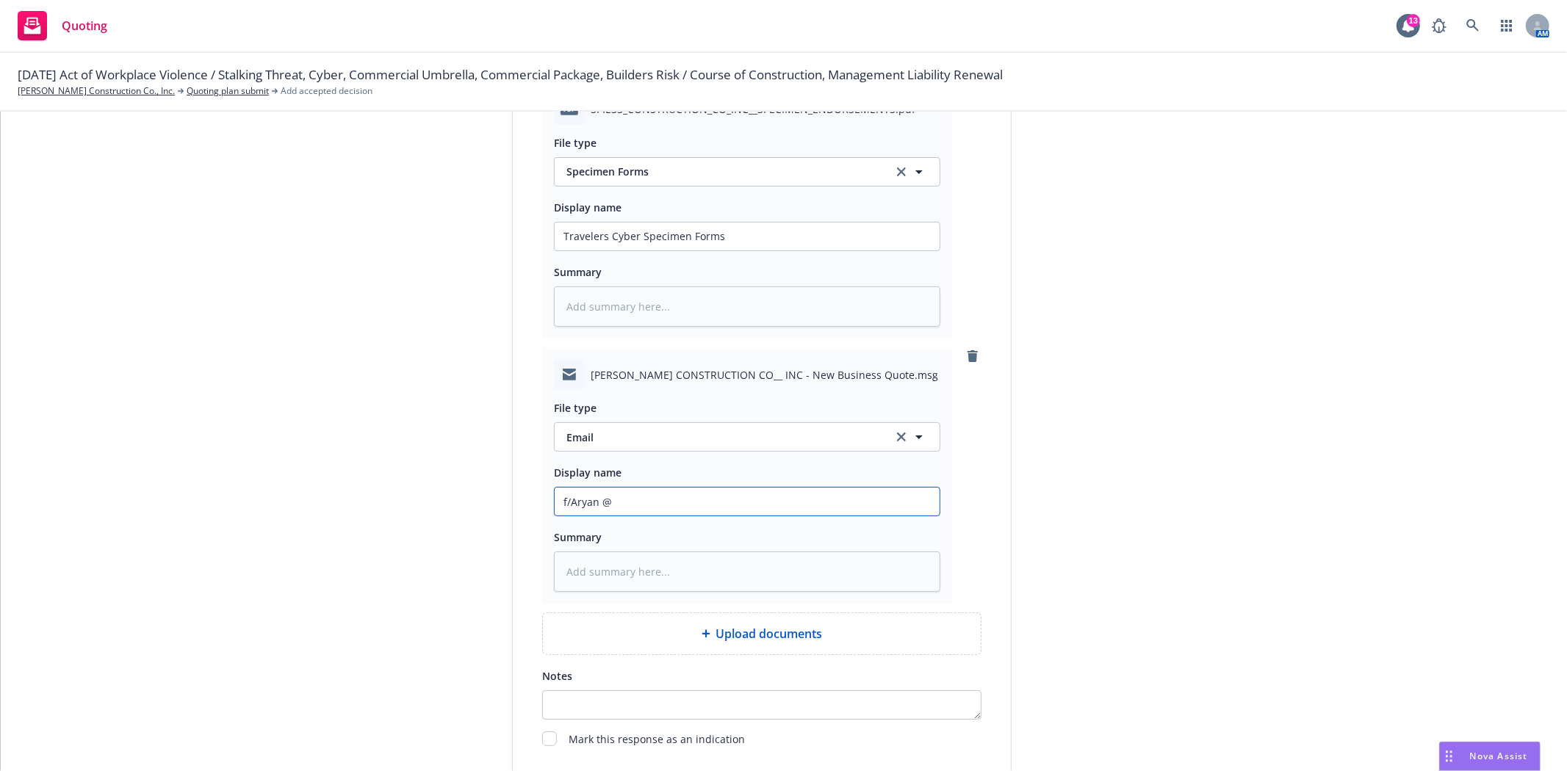
type input "f/Aryan @"
type textarea "x"
type input "f/Aryan @ T"
type textarea "x"
type input "f/Aryan @ Tr"
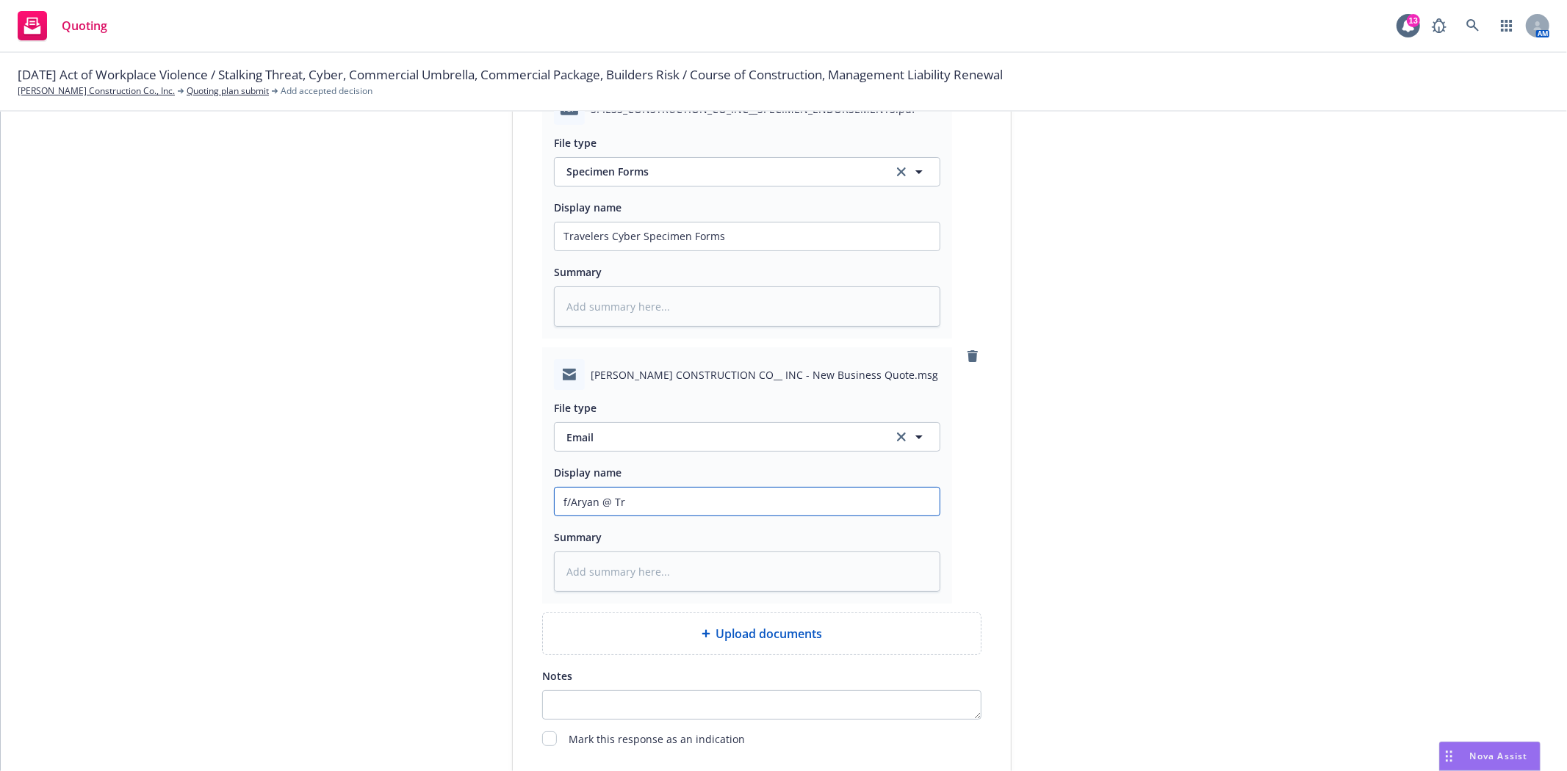
type textarea "x"
type input "f/Aryan @ Tra"
type textarea "x"
type input "f/Aryan @ Trav"
type textarea "x"
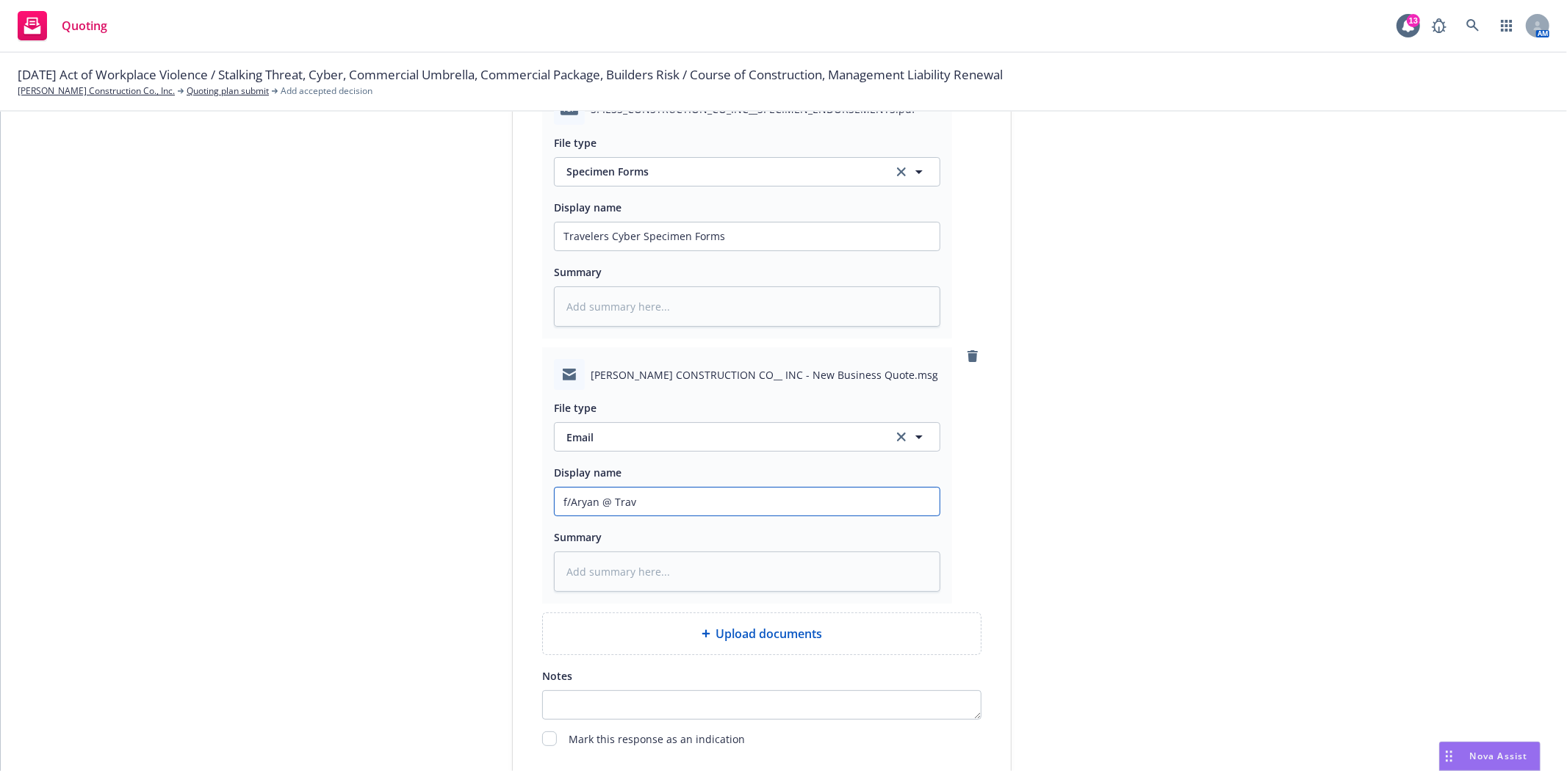
type input "f/Aryan @ Trave"
type textarea "x"
type input "f/Aryan @ Travel"
type textarea "x"
type input "f/Aryan @ Travele"
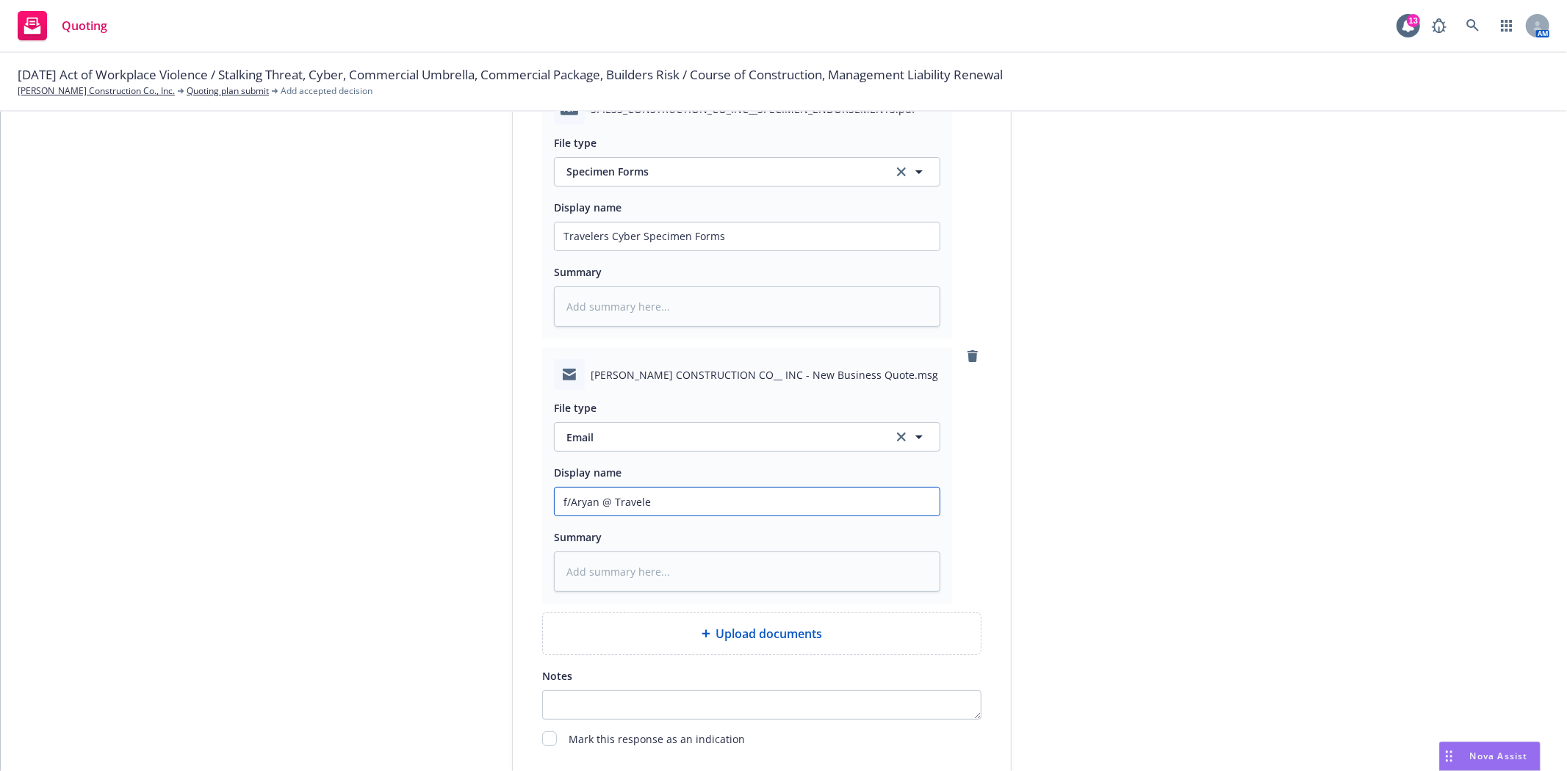
type textarea "x"
type input "f/Aryan @ Traveler"
type textarea "x"
type input "f/Aryan @ Travelers"
type textarea "x"
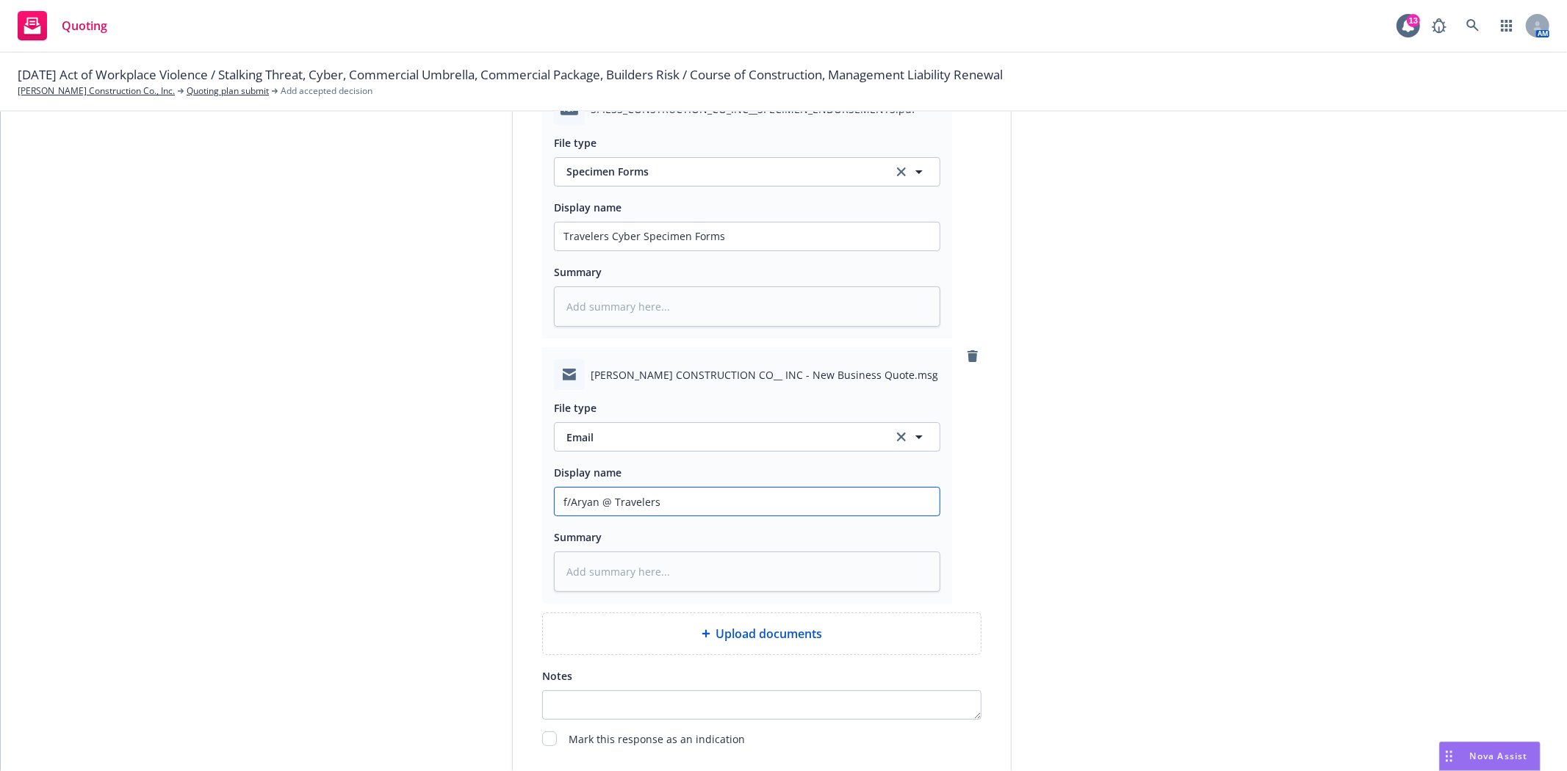
type input "f/Aryan @ Travelers"
type textarea "x"
type input "f/Aryan @ Travelers w"
type textarea "x"
type input "f/Aryan @ Travelers w/"
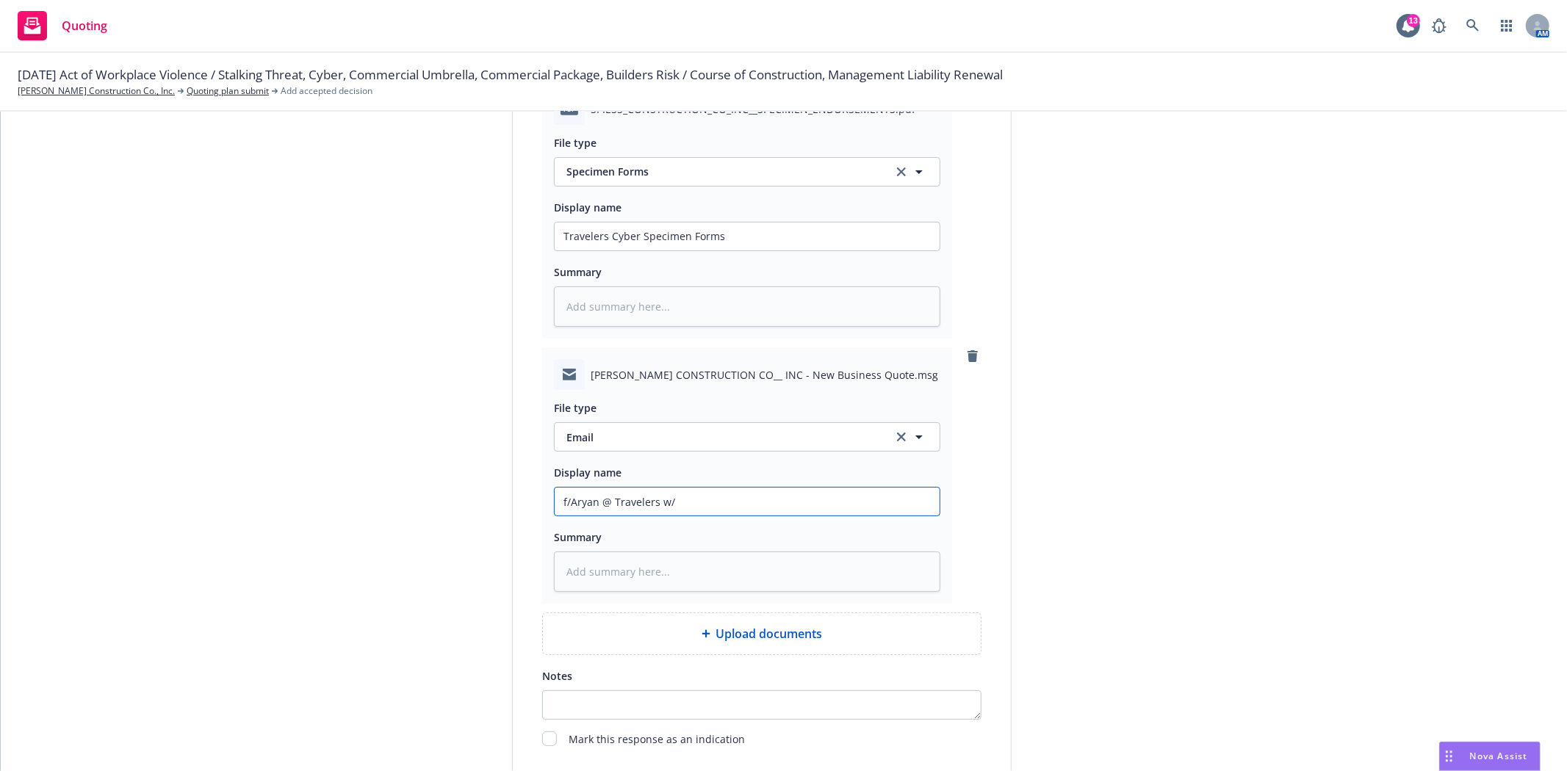
type textarea "x"
type input "f/Aryan @ Travelers w"
type textarea "x"
type input "f/Aryan @ Travelers"
type textarea "x"
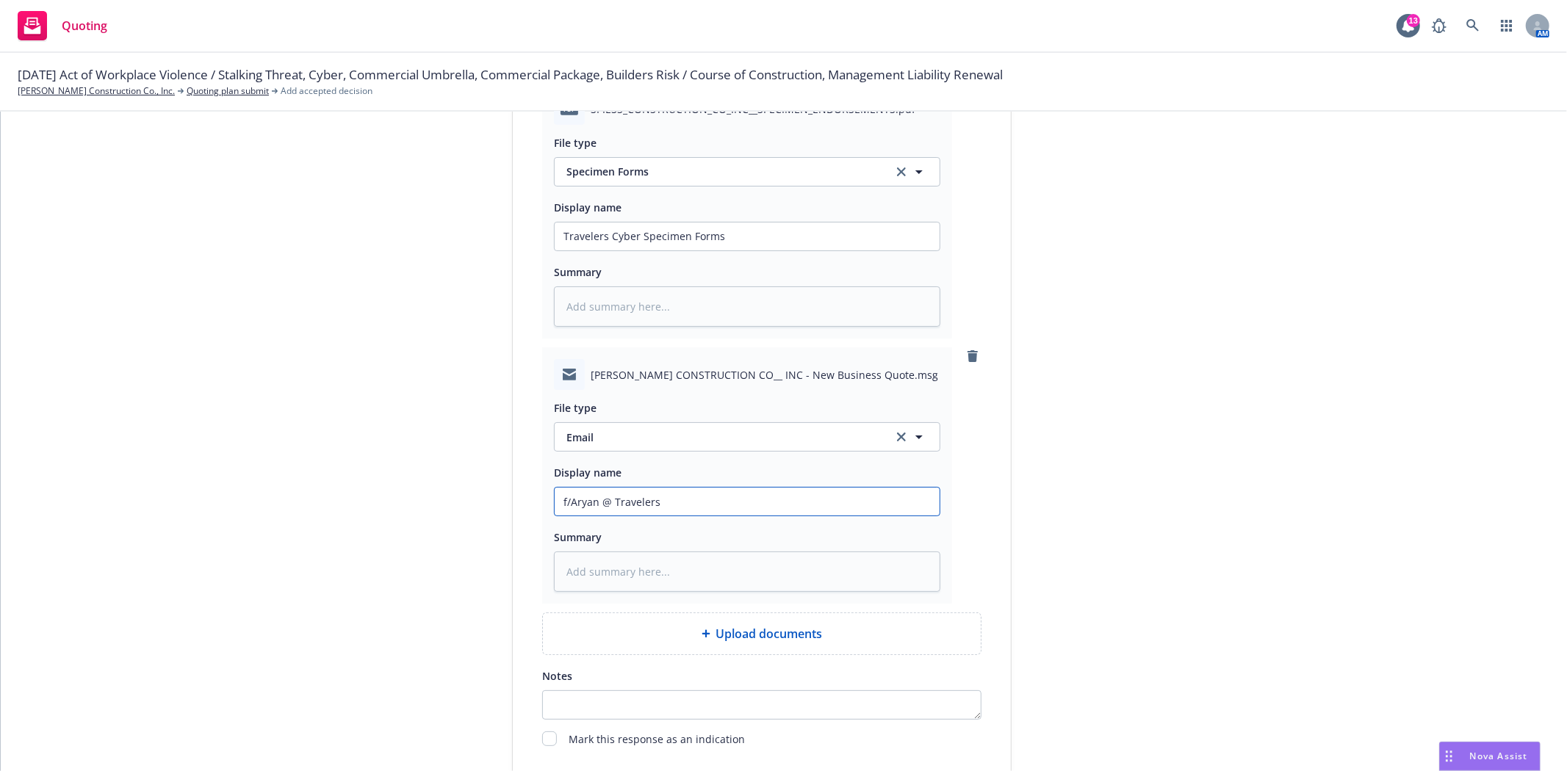
type input "f/Aryan @ Travelers t"
type textarea "x"
type input "f/Aryan @ Travelers tr"
type textarea "x"
type input "f/Aryan @ Travelers tra"
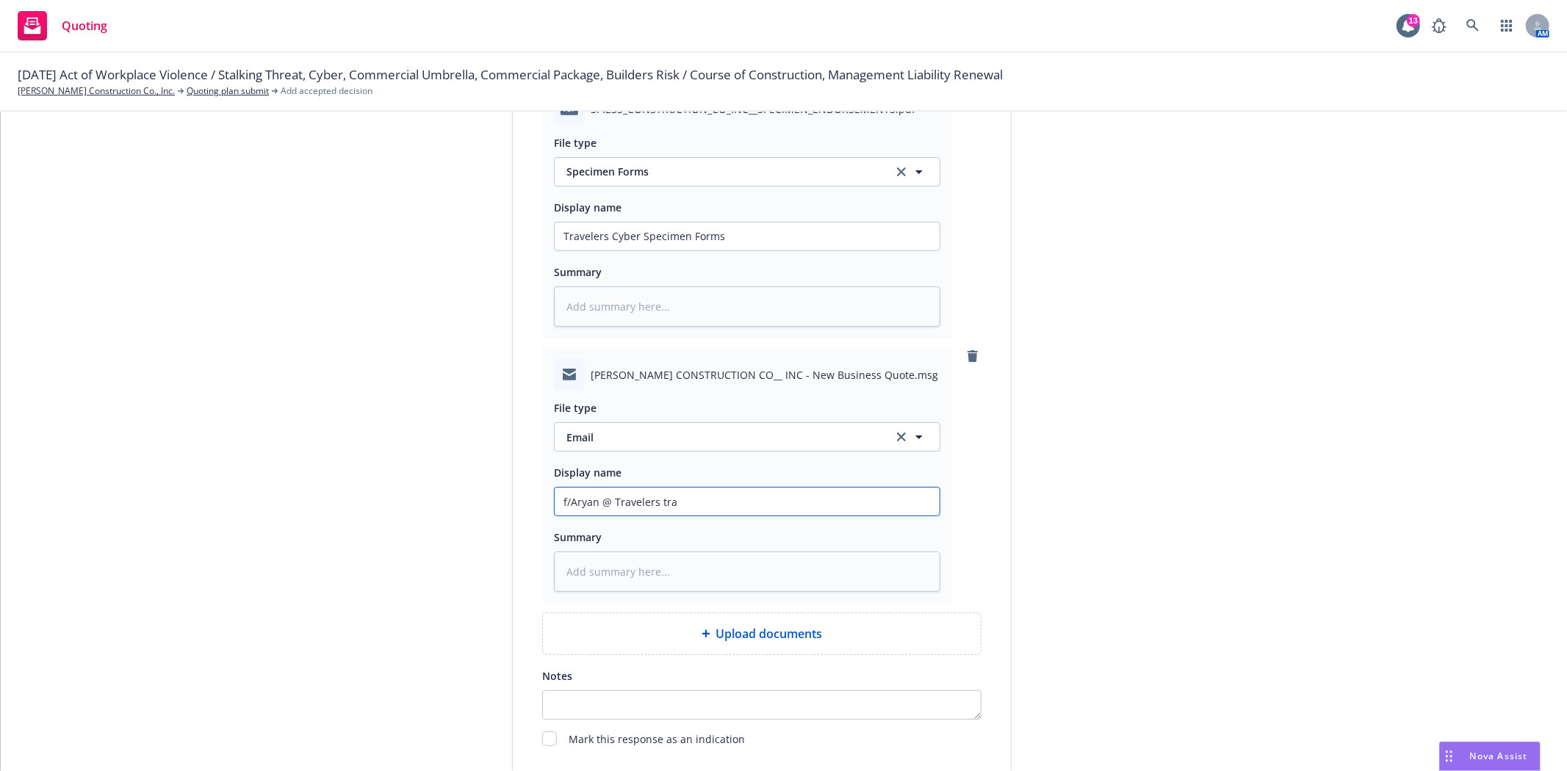
type textarea "x"
type input "f/Aryan @ Travelers tran"
type textarea "x"
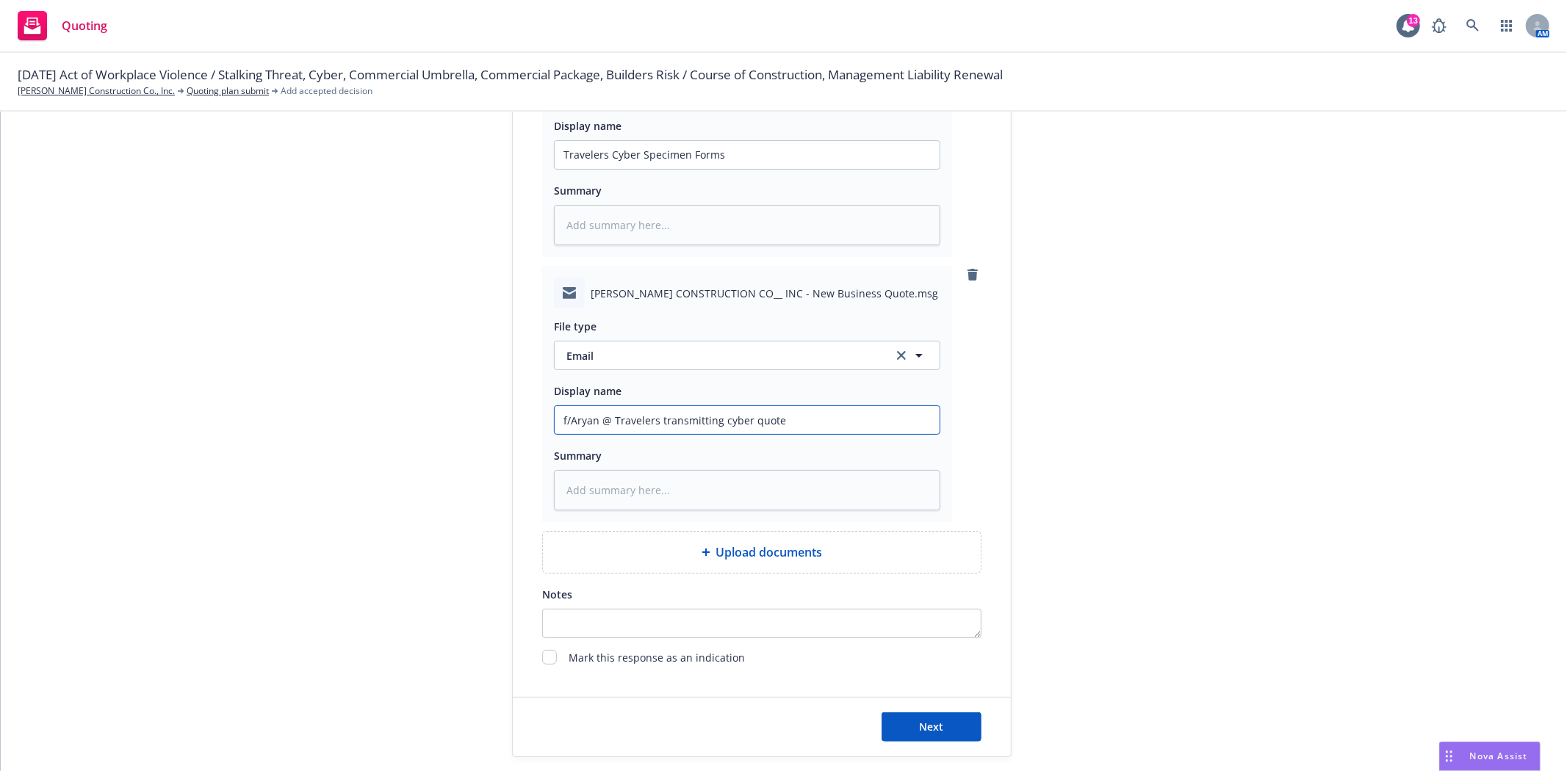
scroll to position [1227, 0]
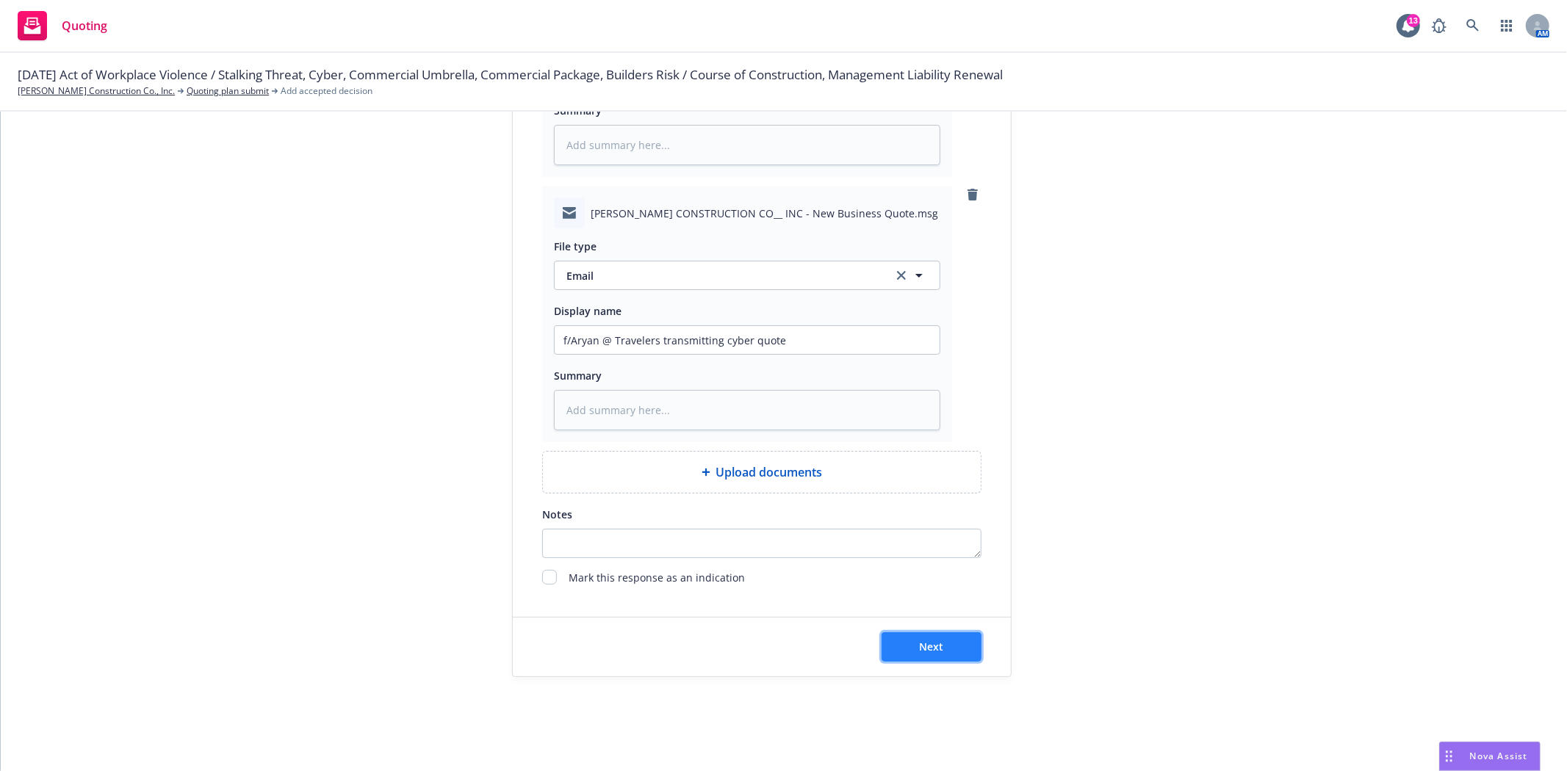
click at [920, 640] on span "Next" at bounding box center [932, 647] width 24 height 14
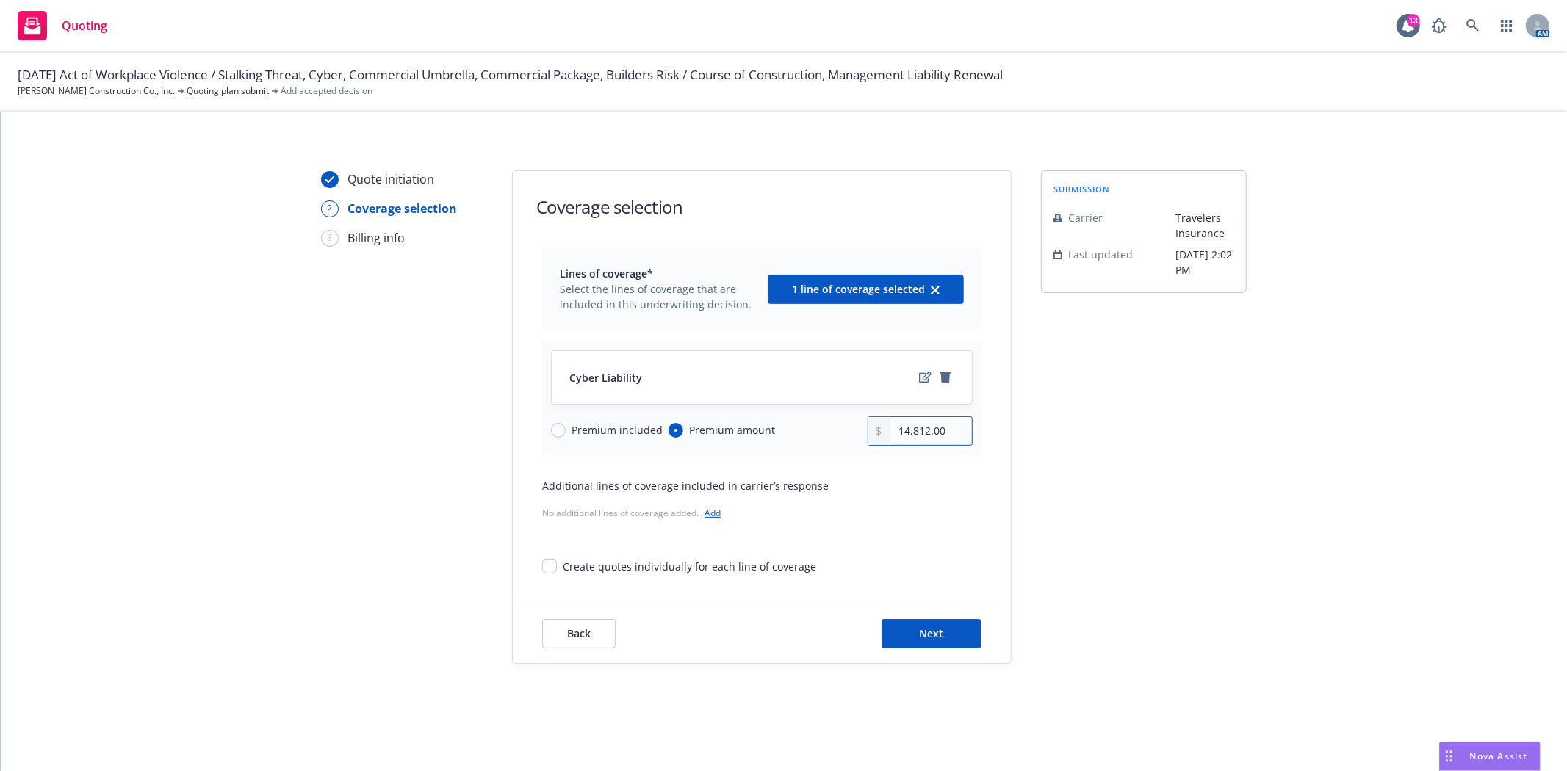
click at [909, 433] on input "14,812.00" at bounding box center [931, 431] width 82 height 28
click at [950, 641] on button "Next" at bounding box center [931, 633] width 100 height 29
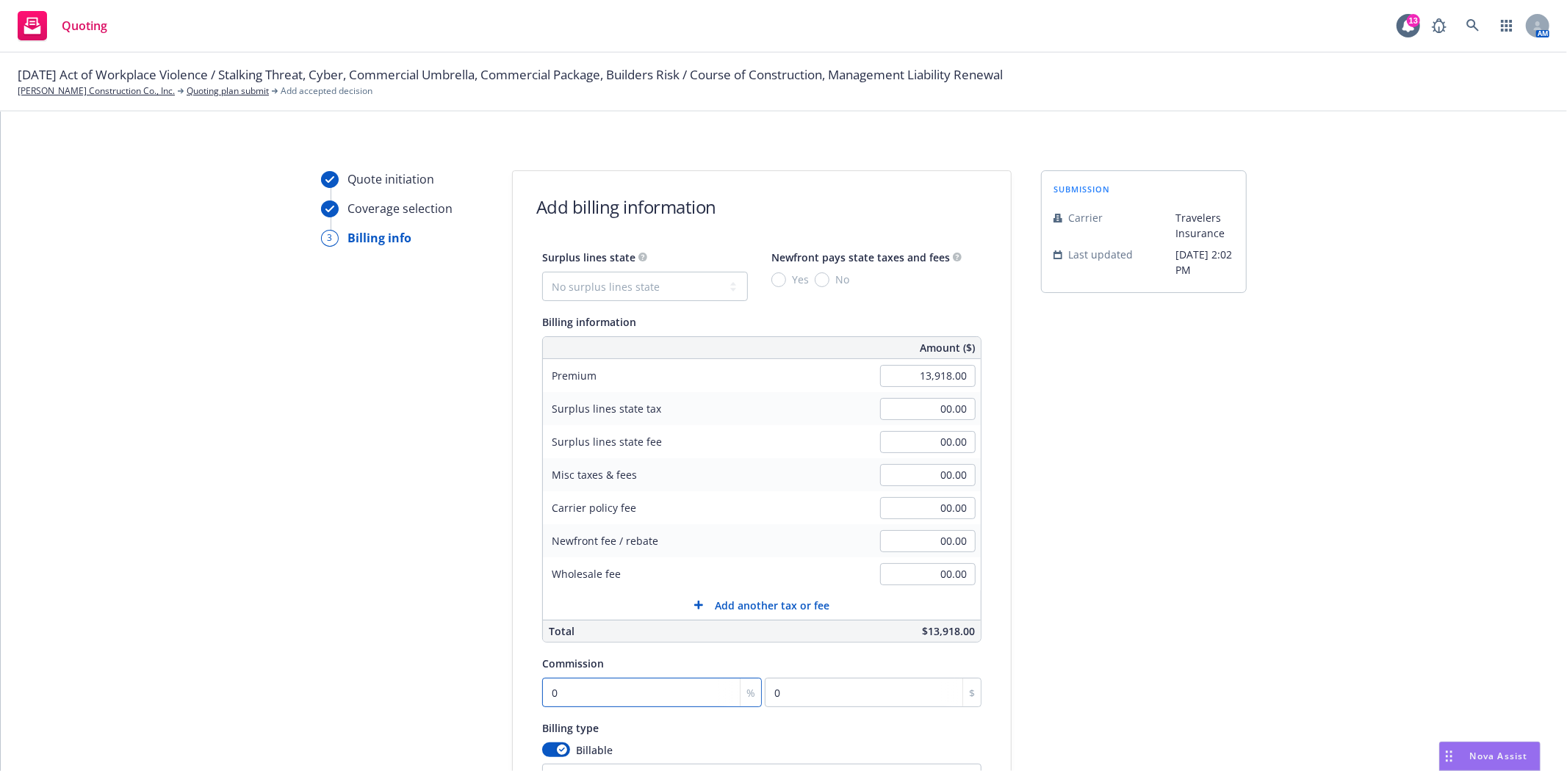
click at [596, 702] on input "0" at bounding box center [652, 692] width 220 height 29
click at [1081, 689] on div "submission Carrier Travelers Insurance Last updated 7/21, 2:02 PM" at bounding box center [1144, 545] width 206 height 751
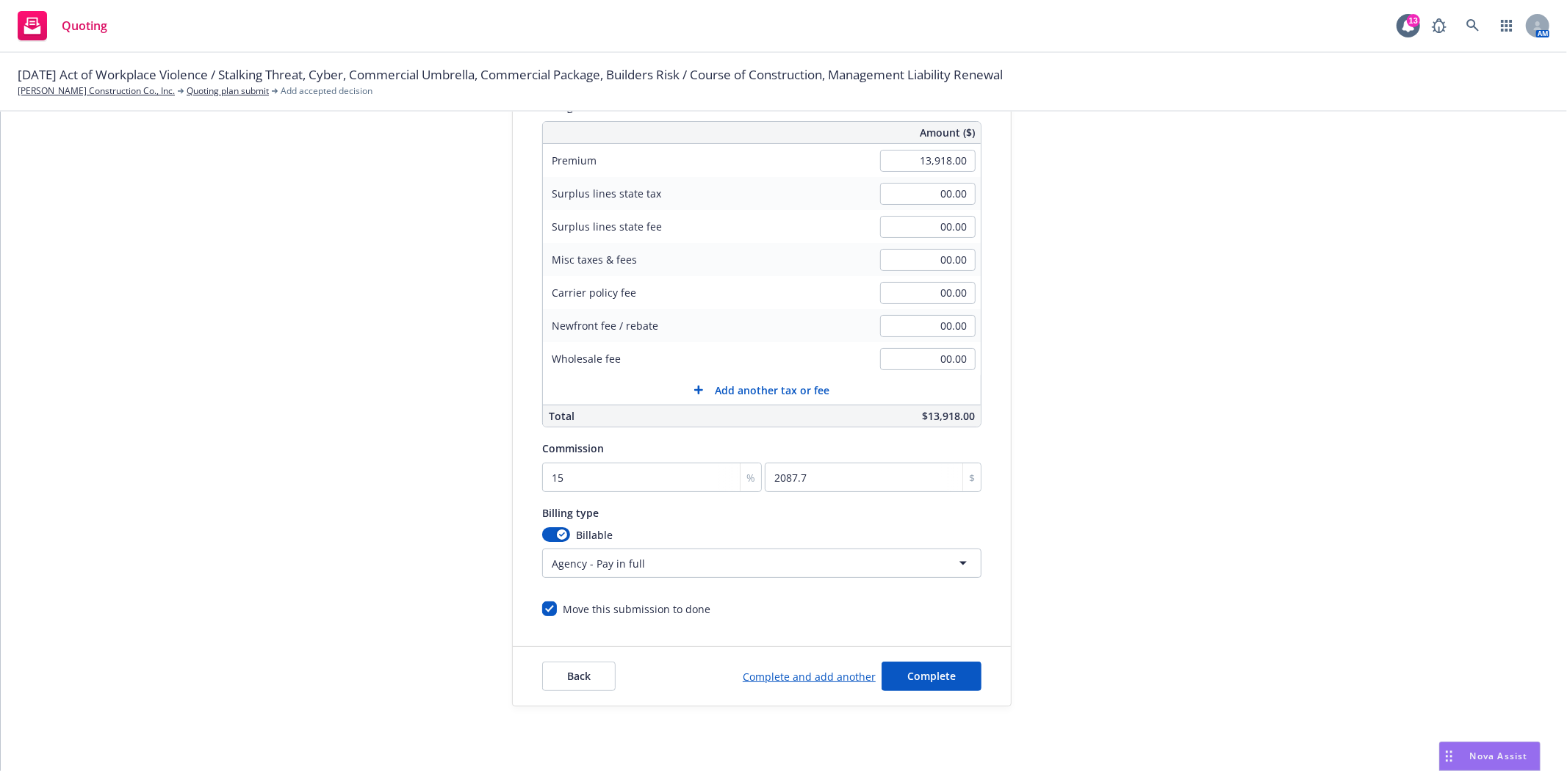
scroll to position [245, 0]
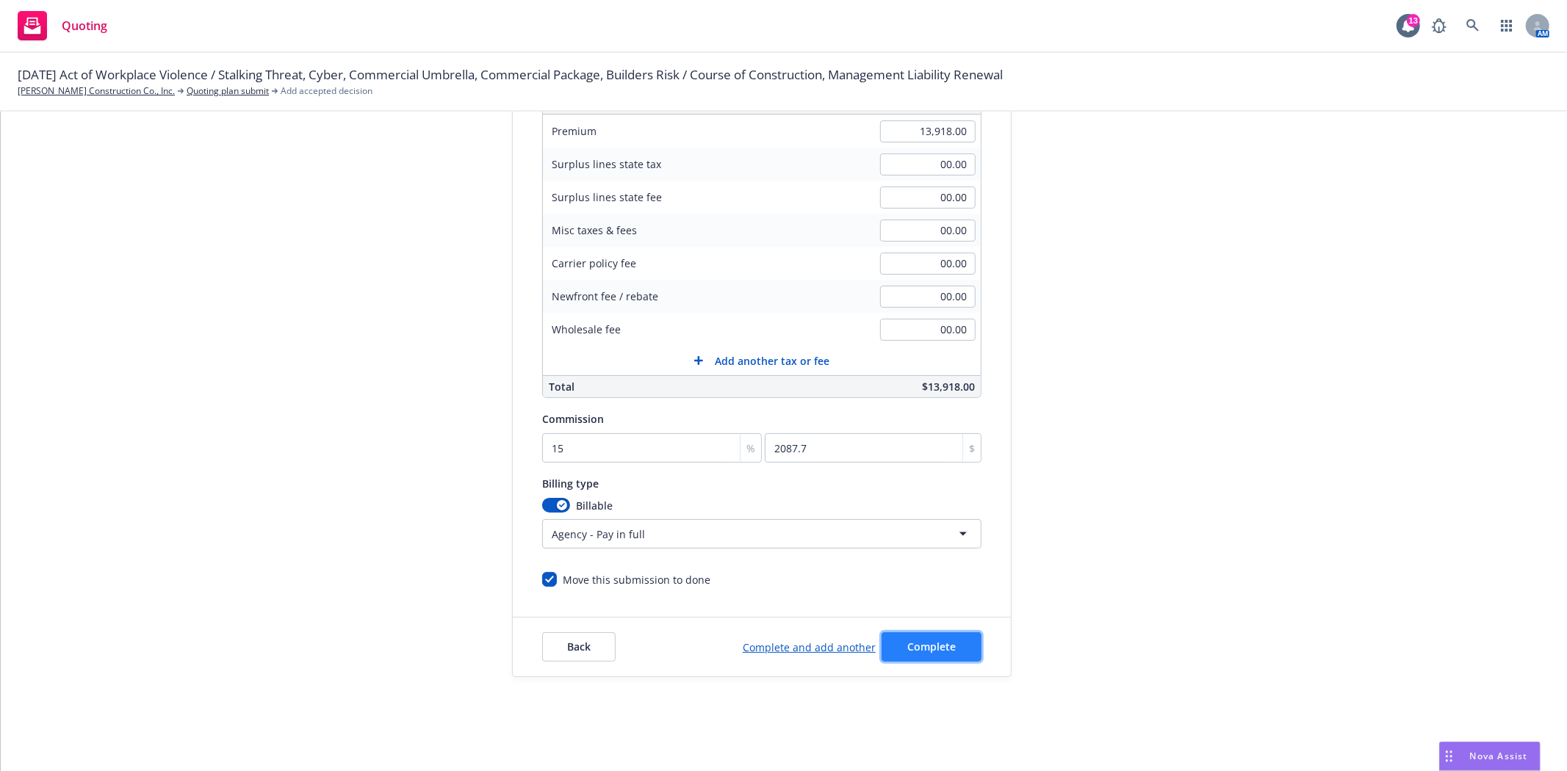
click at [937, 652] on span "Complete" at bounding box center [931, 647] width 48 height 14
